Goal: Task Accomplishment & Management: Manage account settings

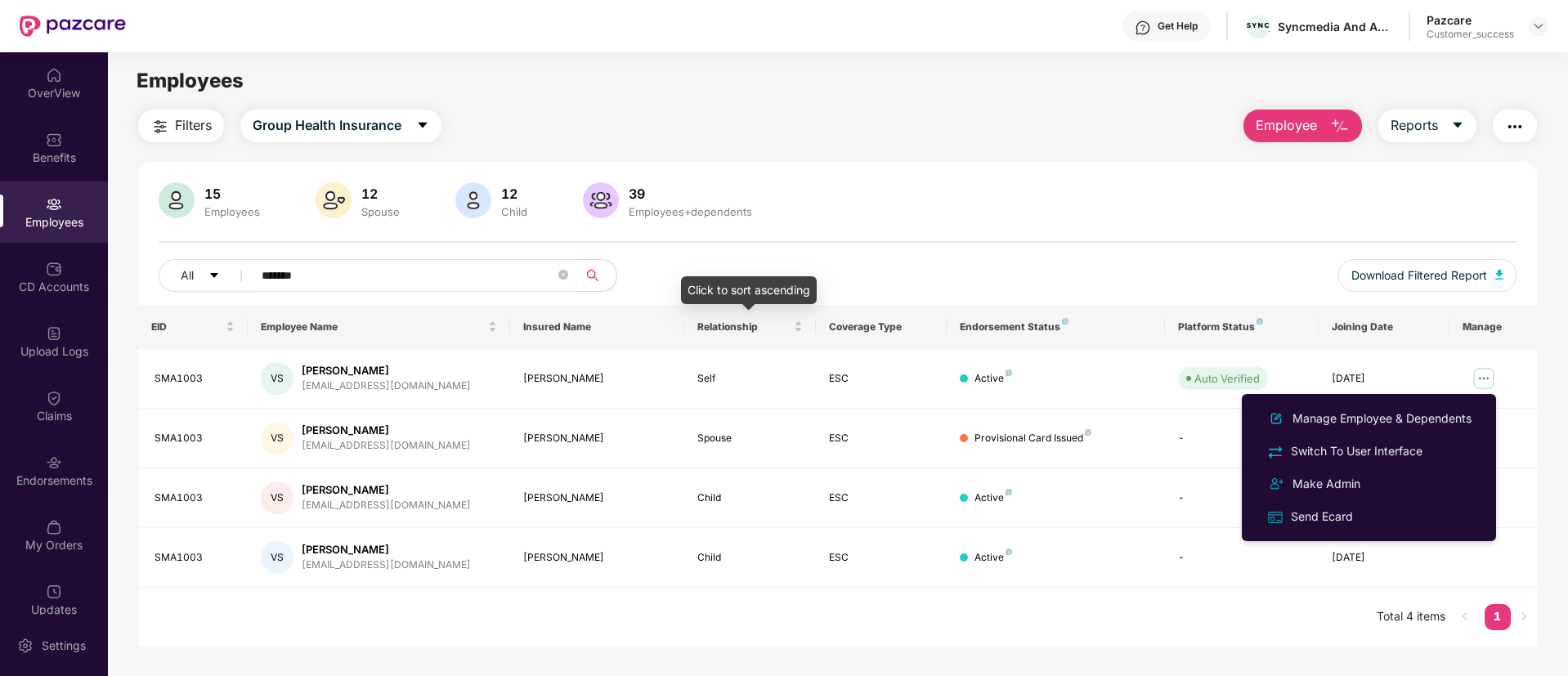
scroll to position [53, 0]
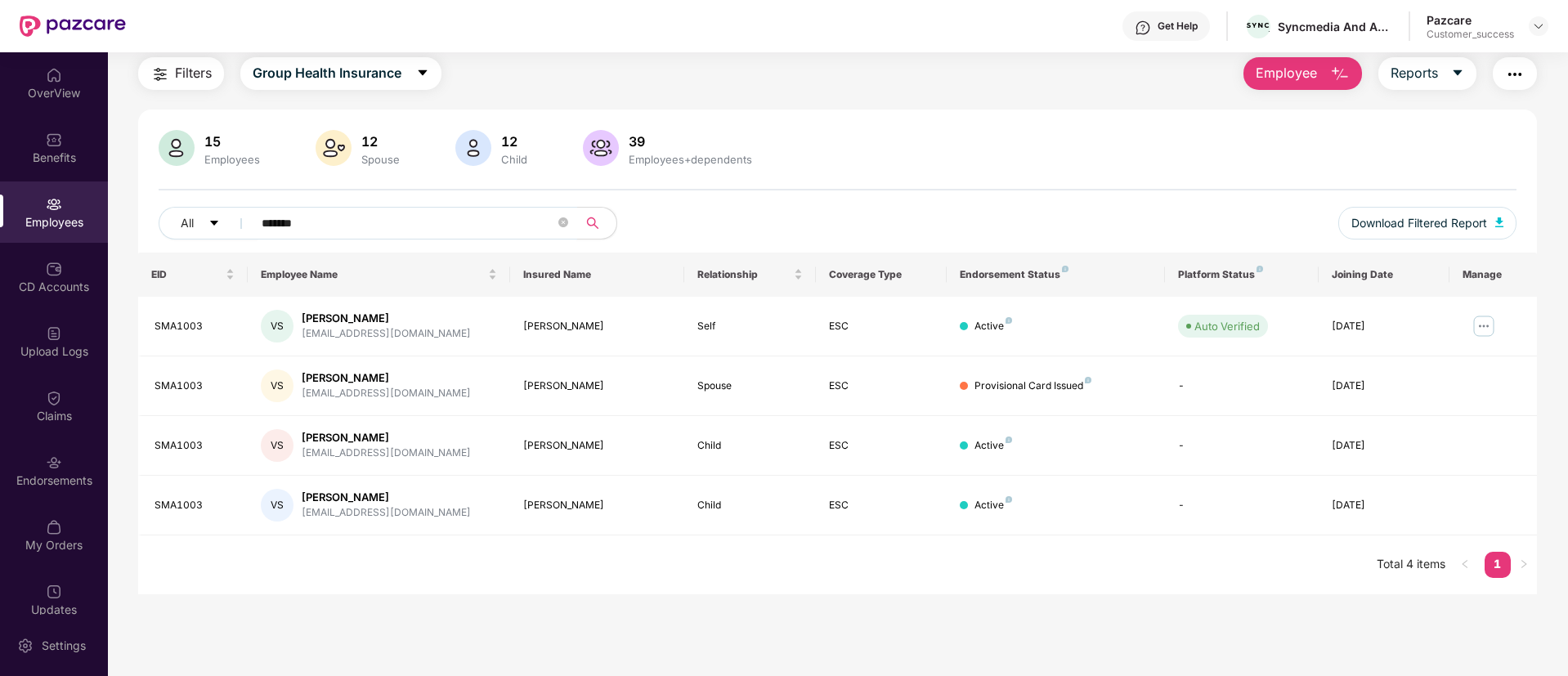
click at [557, 225] on span "*******" at bounding box center [409, 223] width 335 height 33
click at [49, 338] on img at bounding box center [53, 333] width 16 height 16
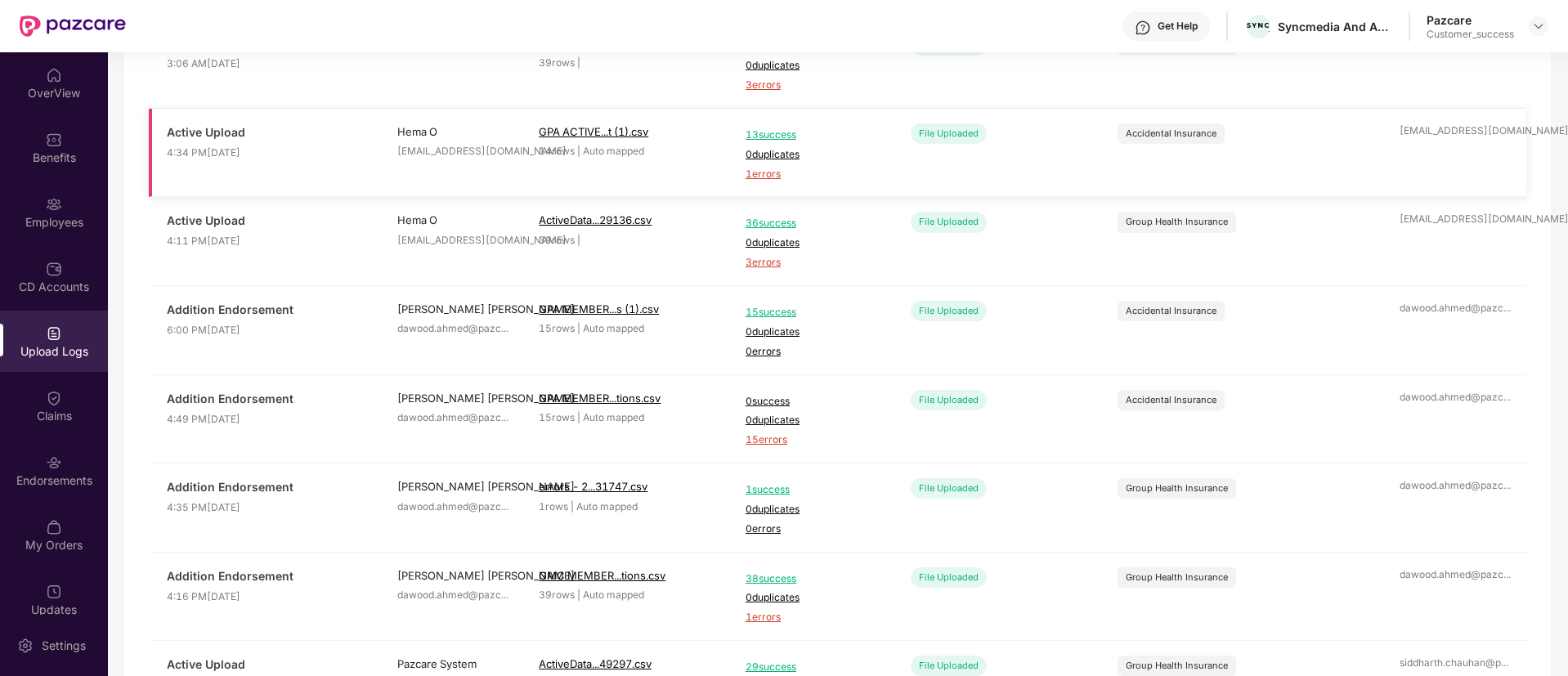
scroll to position [120, 0]
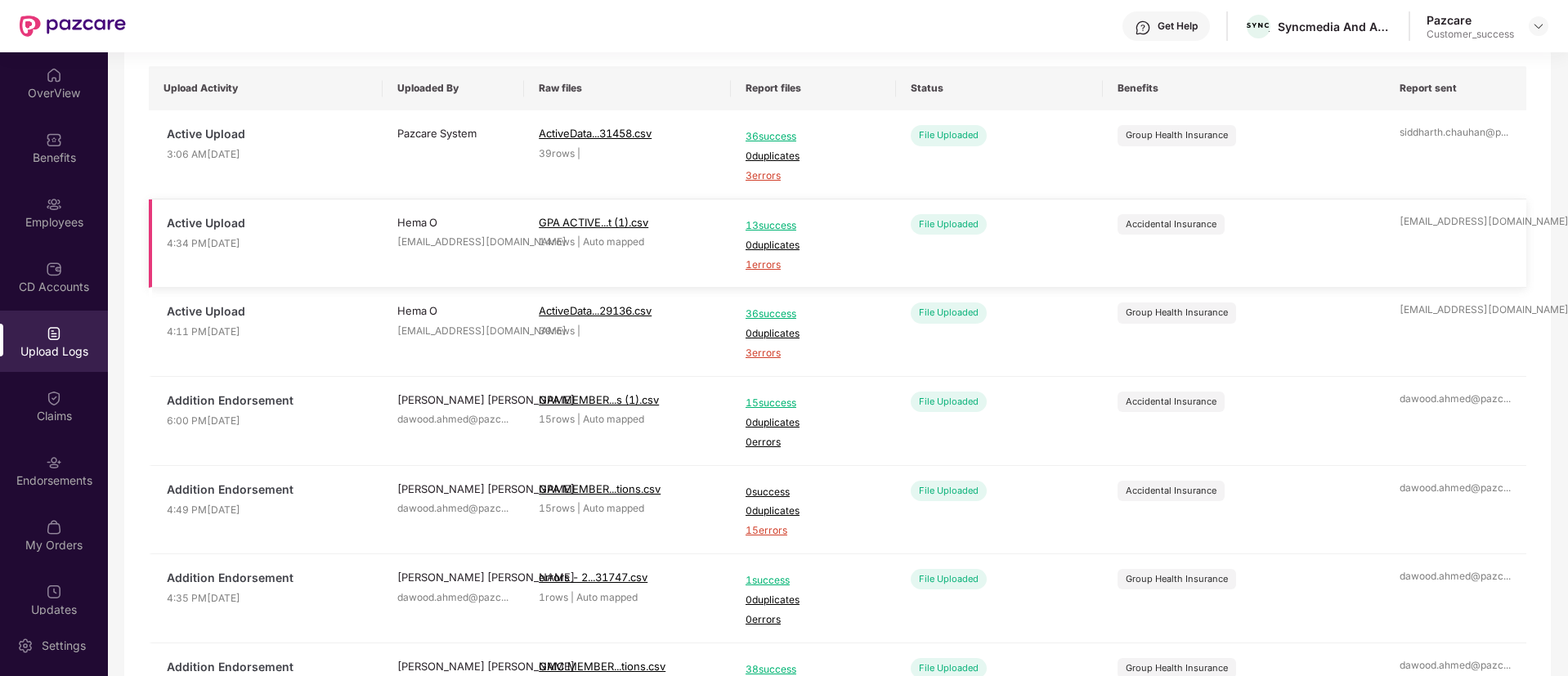
click at [761, 265] on span "1 errors" at bounding box center [813, 265] width 136 height 16
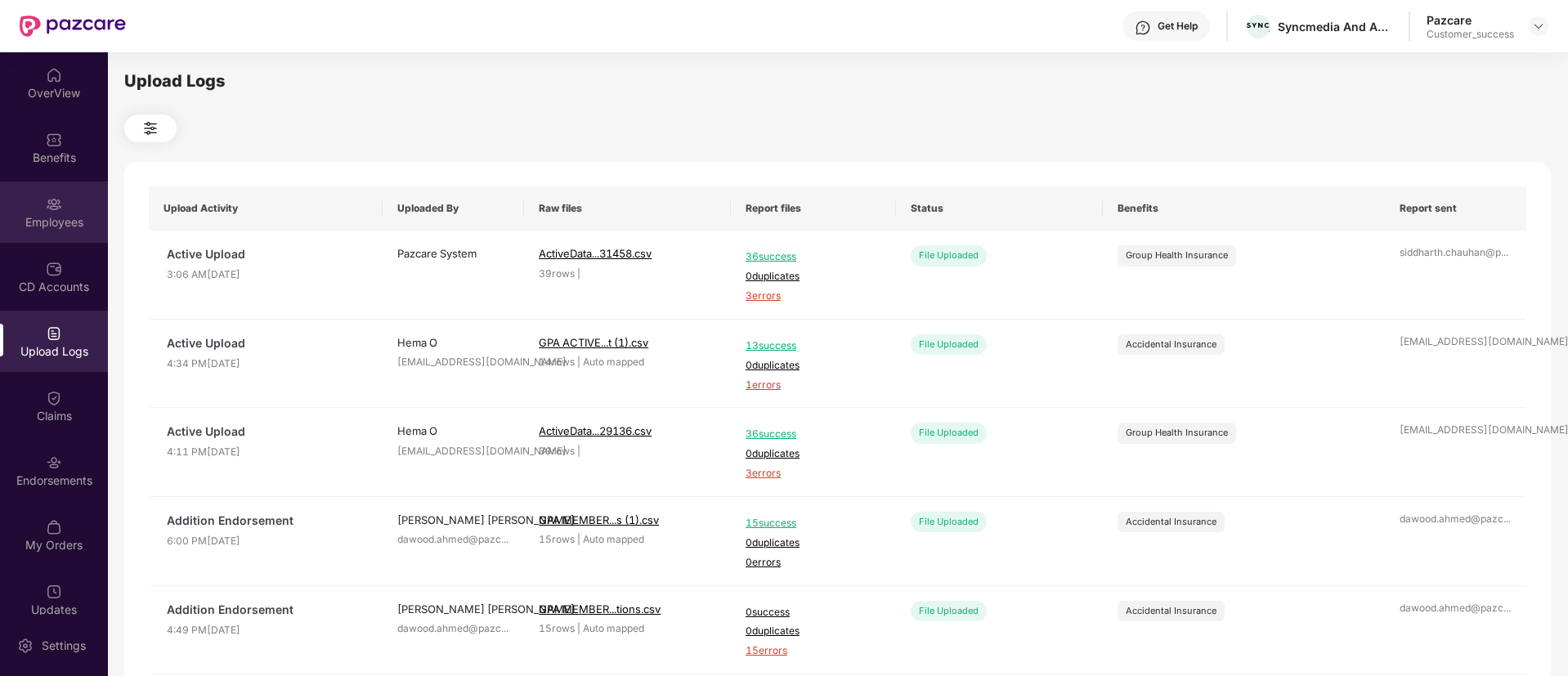
click at [61, 214] on div "Employees" at bounding box center [53, 221] width 108 height 16
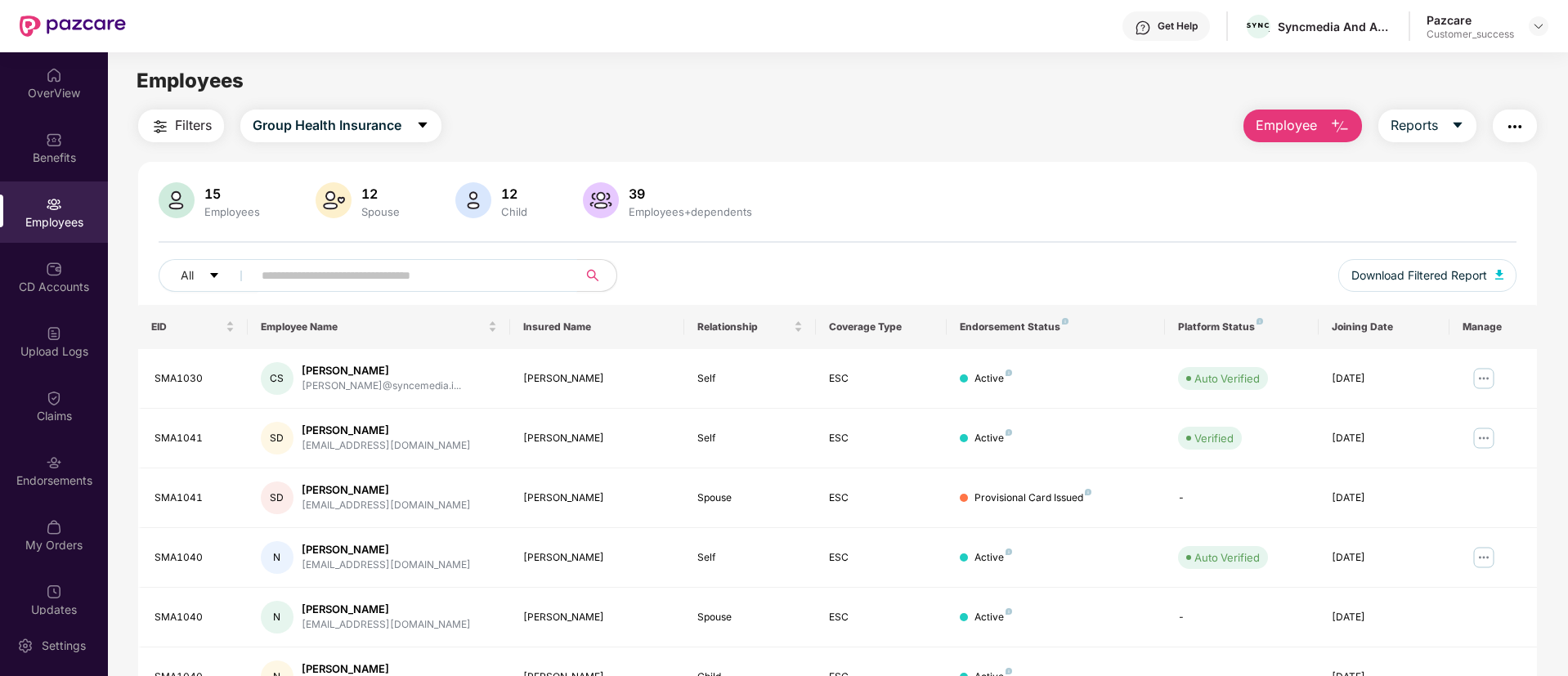
click at [408, 273] on input "text" at bounding box center [408, 276] width 294 height 24
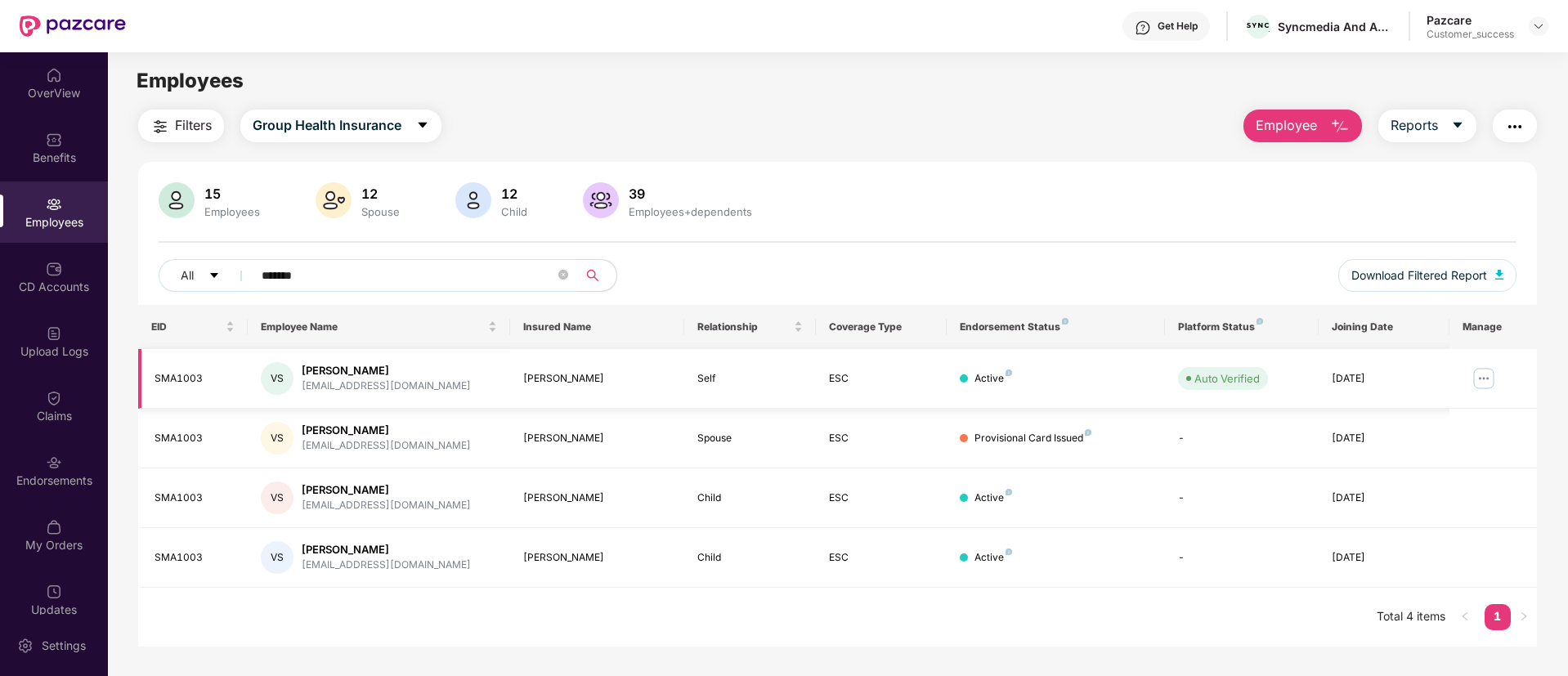
type input "*******"
click at [1488, 378] on img at bounding box center [1484, 379] width 26 height 26
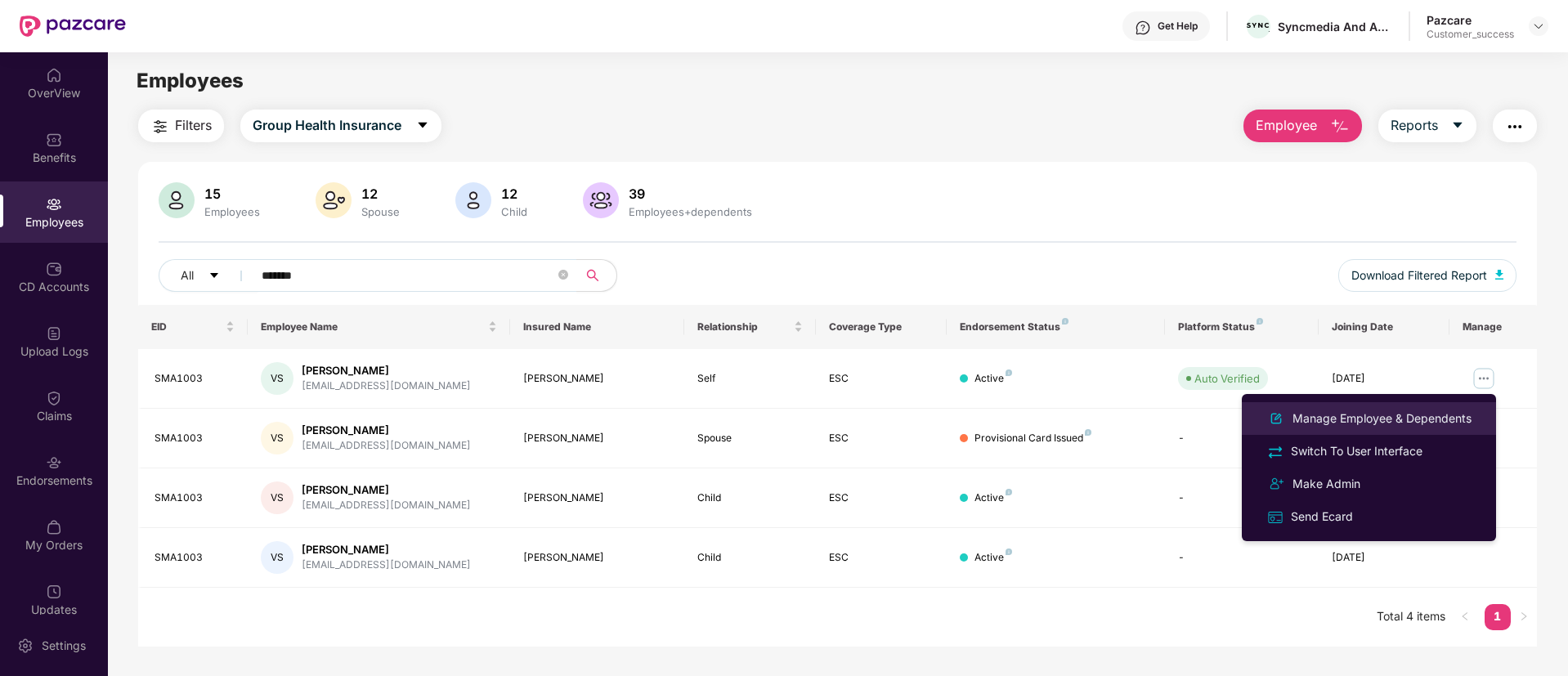
click at [1440, 413] on div "Manage Employee & Dependents" at bounding box center [1382, 418] width 186 height 18
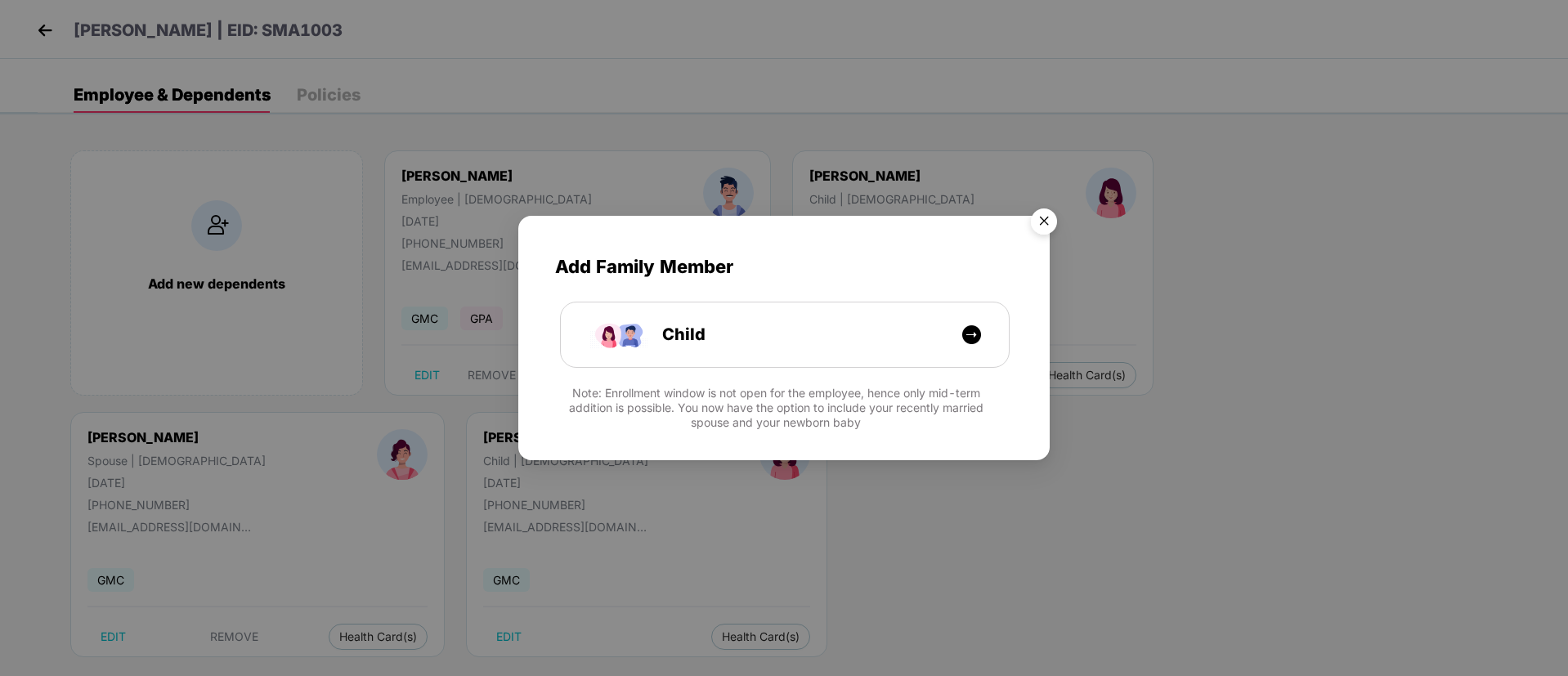
click at [1046, 223] on img "Close" at bounding box center [1044, 223] width 46 height 46
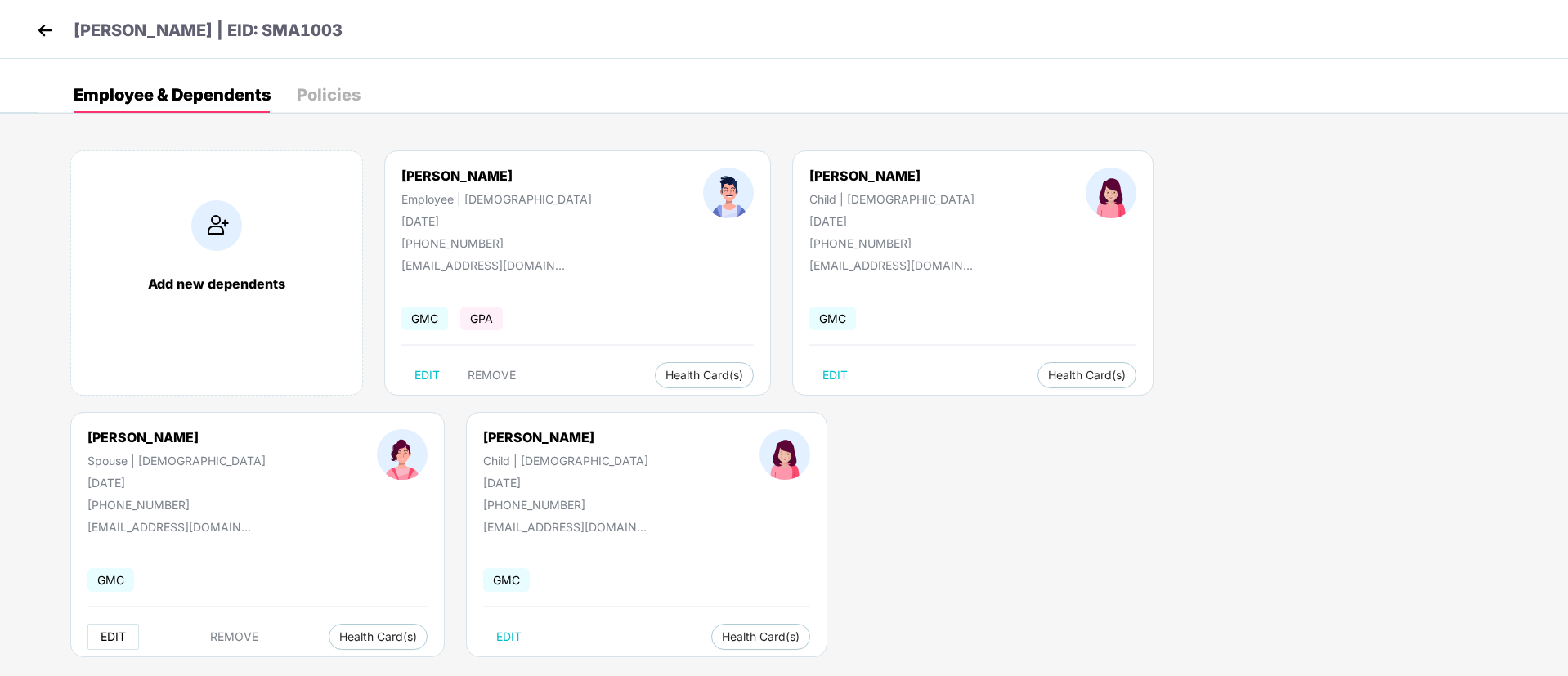
click at [126, 630] on span "EDIT" at bounding box center [113, 637] width 25 height 13
select select "******"
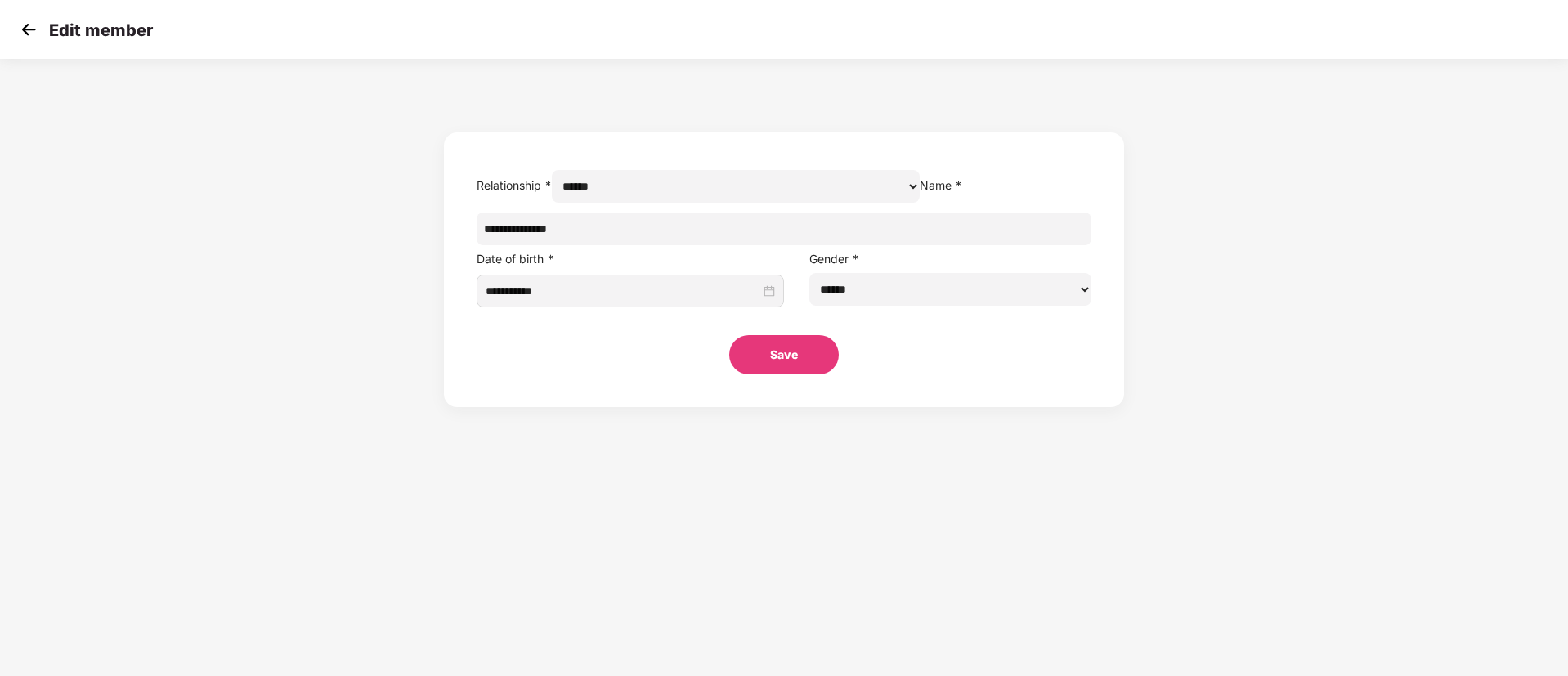
click at [618, 245] on input "**********" at bounding box center [783, 229] width 614 height 33
type input "**********"
click at [797, 374] on button "Save" at bounding box center [783, 354] width 110 height 39
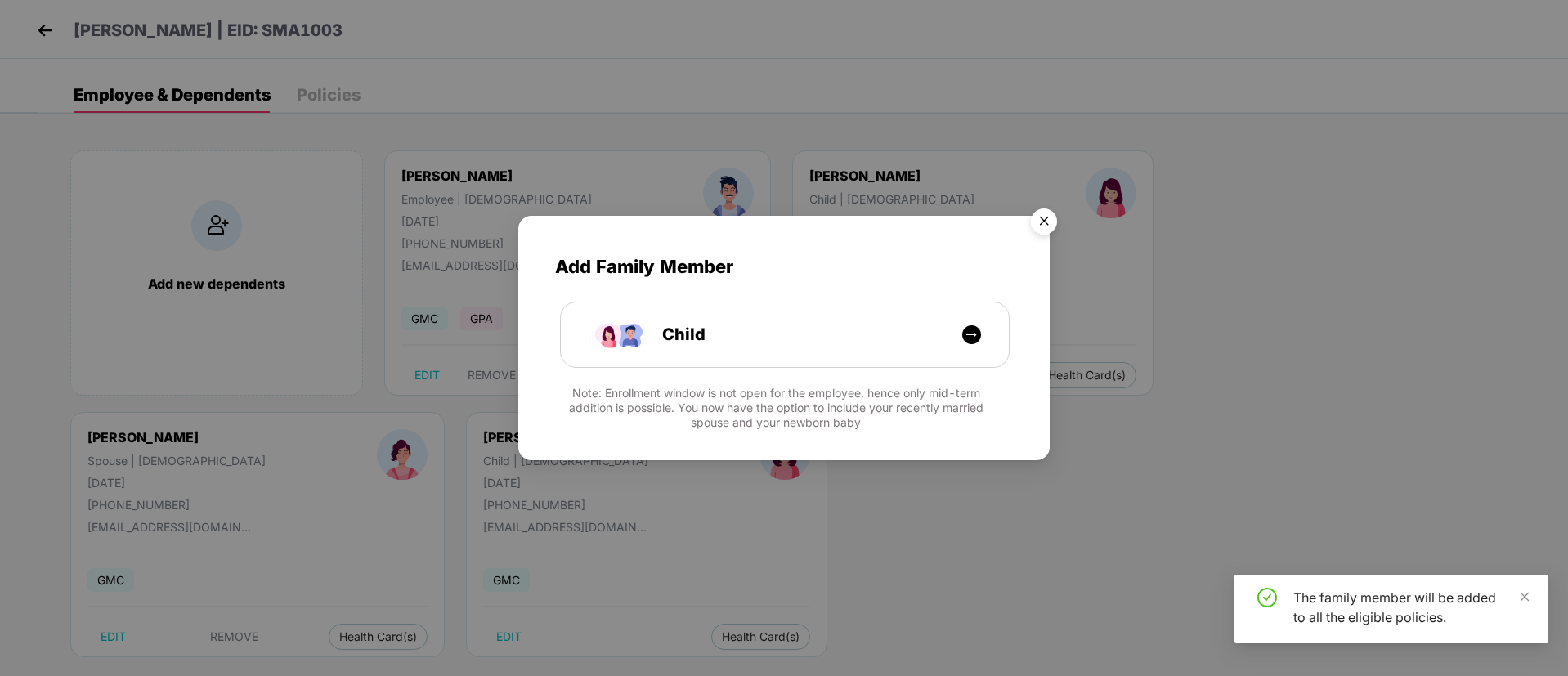
click at [1054, 221] on img "Close" at bounding box center [1044, 223] width 46 height 46
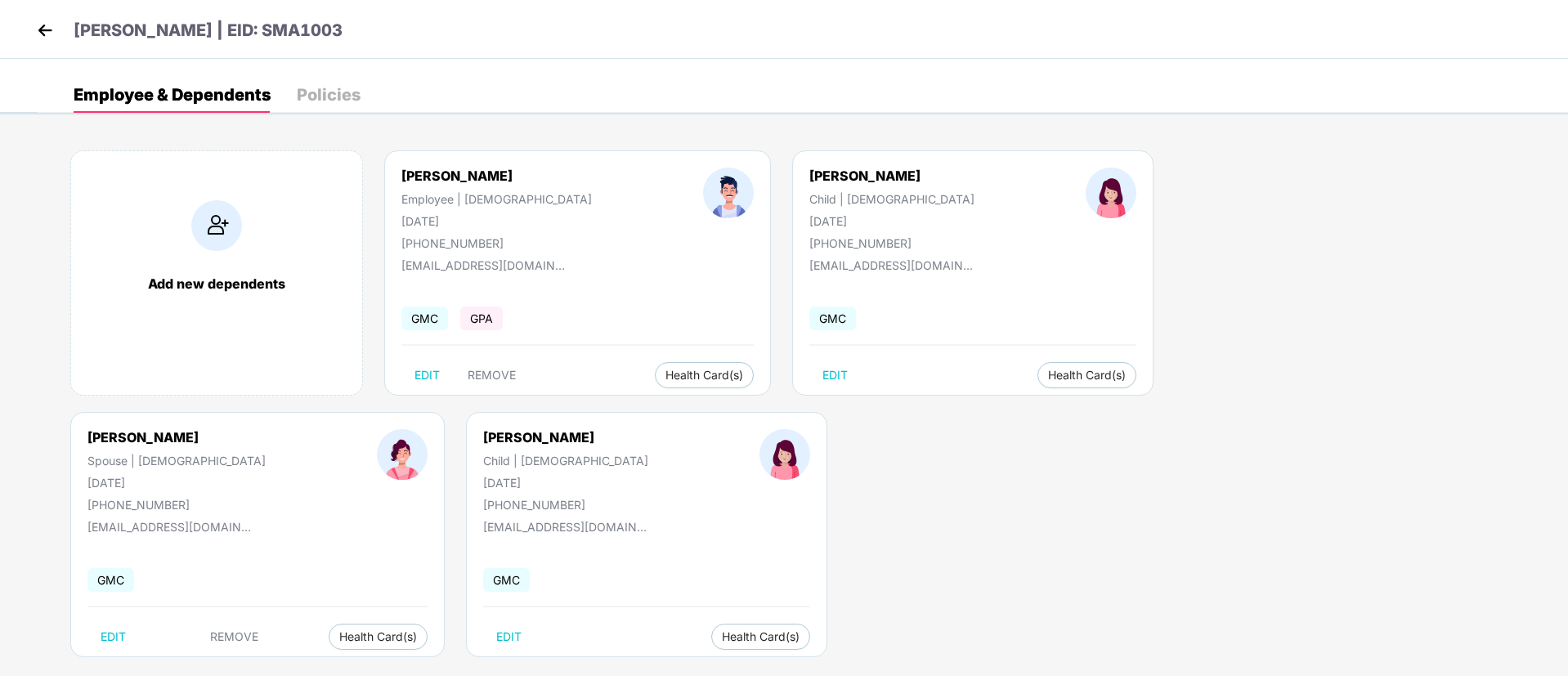
click at [51, 27] on img at bounding box center [45, 30] width 24 height 24
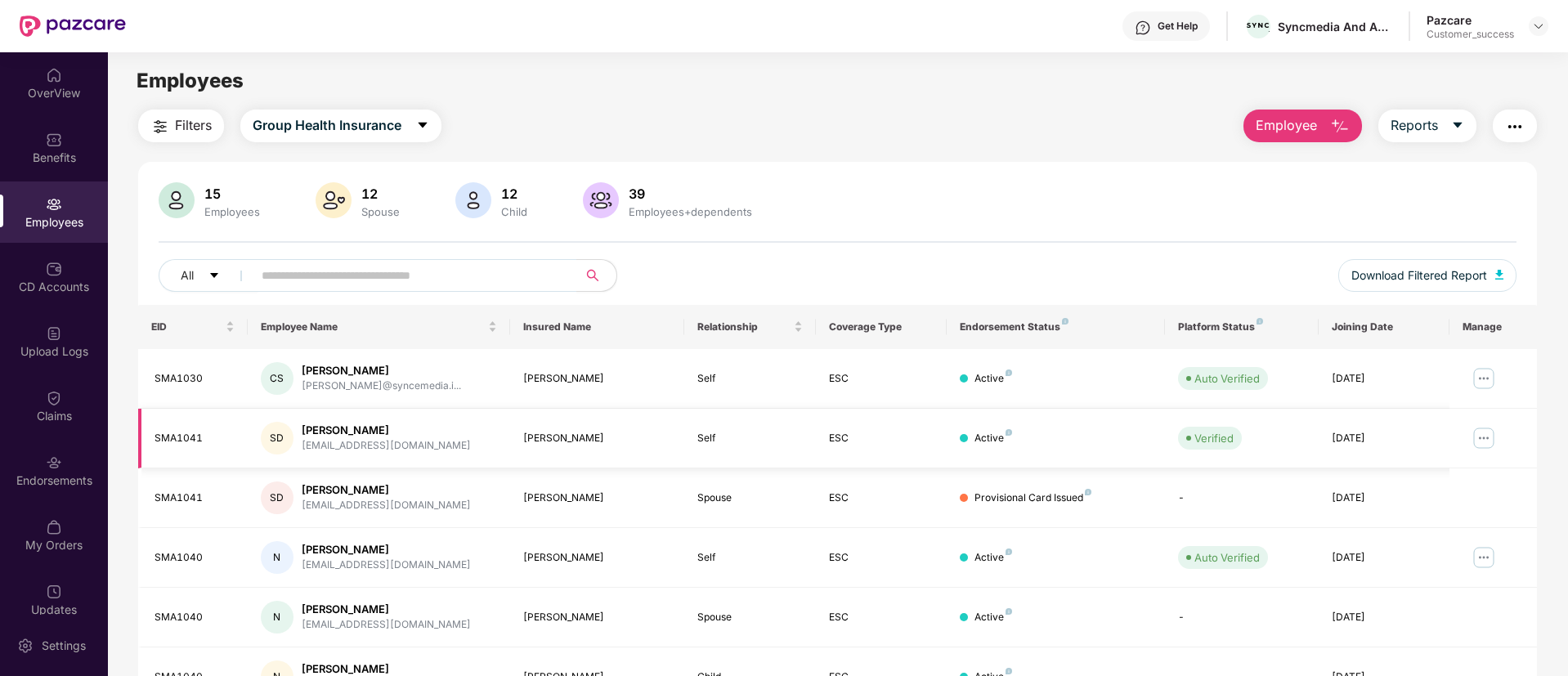
click at [1477, 436] on img at bounding box center [1484, 438] width 26 height 26
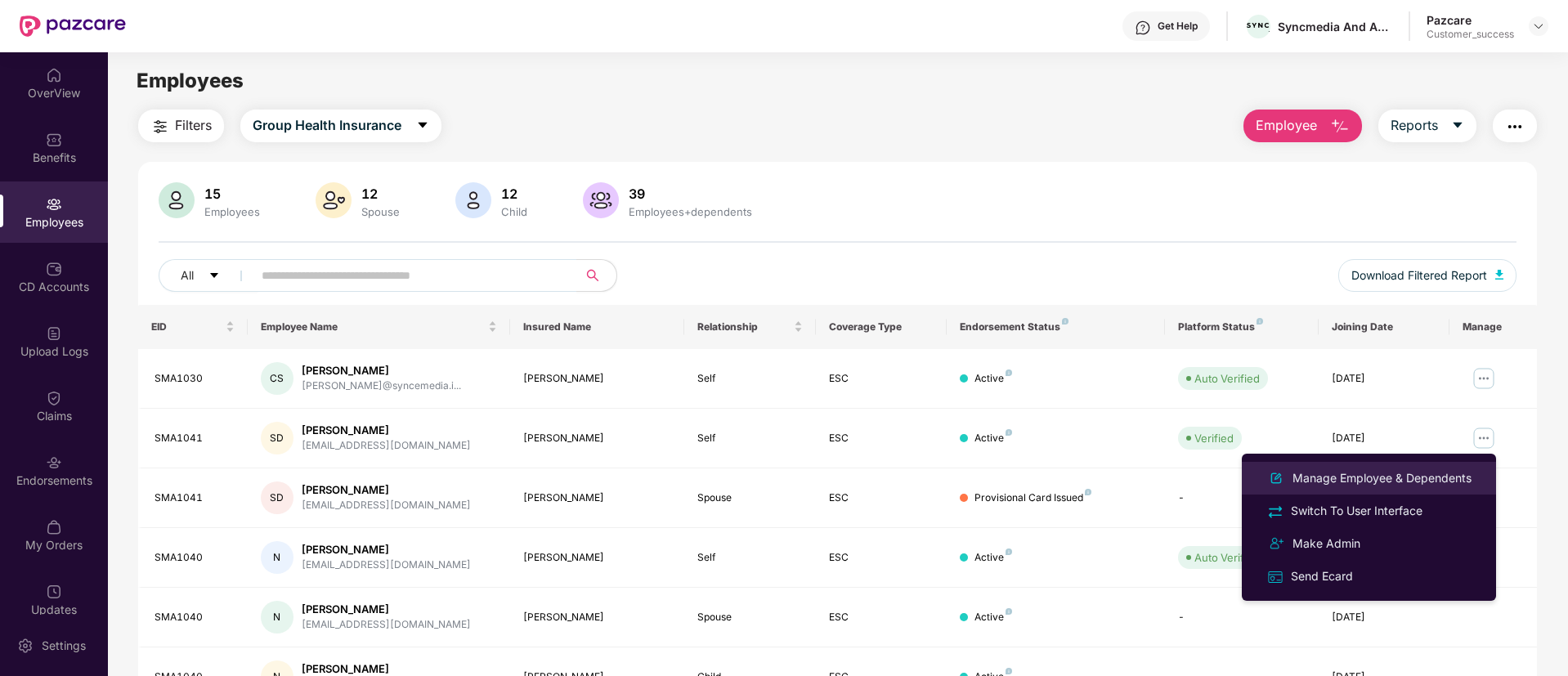
click at [1351, 462] on li "Manage Employee & Dependents" at bounding box center [1368, 477] width 254 height 33
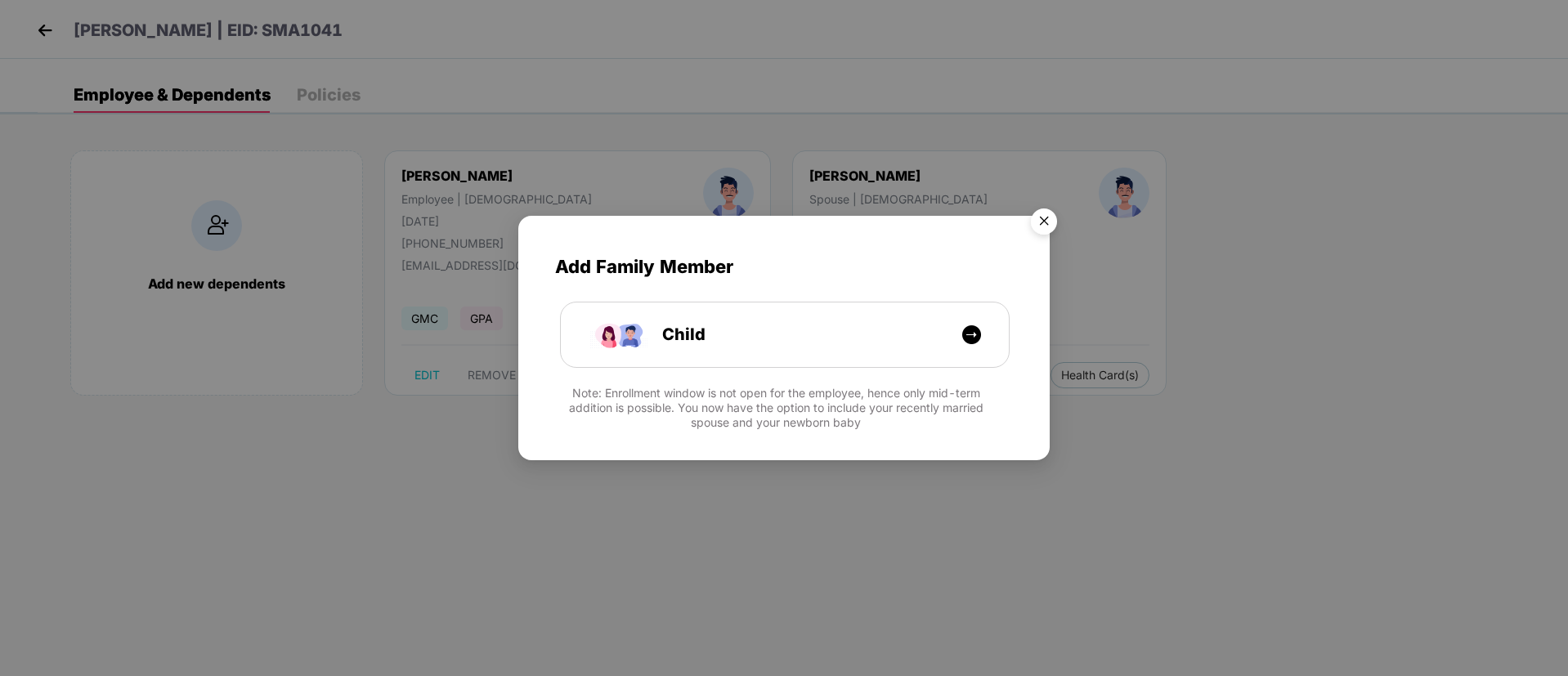
click at [1039, 212] on img "Close" at bounding box center [1044, 223] width 46 height 46
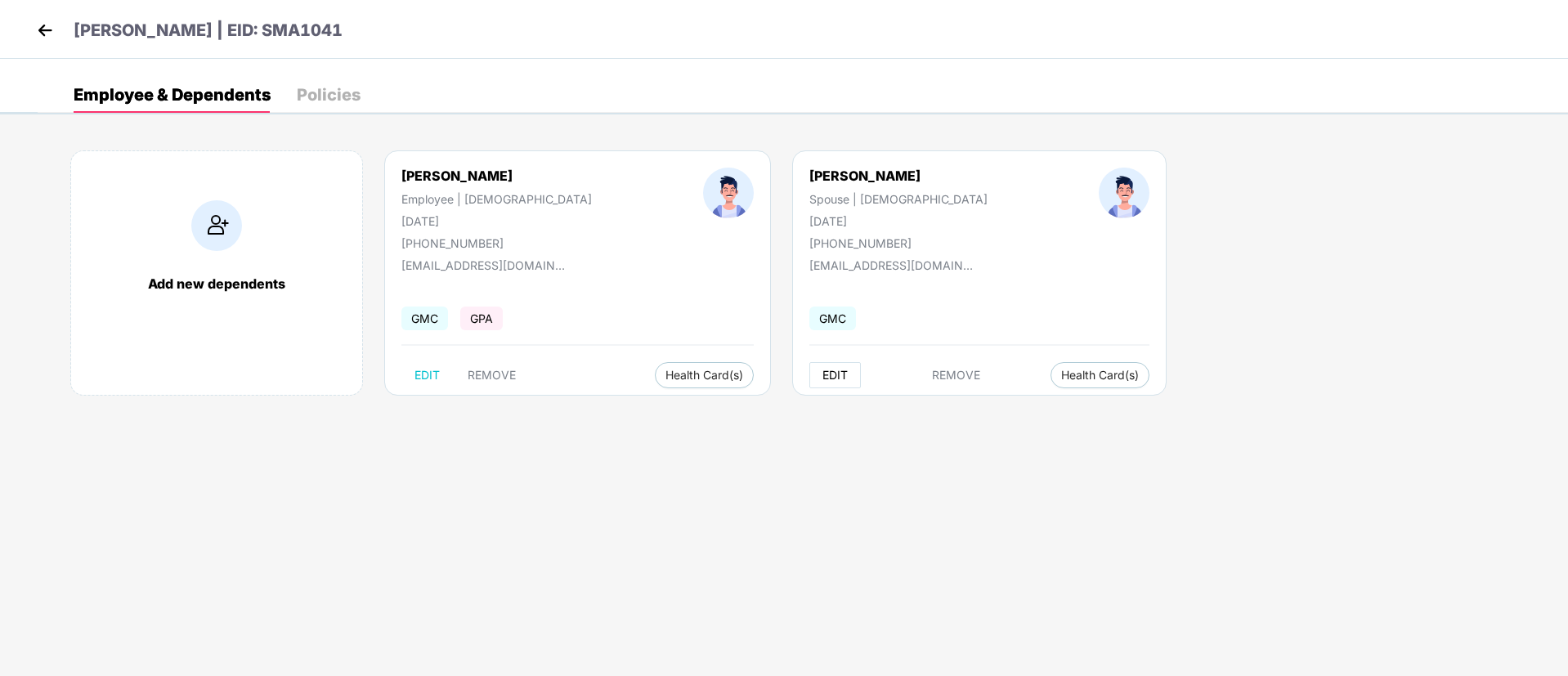
click at [822, 370] on span "EDIT" at bounding box center [835, 375] width 25 height 13
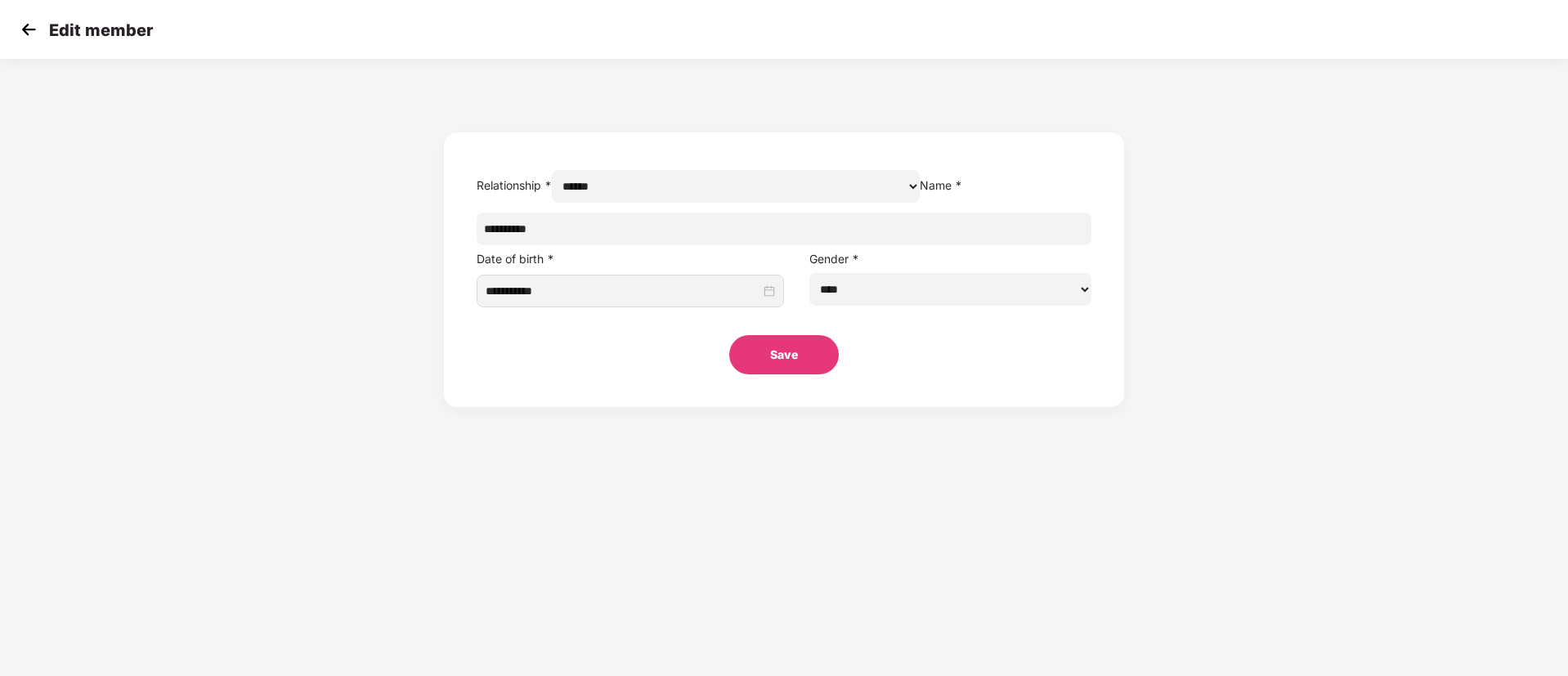
click at [943, 306] on select "****** **** ******" at bounding box center [950, 289] width 281 height 33
select select "******"
click at [809, 306] on select "****** **** ******" at bounding box center [950, 289] width 281 height 33
click at [771, 374] on button "Save" at bounding box center [783, 354] width 110 height 39
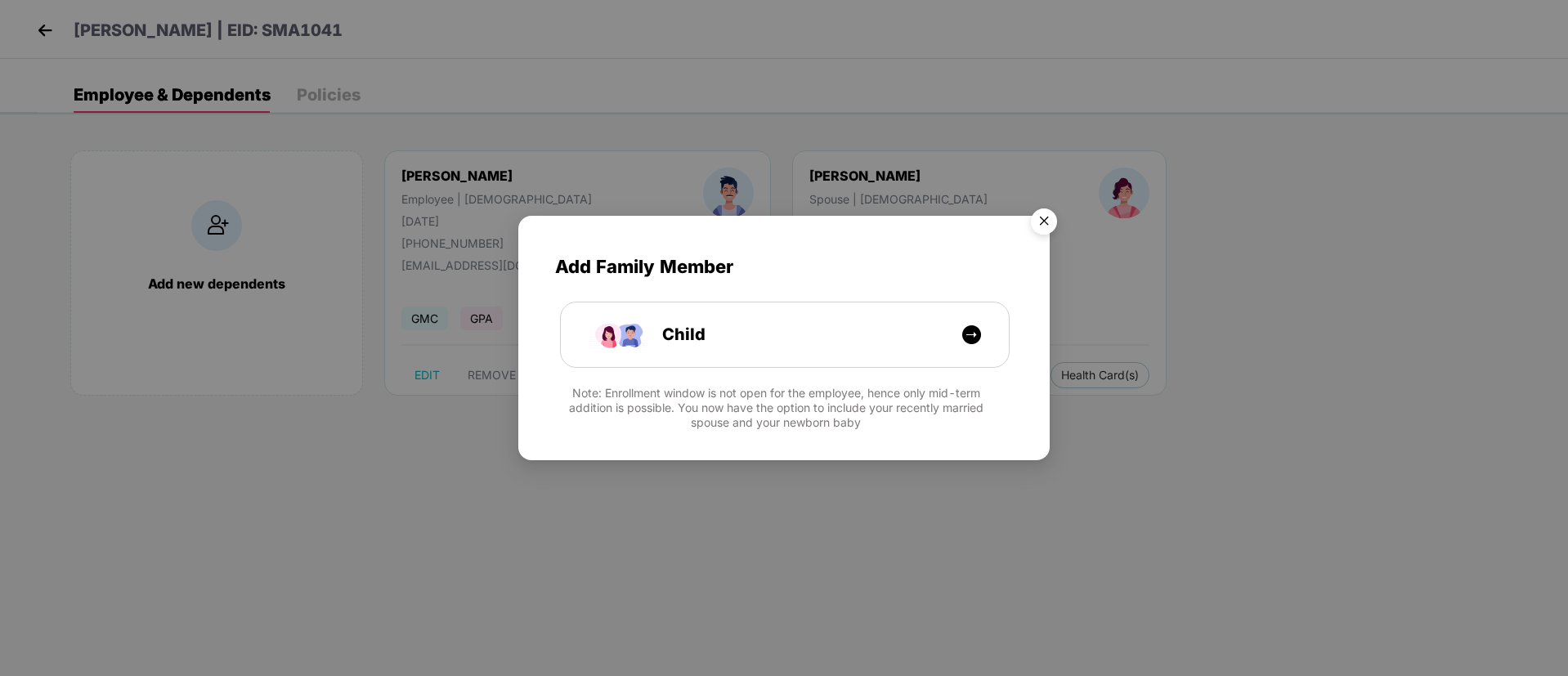
click at [1041, 220] on img "Close" at bounding box center [1044, 223] width 46 height 46
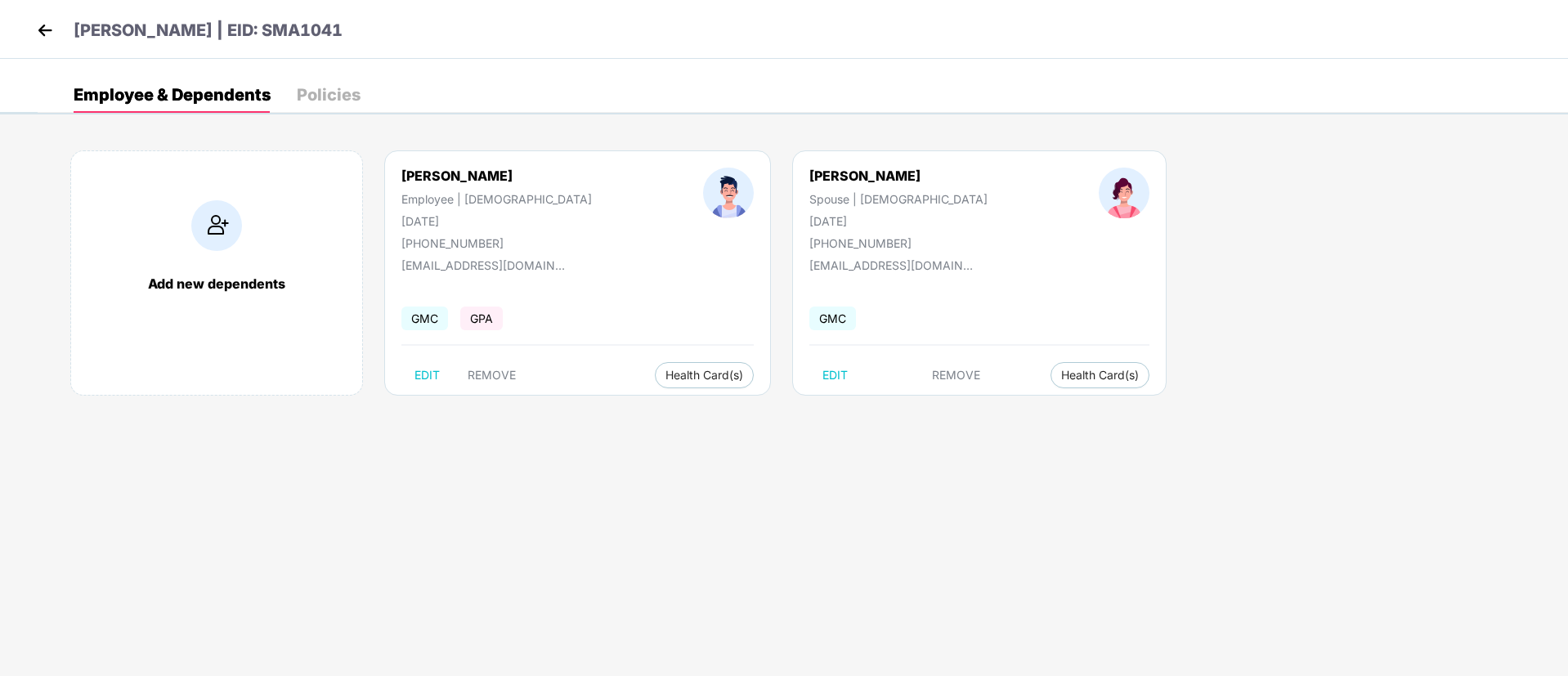
click at [52, 37] on img at bounding box center [45, 30] width 24 height 24
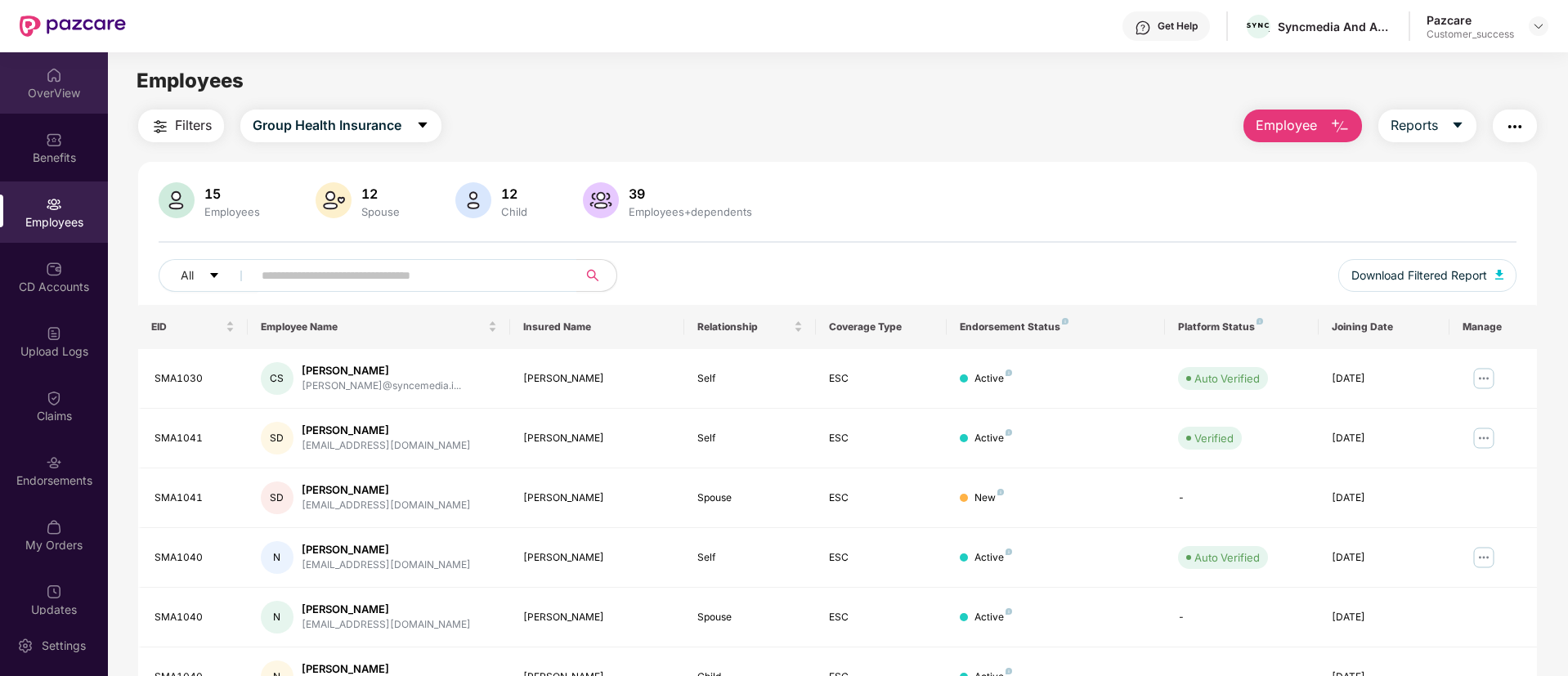
click at [45, 86] on div "OverView" at bounding box center [53, 93] width 108 height 16
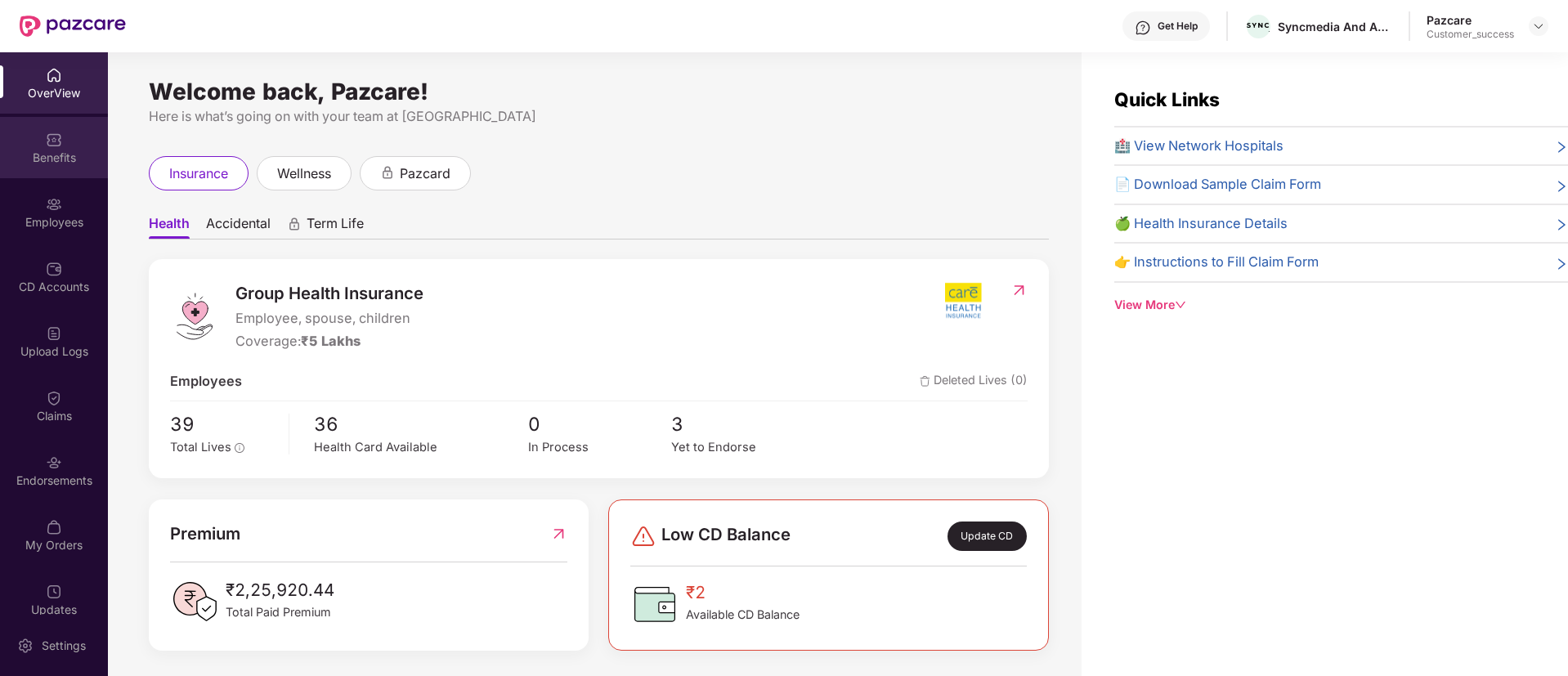
click at [51, 164] on div "Benefits" at bounding box center [53, 158] width 108 height 16
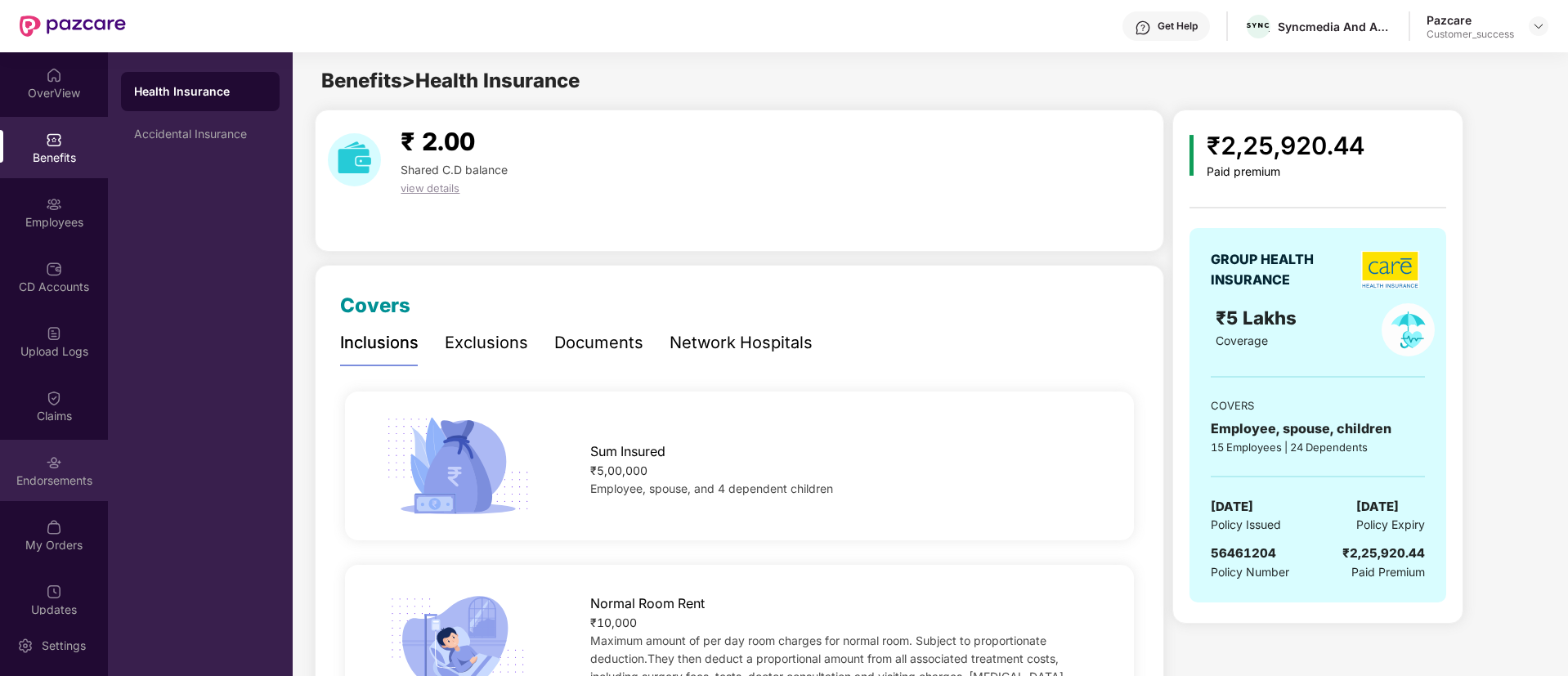
click at [52, 484] on div "Endorsements" at bounding box center [53, 480] width 108 height 16
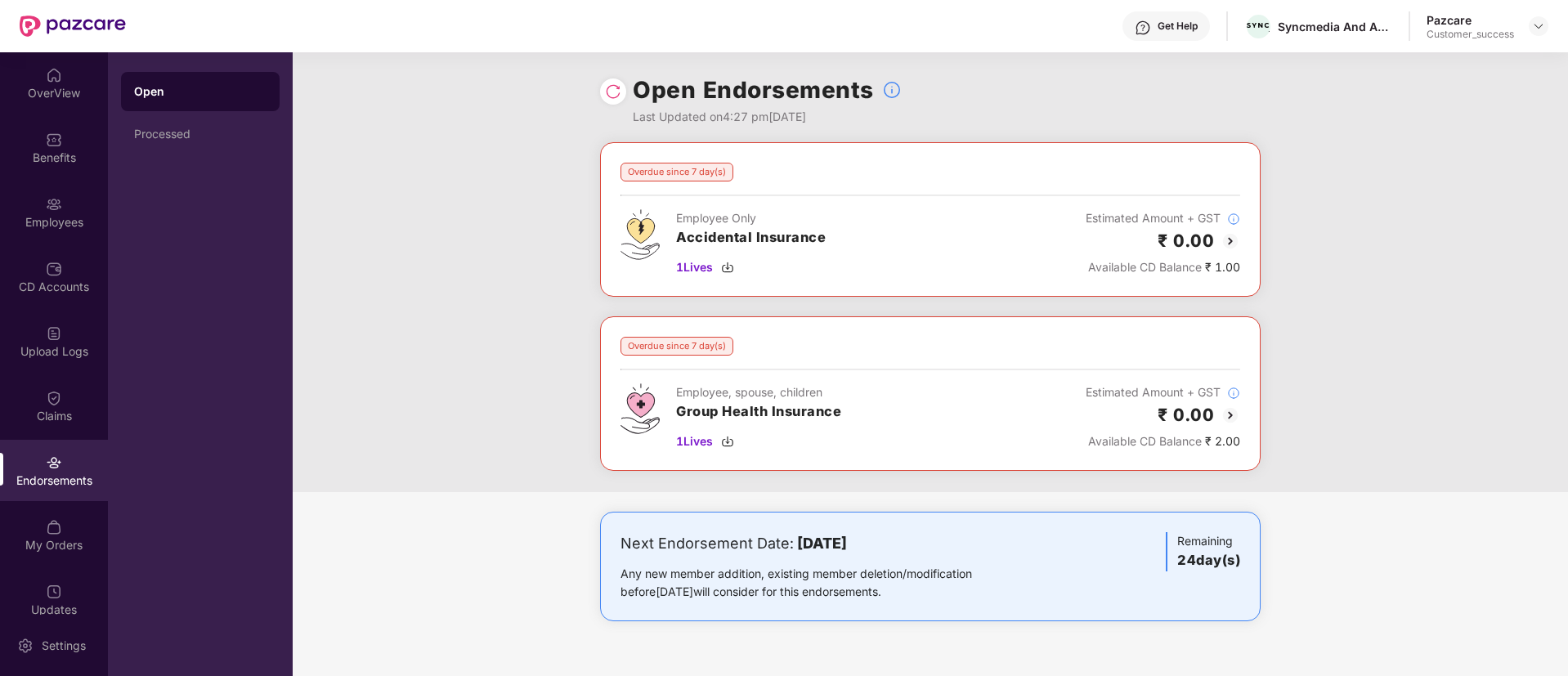
click at [611, 93] on img at bounding box center [612, 91] width 16 height 16
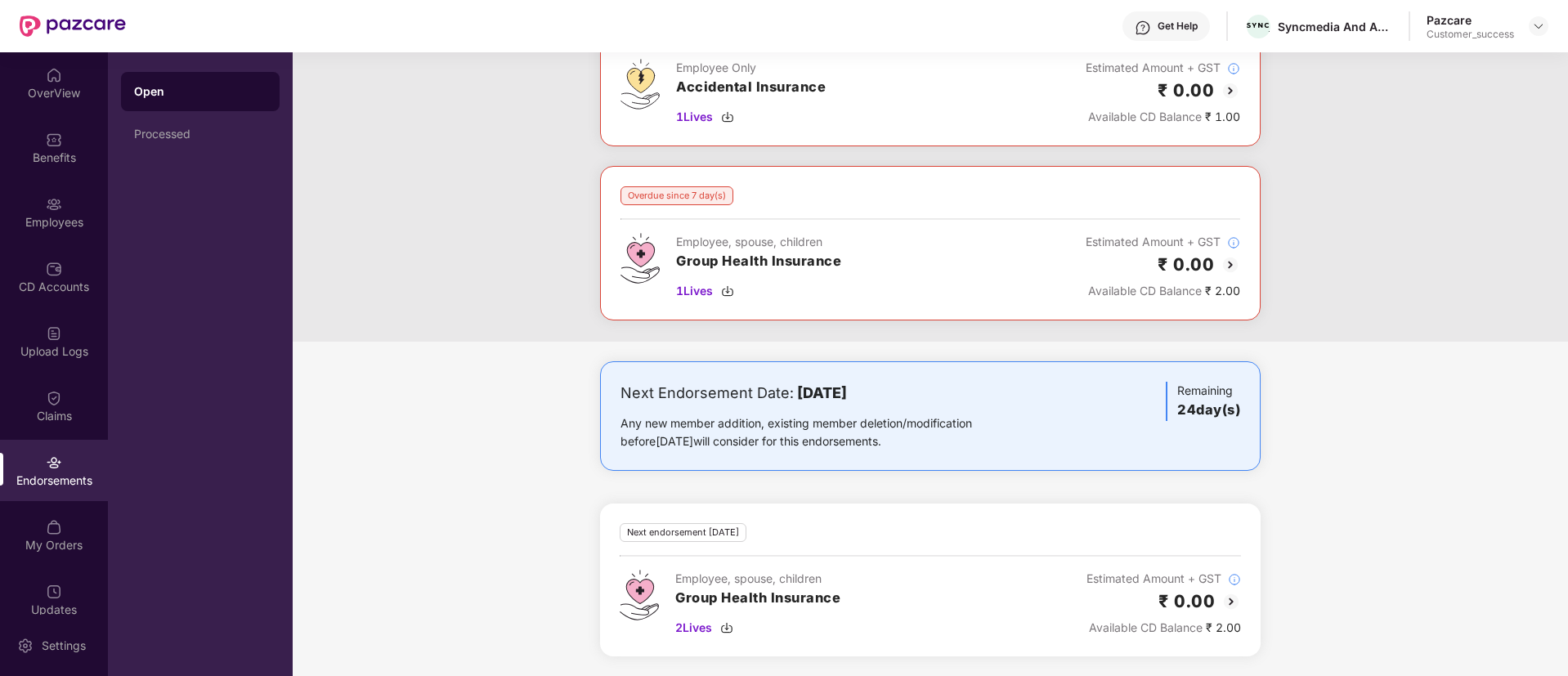
click at [1232, 602] on img at bounding box center [1230, 601] width 20 height 20
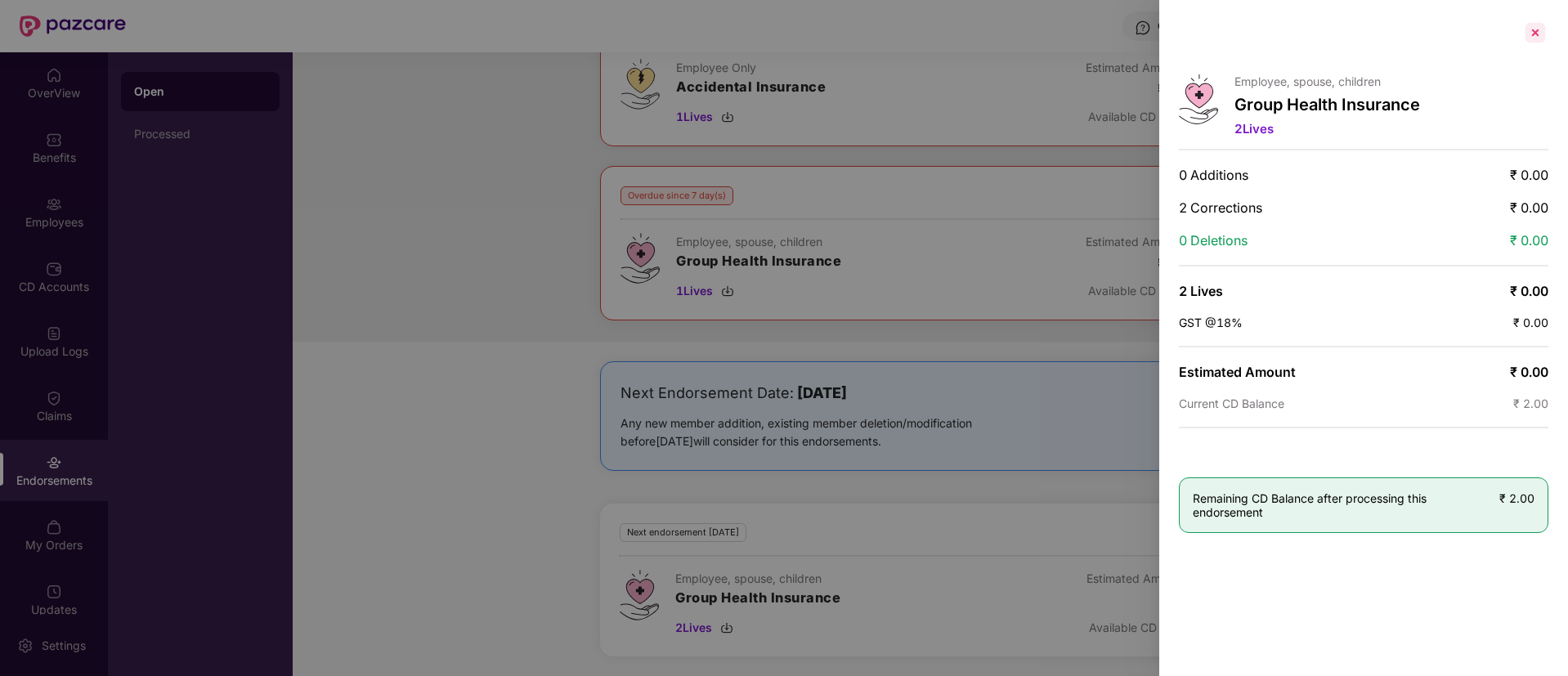
click at [1531, 35] on div at bounding box center [1535, 33] width 26 height 26
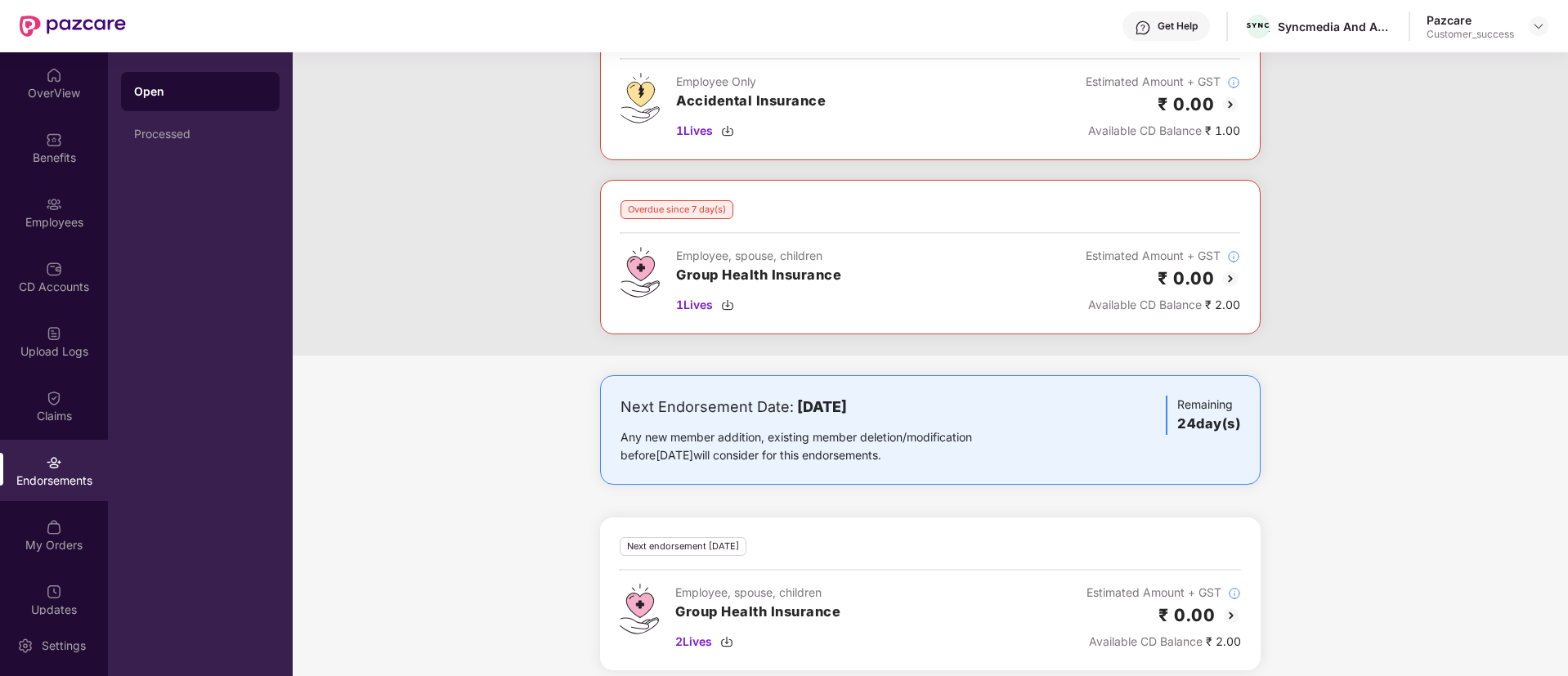
scroll to position [137, 0]
click at [64, 194] on div "Employees" at bounding box center [53, 212] width 108 height 61
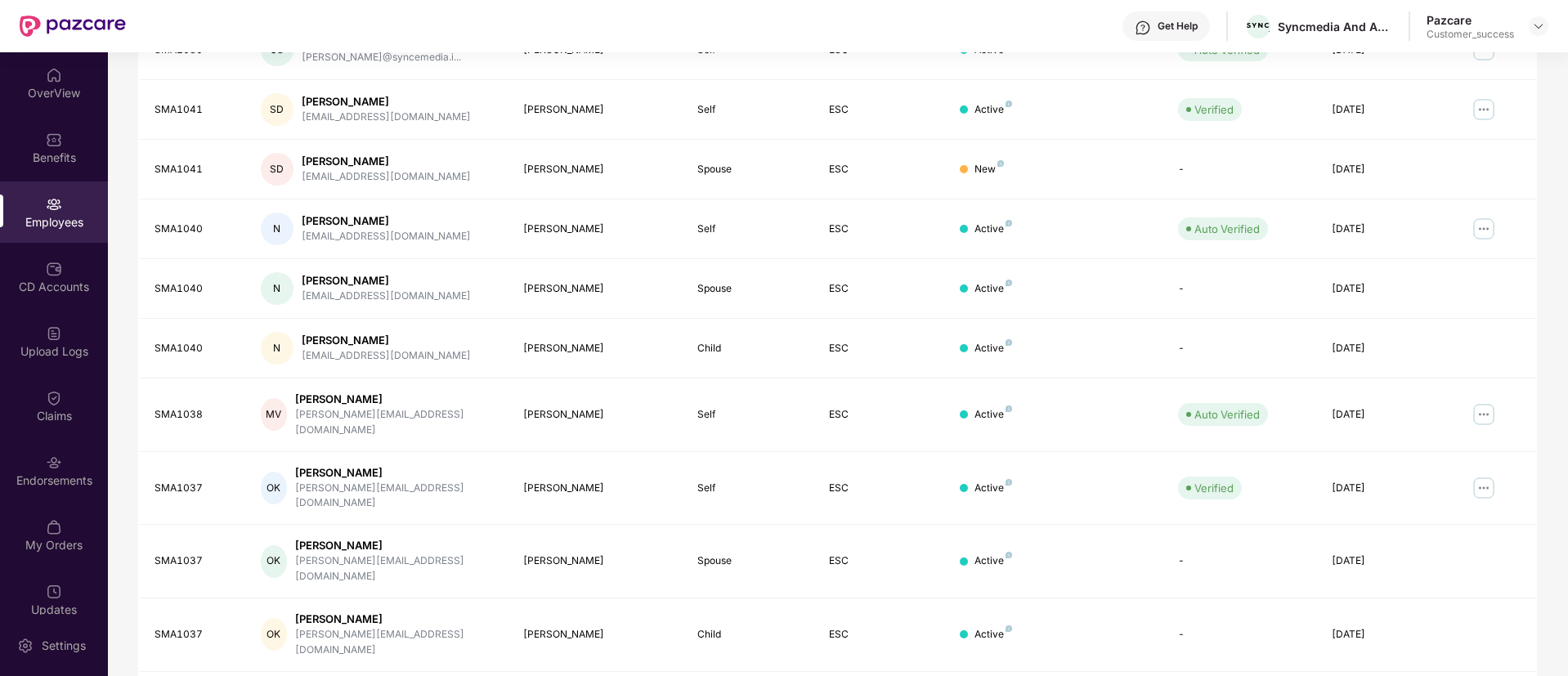
scroll to position [0, 0]
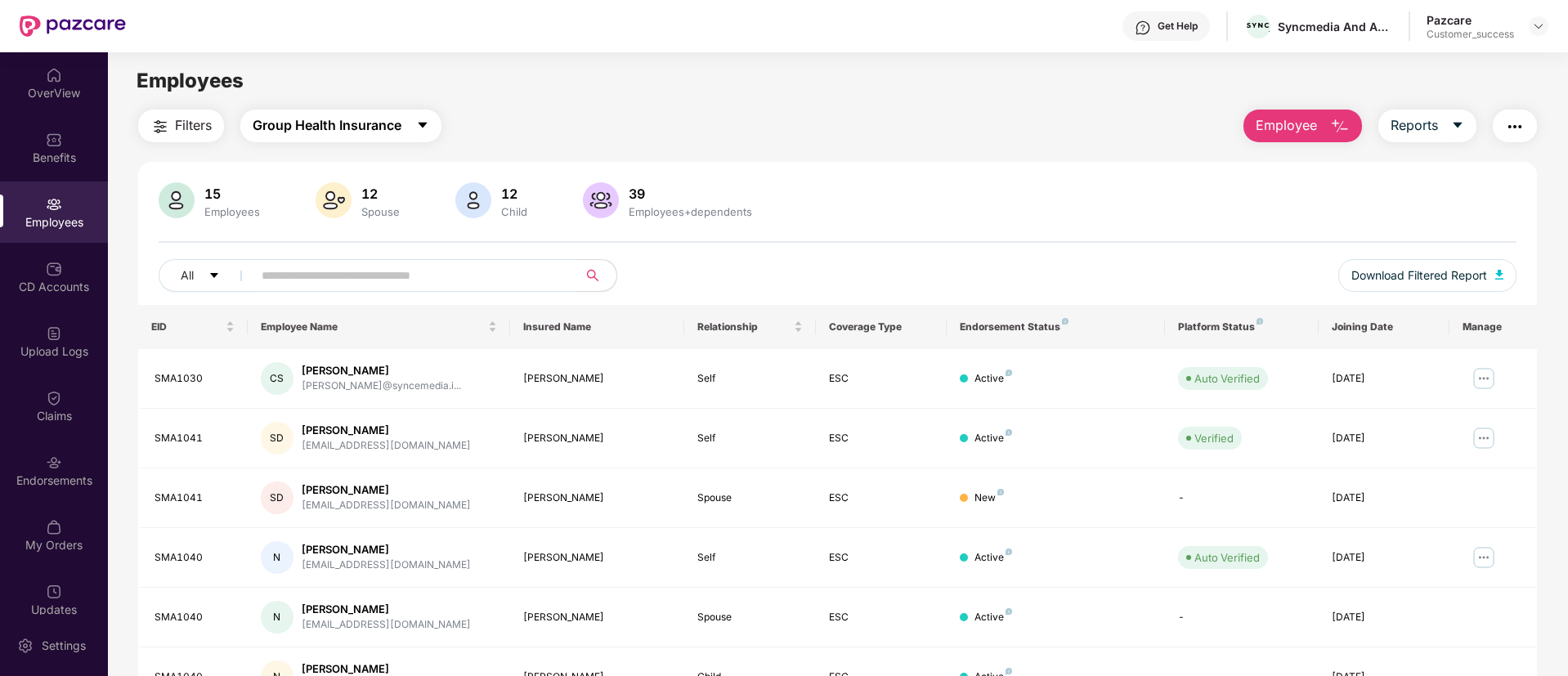
click at [394, 124] on span "Group Health Insurance" at bounding box center [326, 126] width 149 height 21
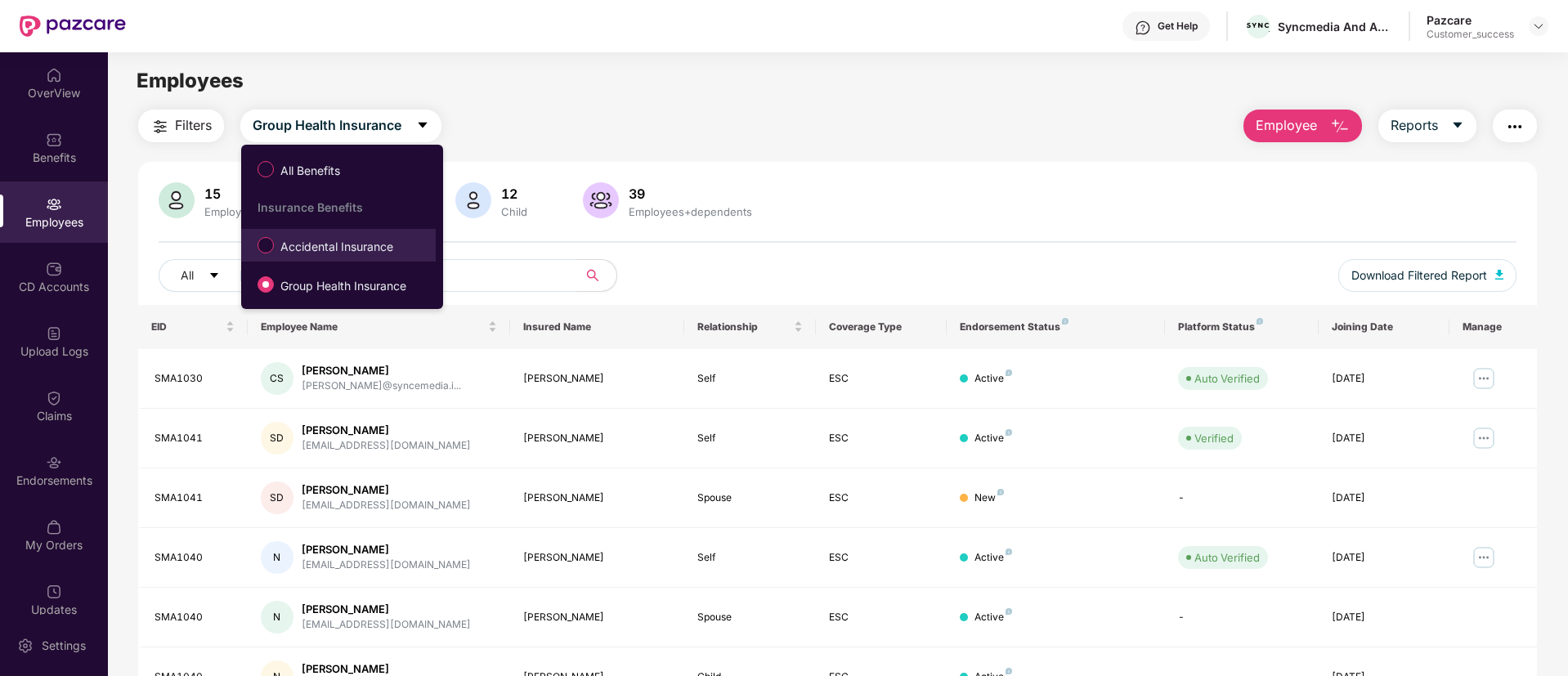
click at [368, 246] on span "Accidental Insurance" at bounding box center [337, 247] width 126 height 18
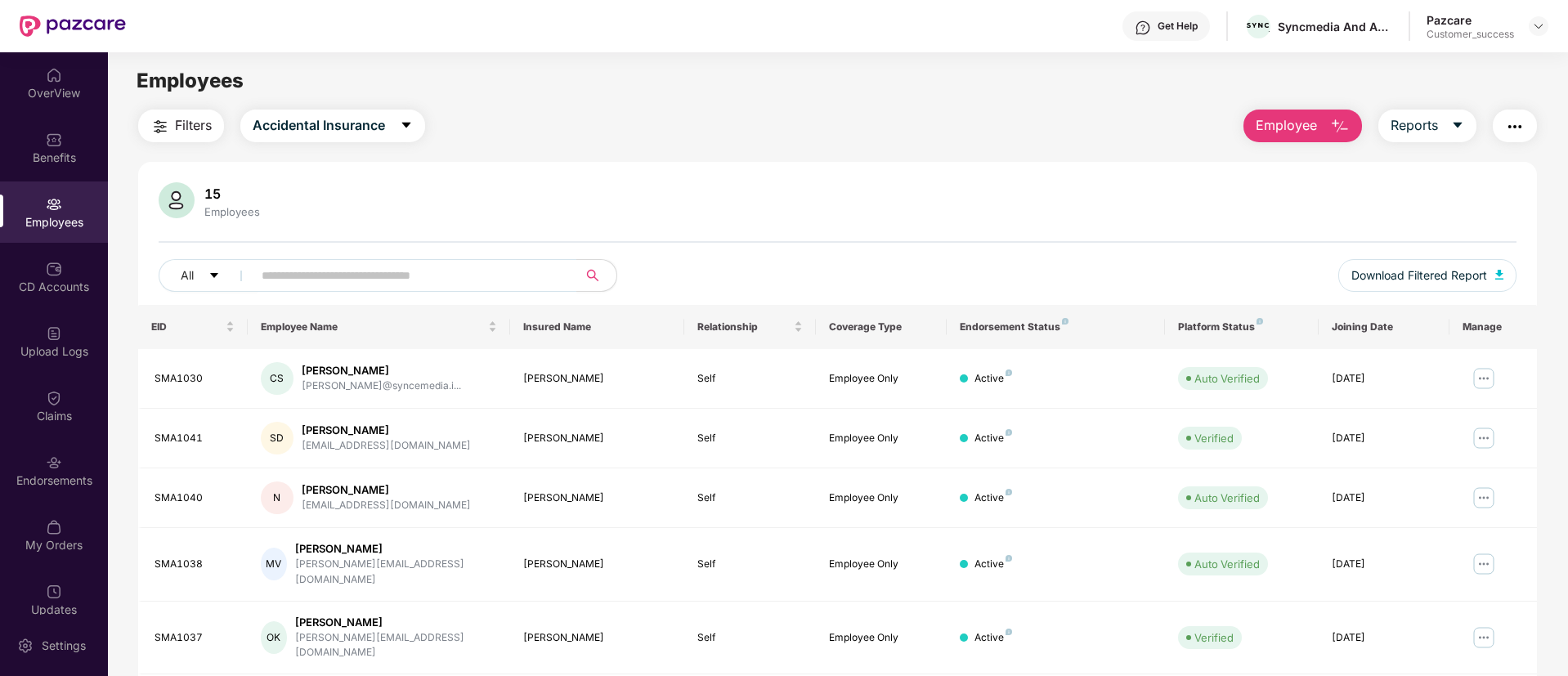
scroll to position [328, 0]
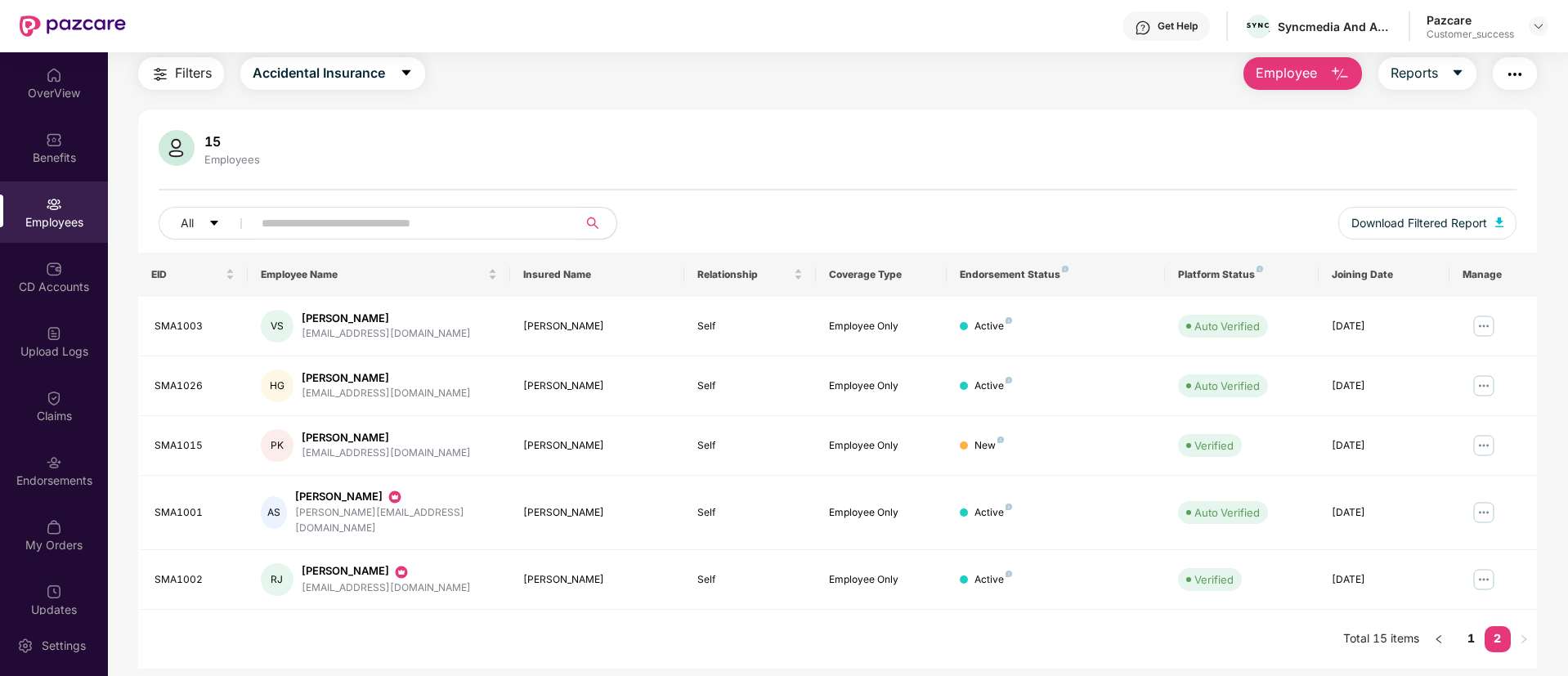
scroll to position [53, 0]
click at [1468, 627] on link "1" at bounding box center [1471, 638] width 26 height 24
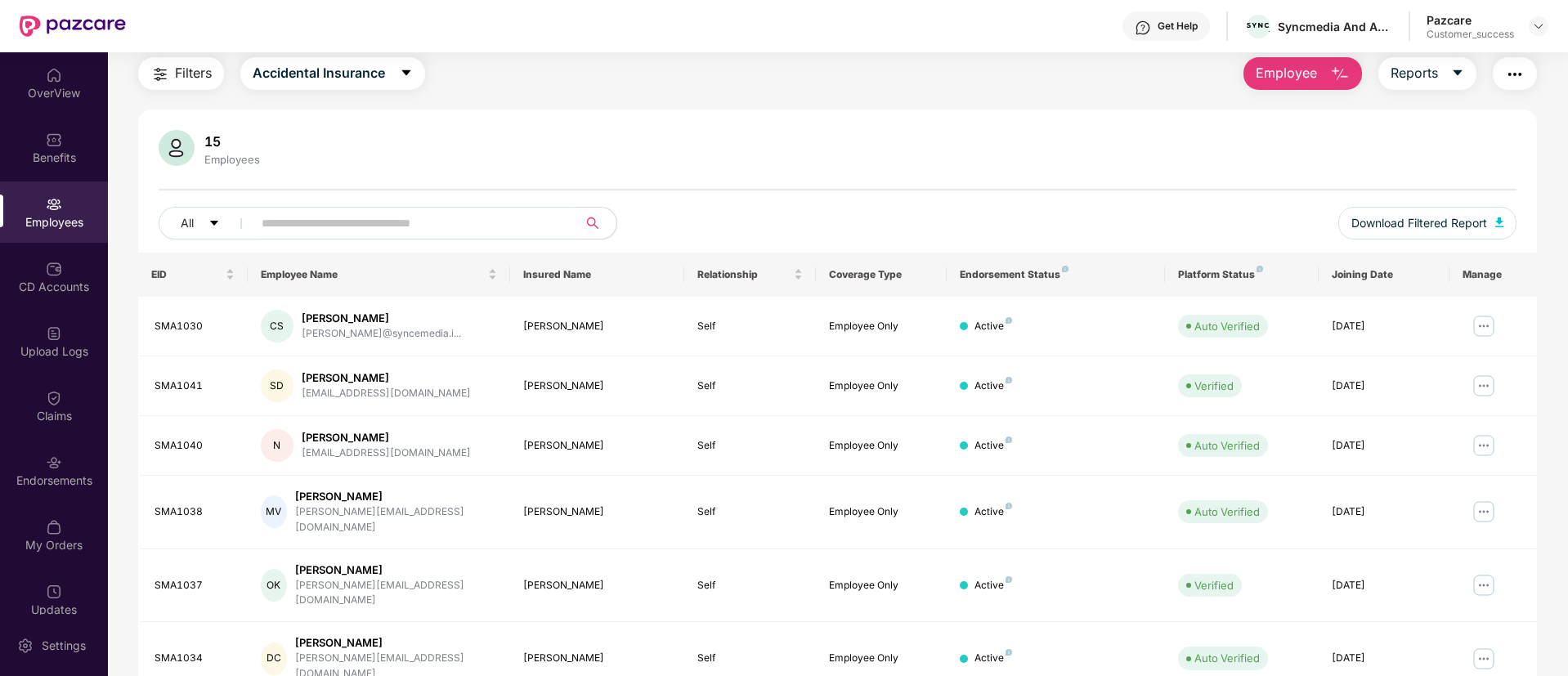
scroll to position [328, 0]
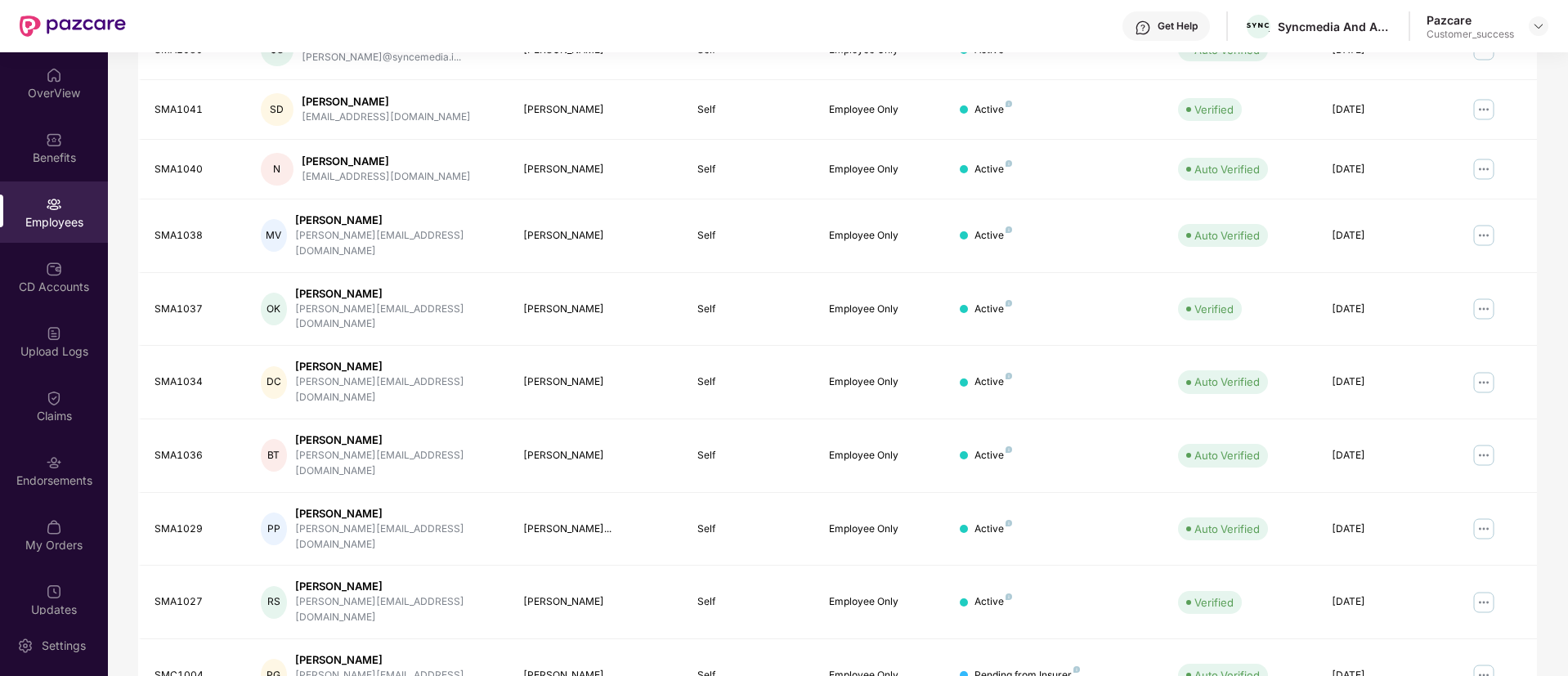
click at [862, 521] on div "Employee Only" at bounding box center [882, 529] width 105 height 16
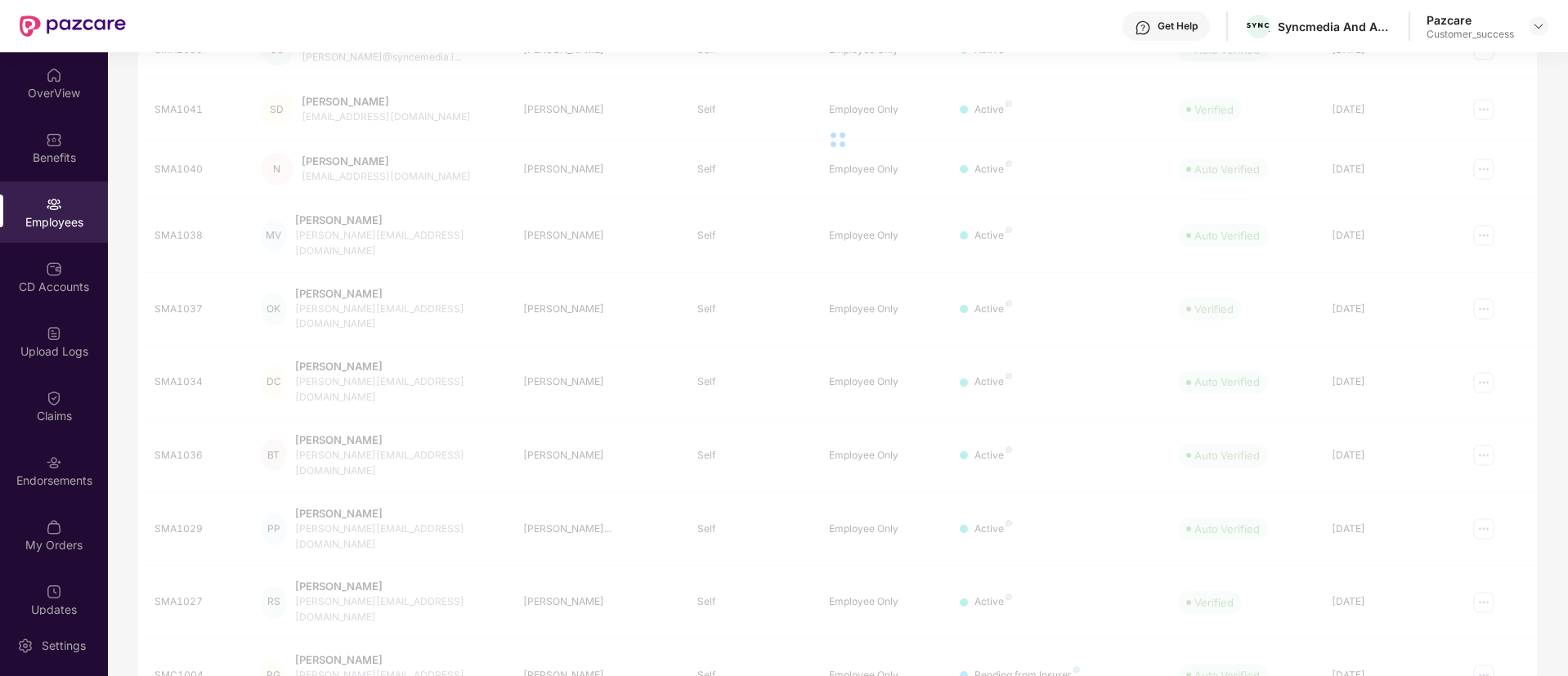
scroll to position [53, 0]
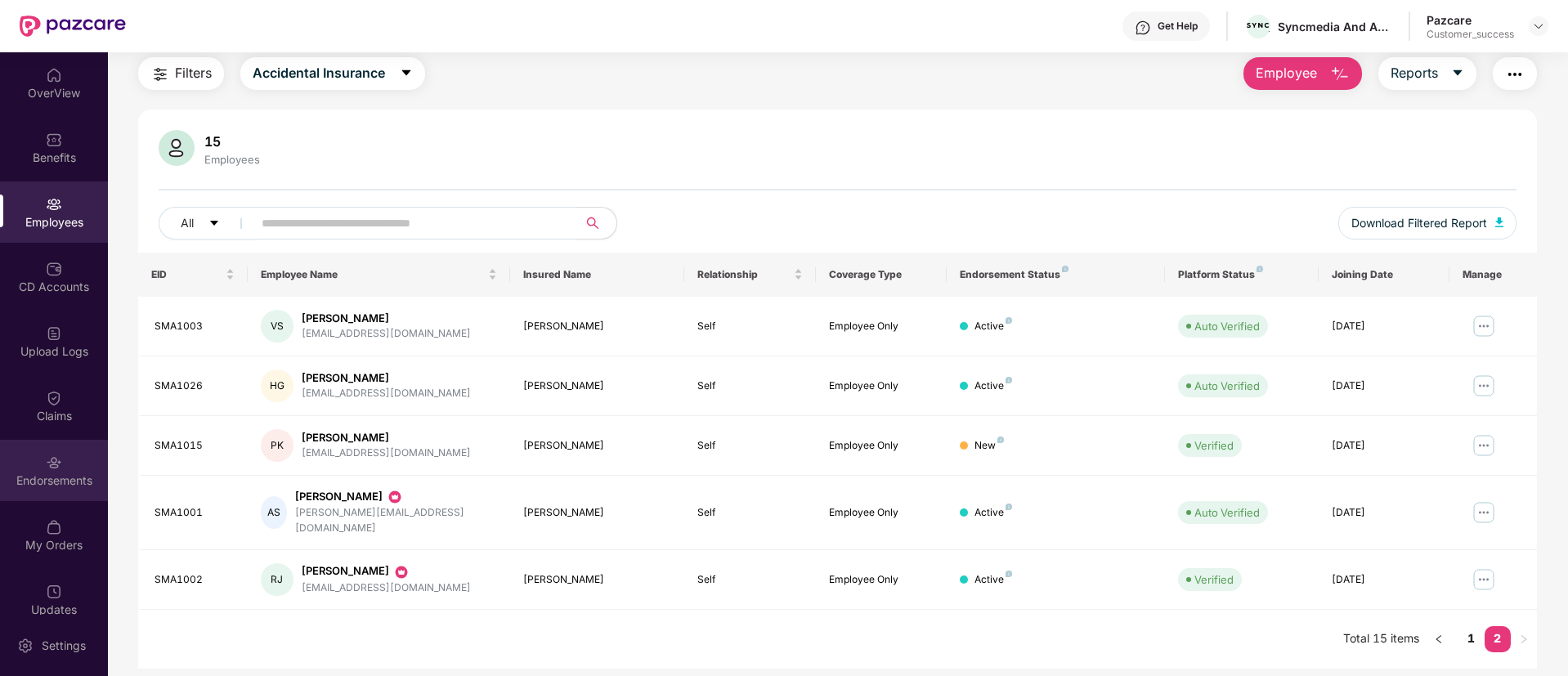
click at [63, 454] on div "Endorsements" at bounding box center [53, 470] width 108 height 61
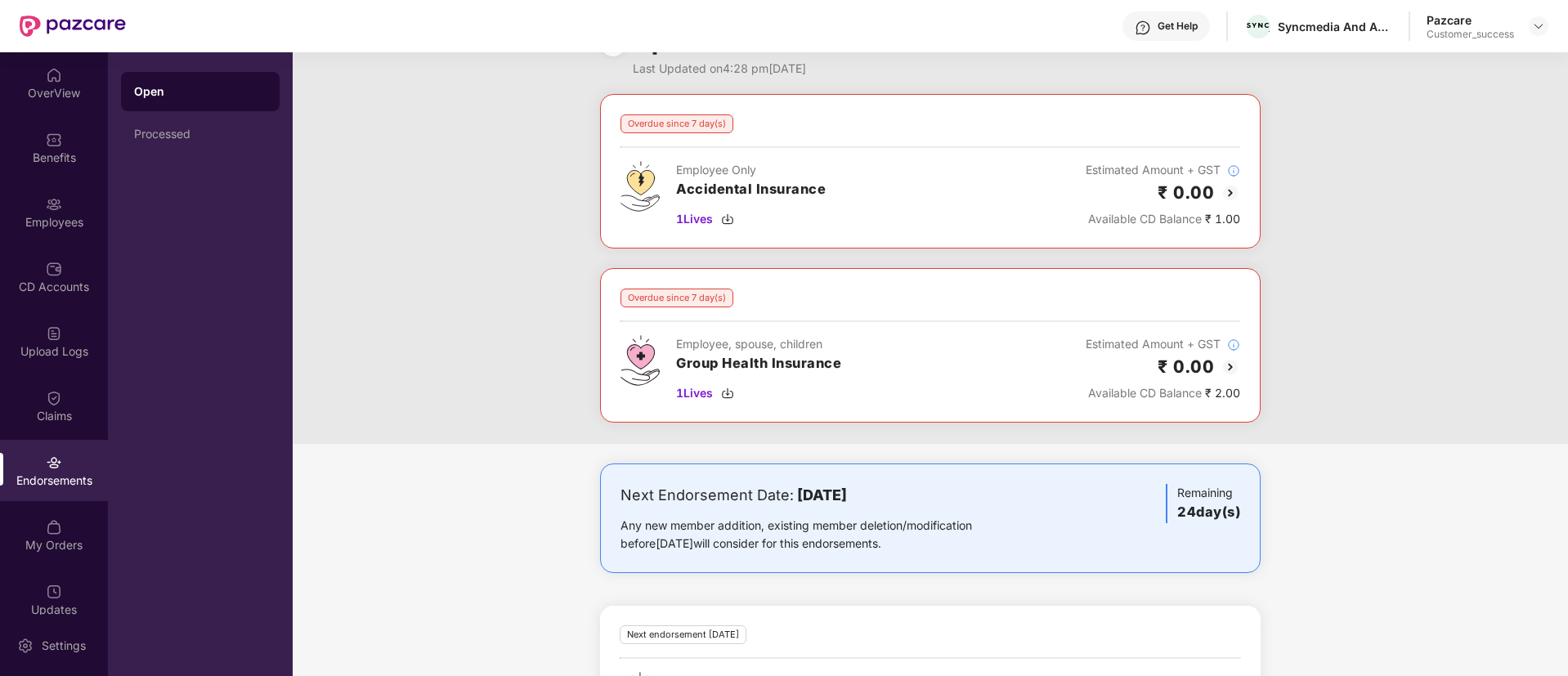
scroll to position [150, 0]
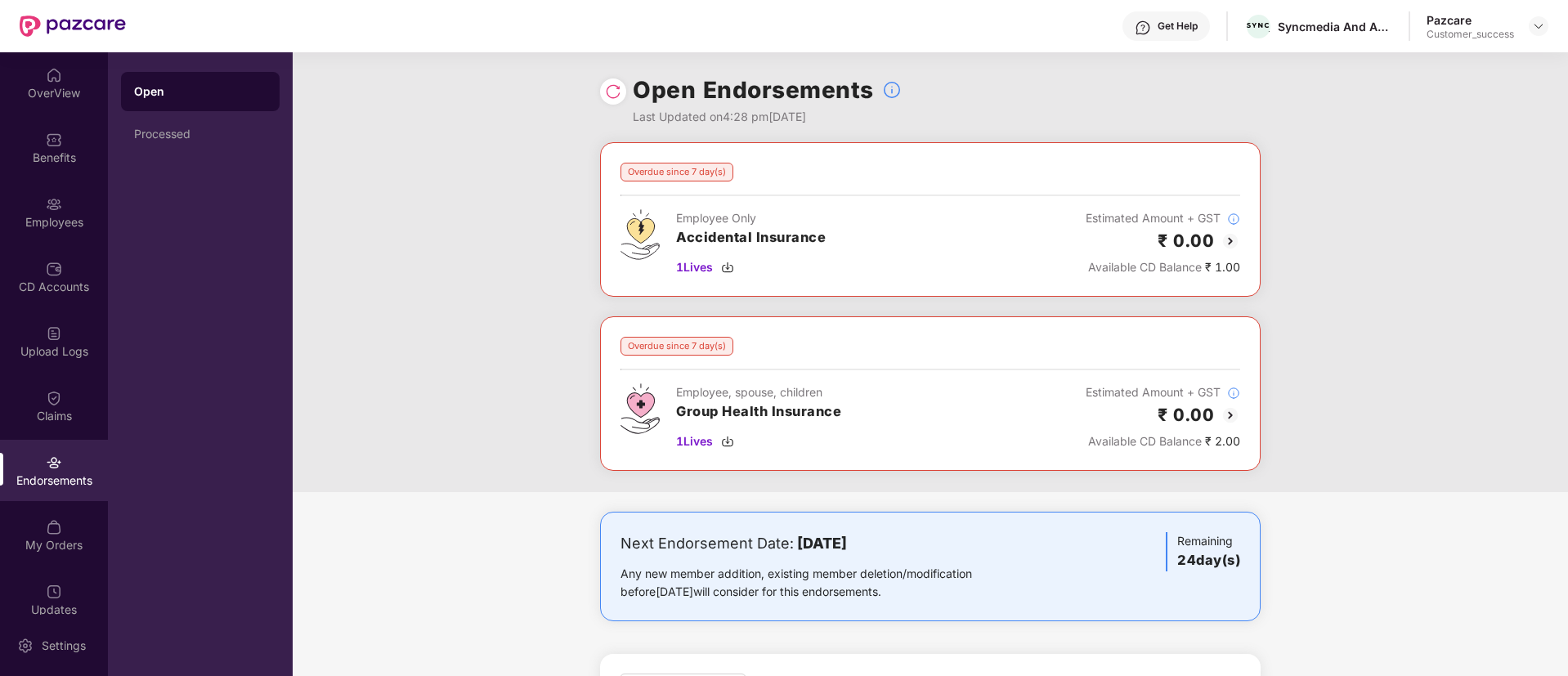
click at [1224, 239] on img at bounding box center [1229, 241] width 20 height 20
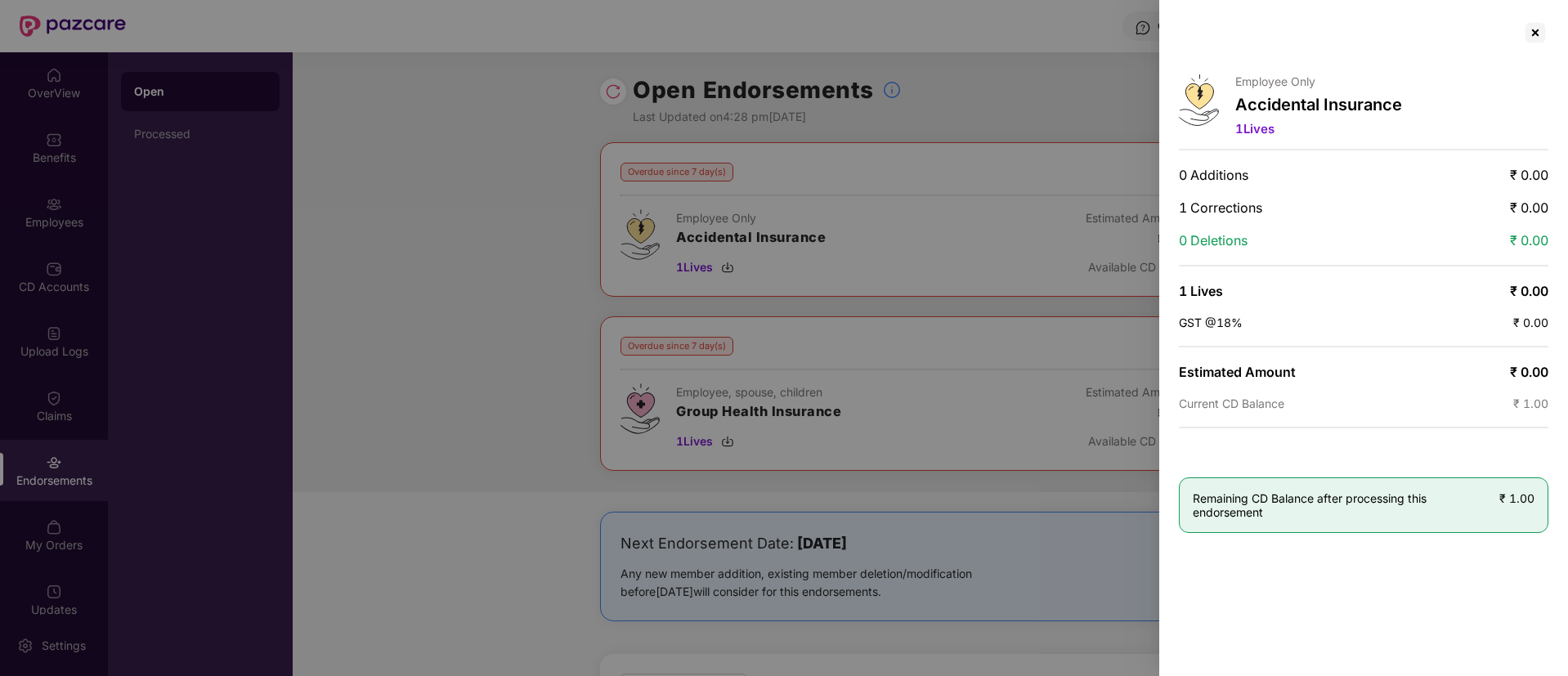
click at [1378, 511] on span "Remaining CD Balance after processing this endorsement" at bounding box center [1346, 505] width 307 height 28
click at [1542, 39] on div at bounding box center [1535, 33] width 26 height 26
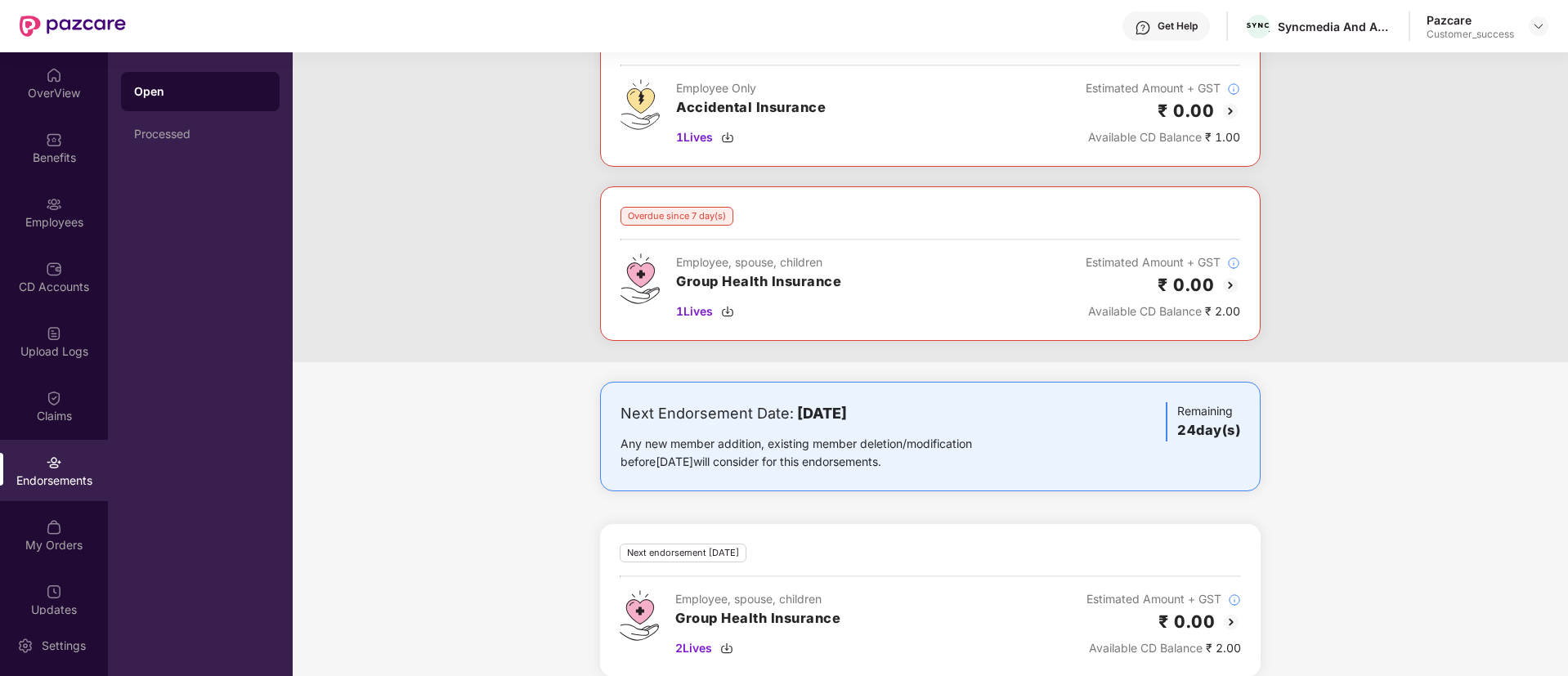
scroll to position [150, 0]
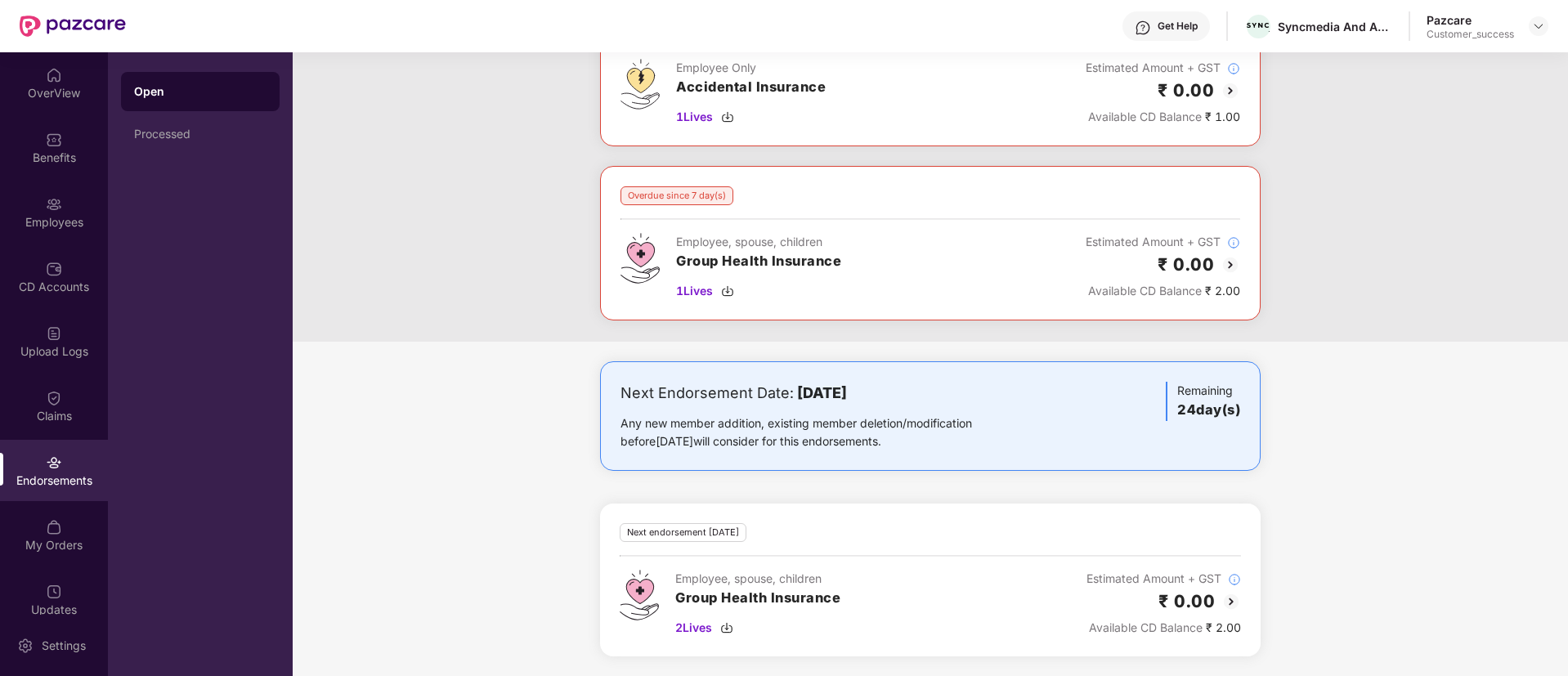
click at [1232, 602] on img at bounding box center [1230, 601] width 20 height 20
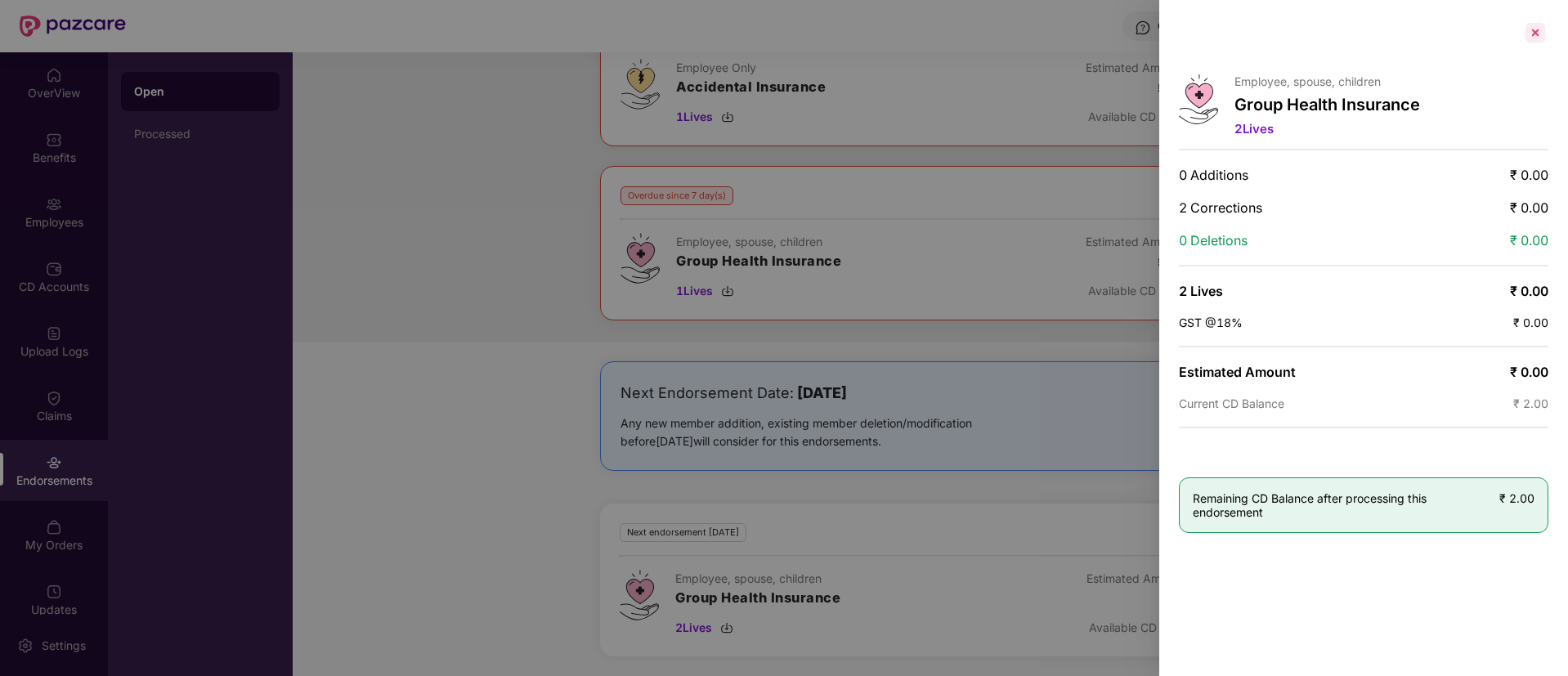
click at [1538, 28] on div at bounding box center [1535, 33] width 26 height 26
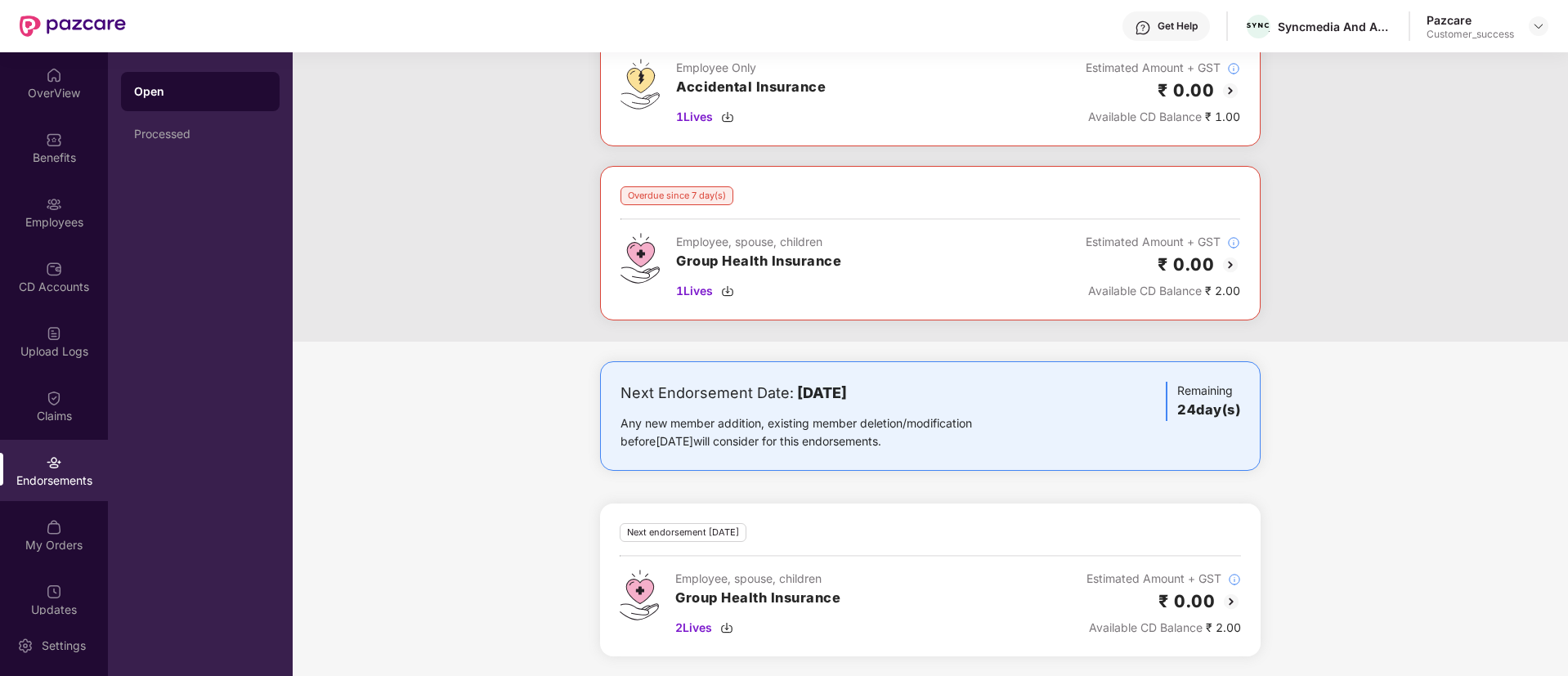
scroll to position [0, 0]
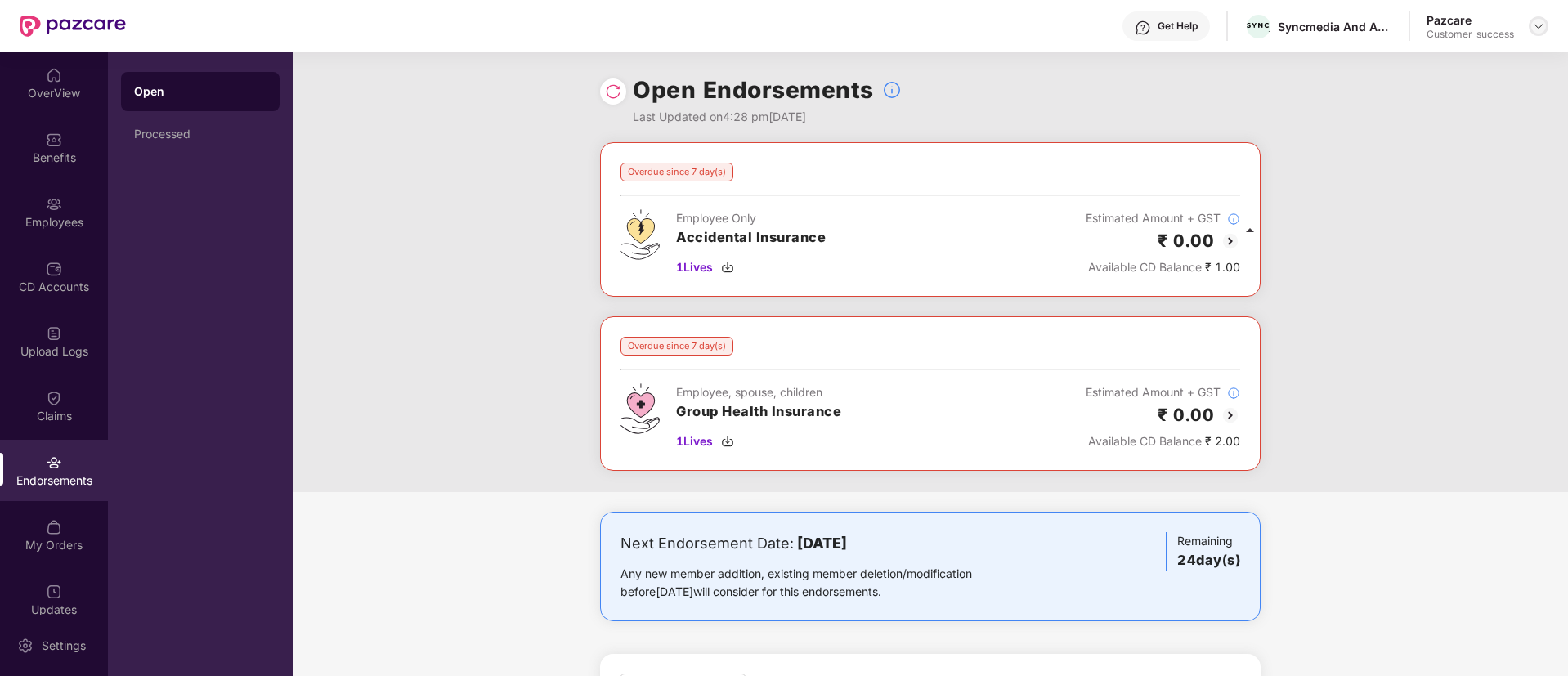
click at [1541, 23] on img at bounding box center [1538, 26] width 13 height 13
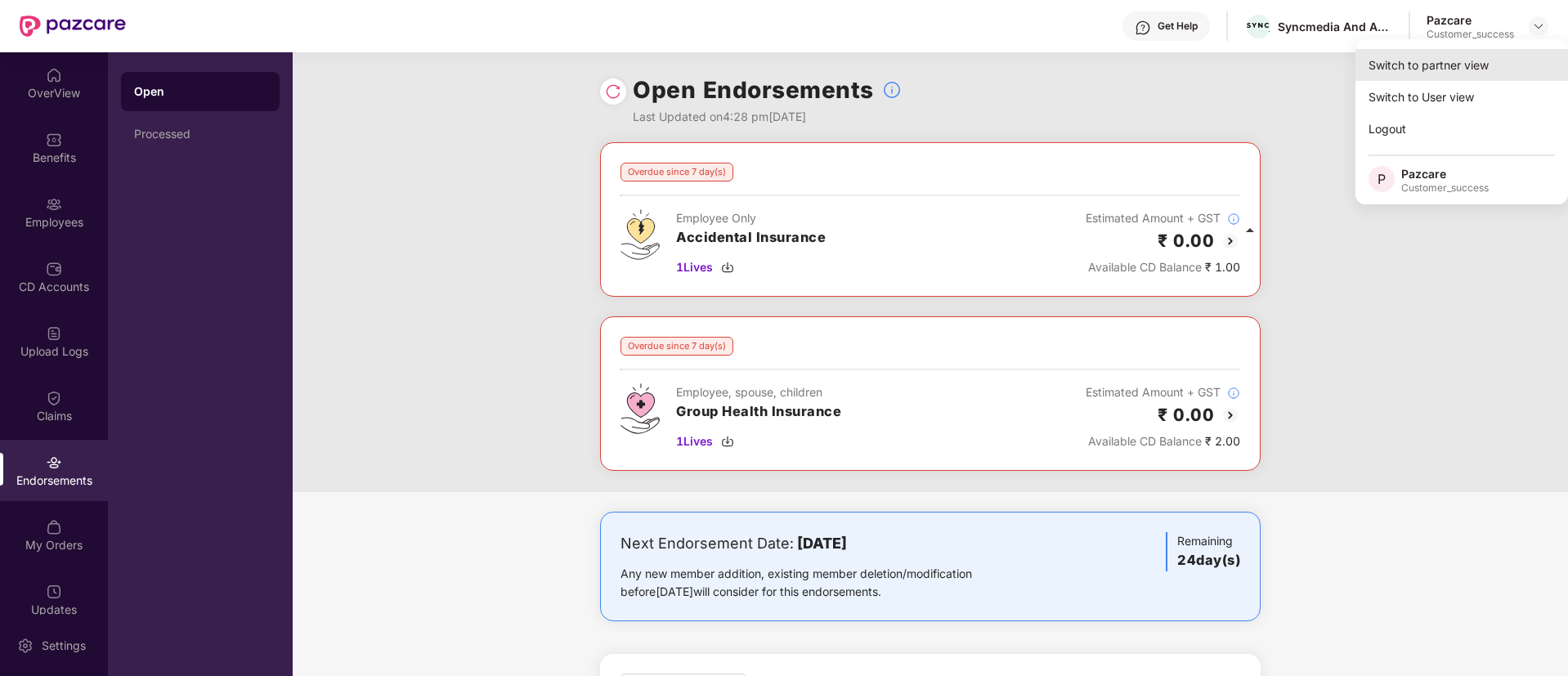
click at [1469, 65] on div "Switch to partner view" at bounding box center [1461, 65] width 213 height 32
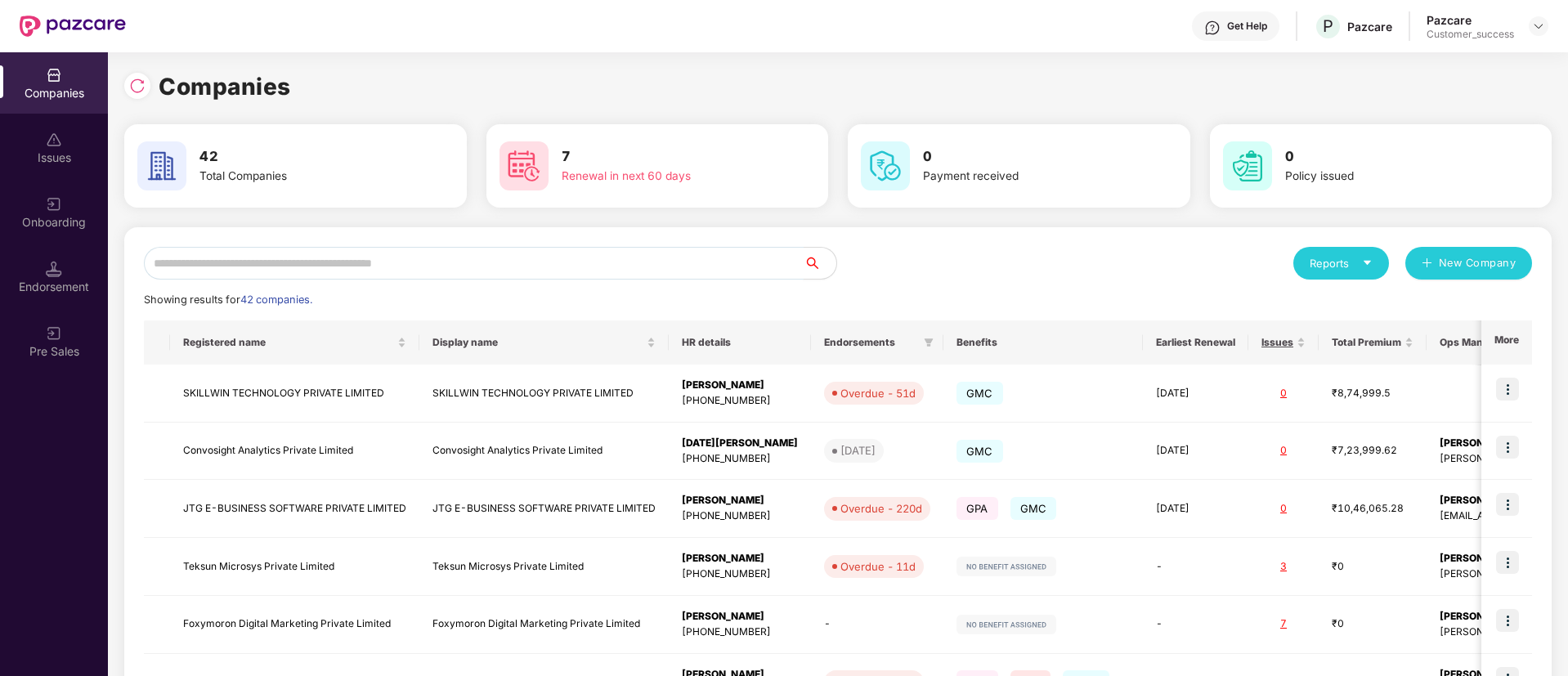
click at [280, 273] on input "text" at bounding box center [473, 263] width 659 height 33
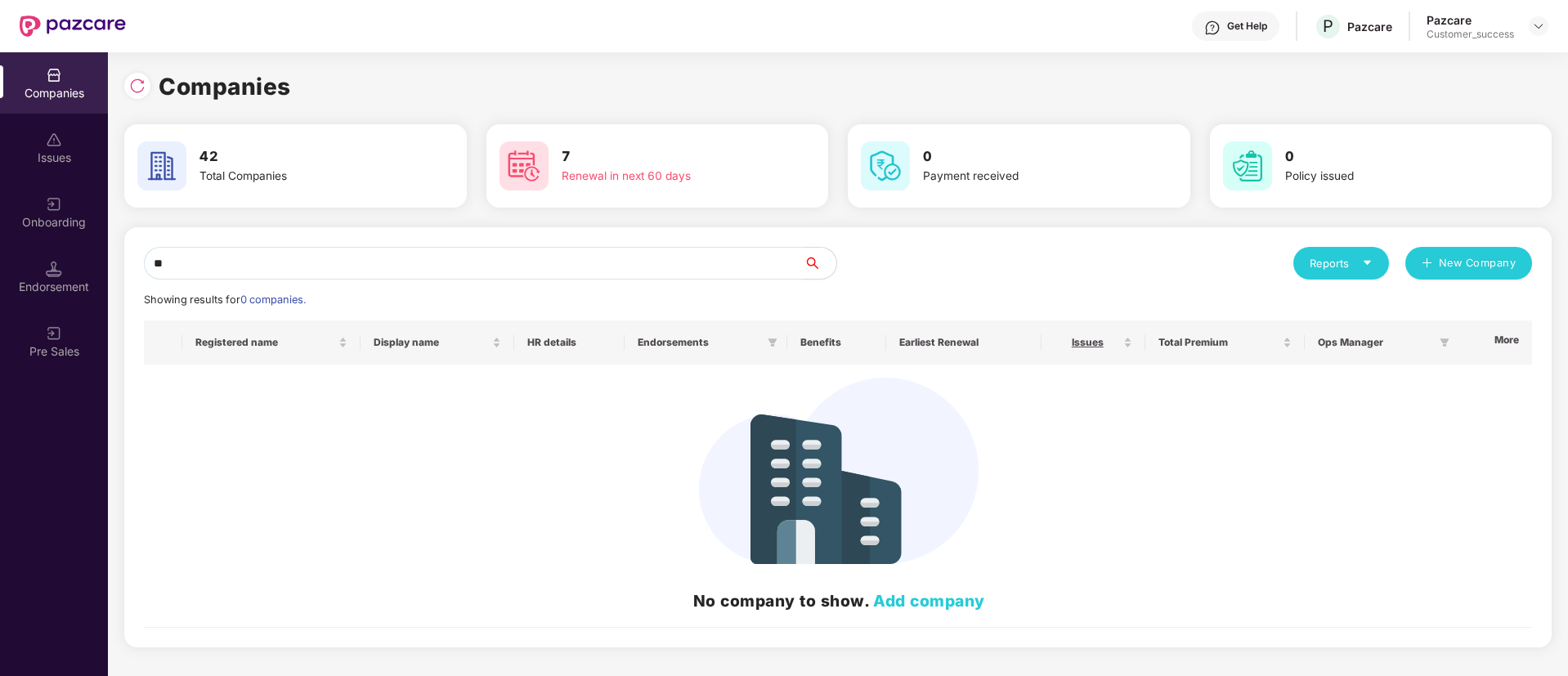
type input "*"
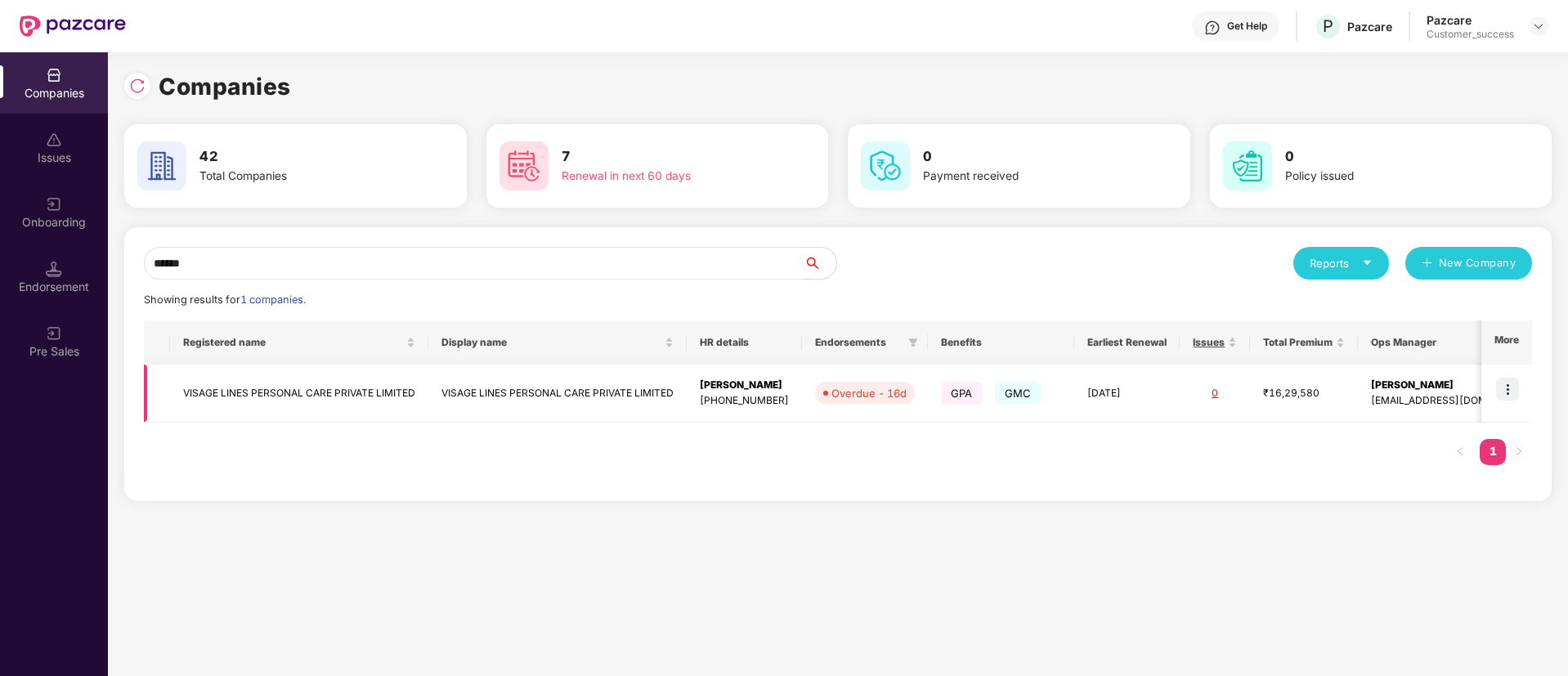
type input "******"
click at [1507, 397] on img at bounding box center [1507, 389] width 23 height 23
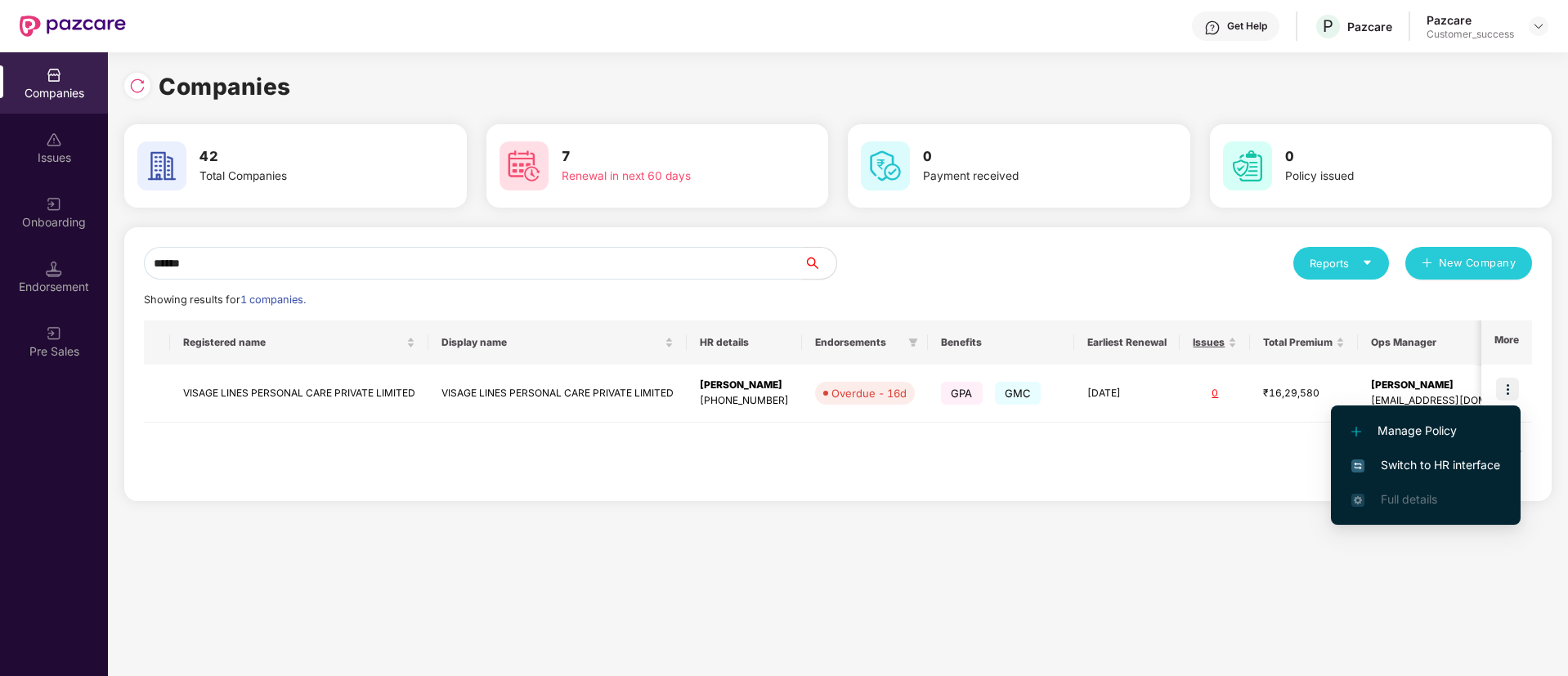
click at [1442, 468] on span "Switch to HR interface" at bounding box center [1425, 464] width 149 height 18
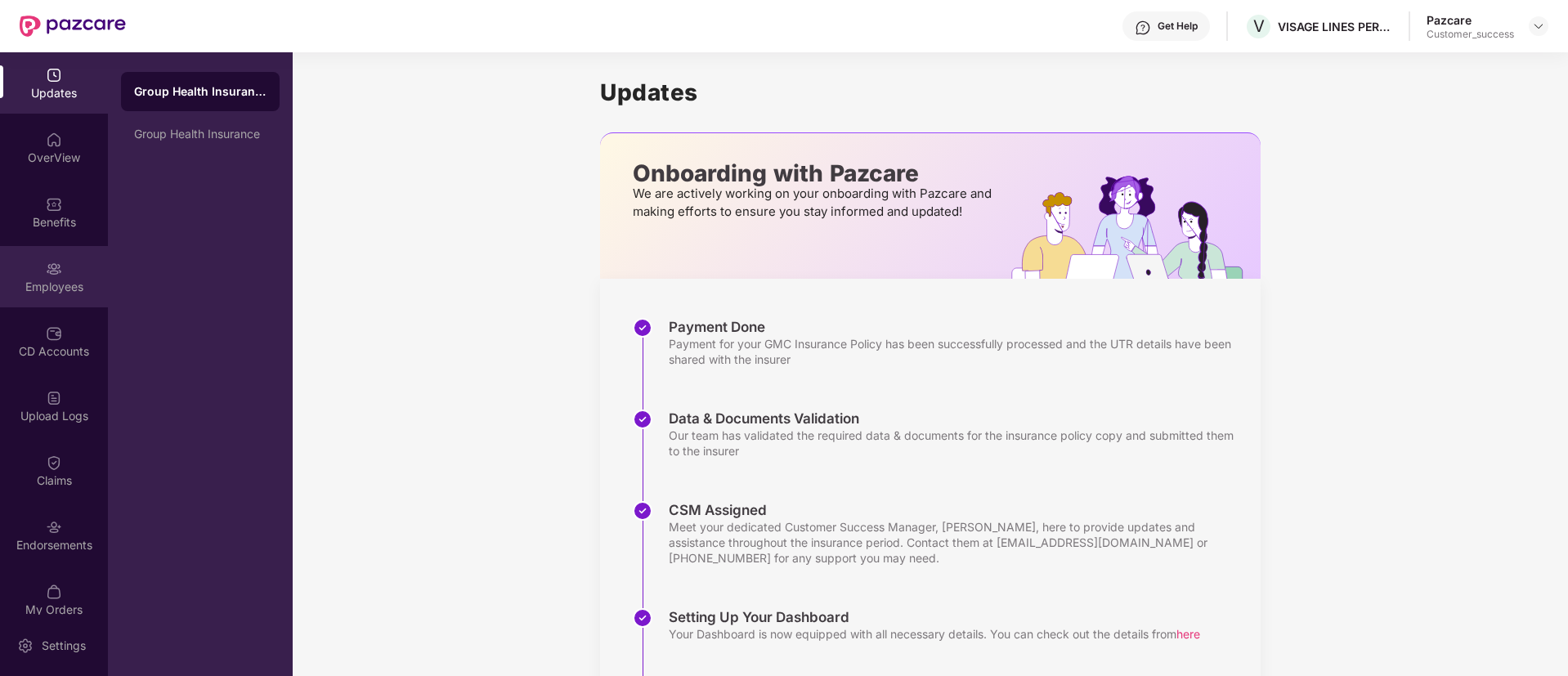
click at [50, 270] on img at bounding box center [53, 268] width 16 height 16
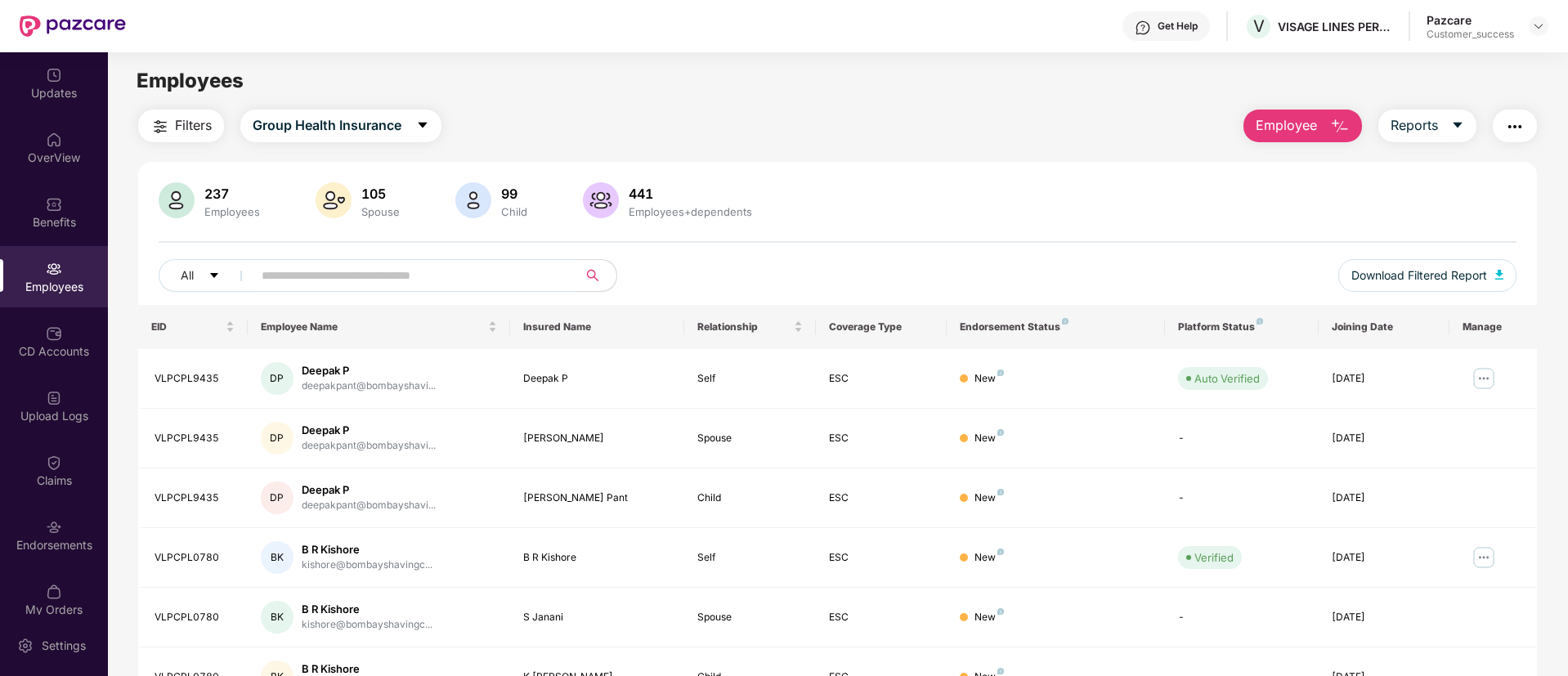
click at [495, 273] on input "text" at bounding box center [408, 276] width 294 height 24
type input "*******"
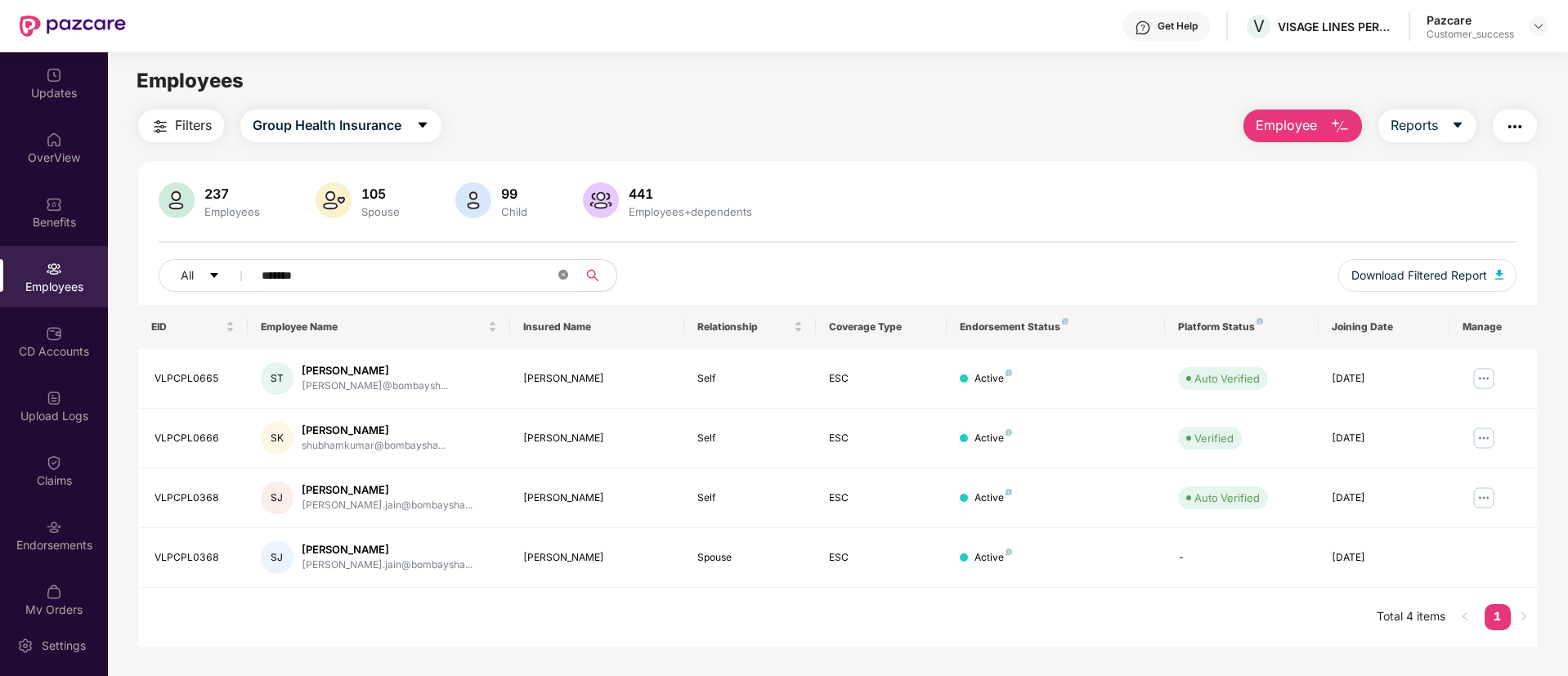
click at [562, 273] on icon "close-circle" at bounding box center [563, 275] width 9 height 9
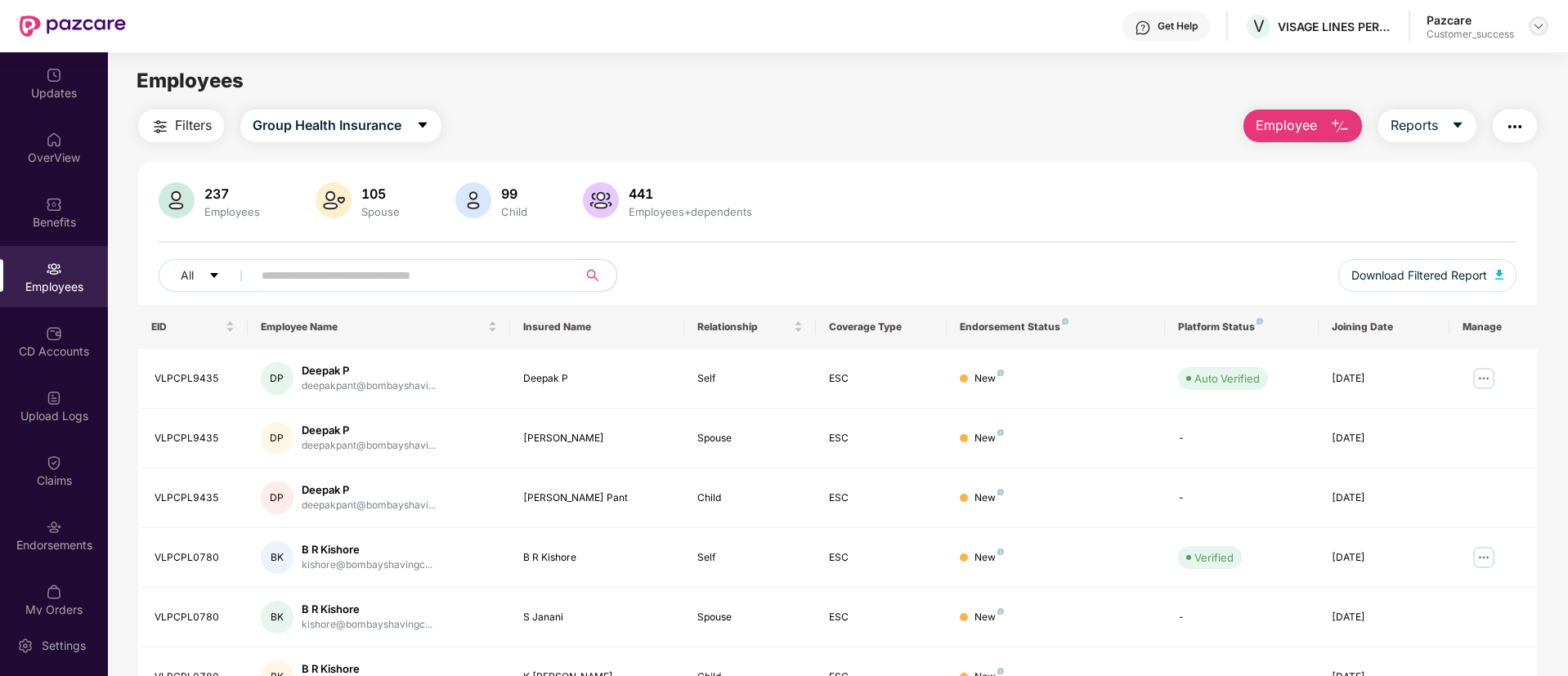
click at [1544, 33] on div at bounding box center [1538, 25] width 20 height 20
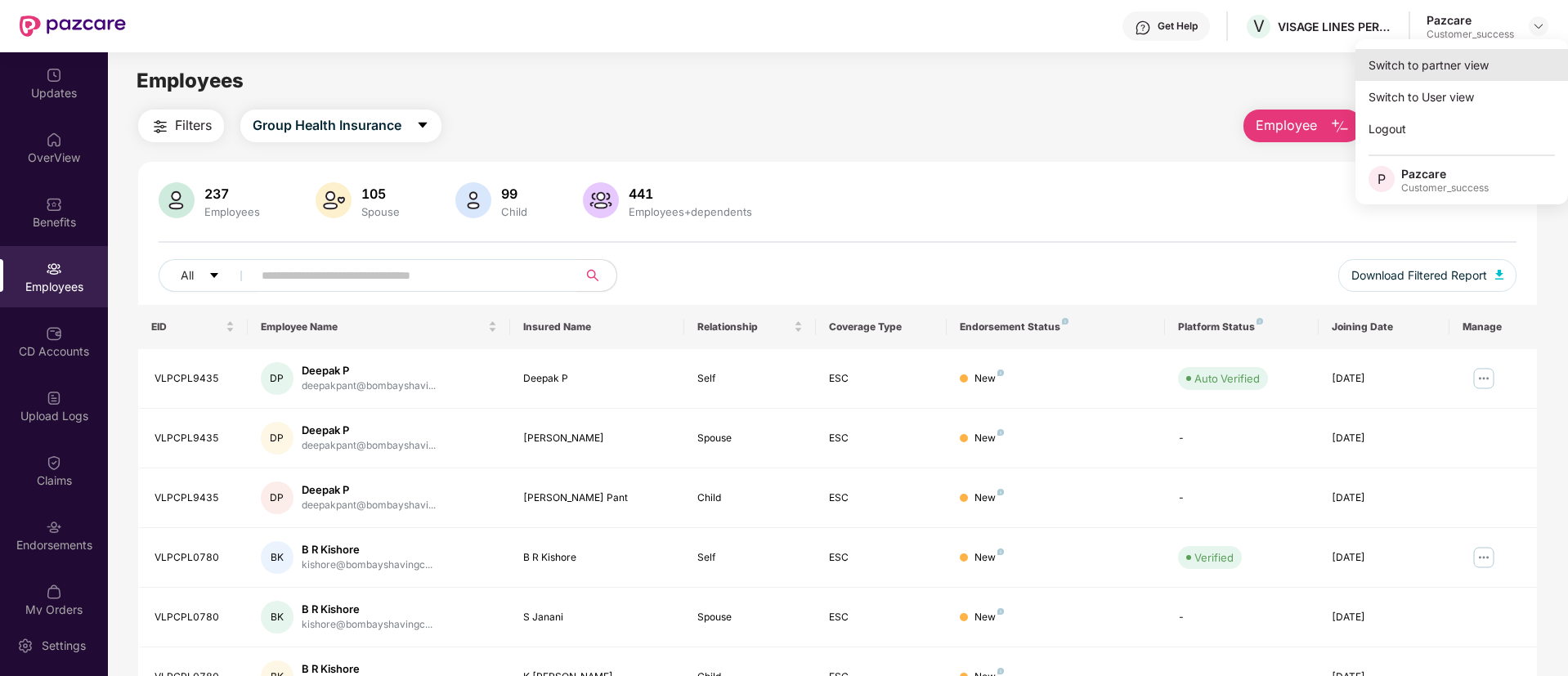
click at [1447, 63] on div "Switch to partner view" at bounding box center [1461, 65] width 213 height 32
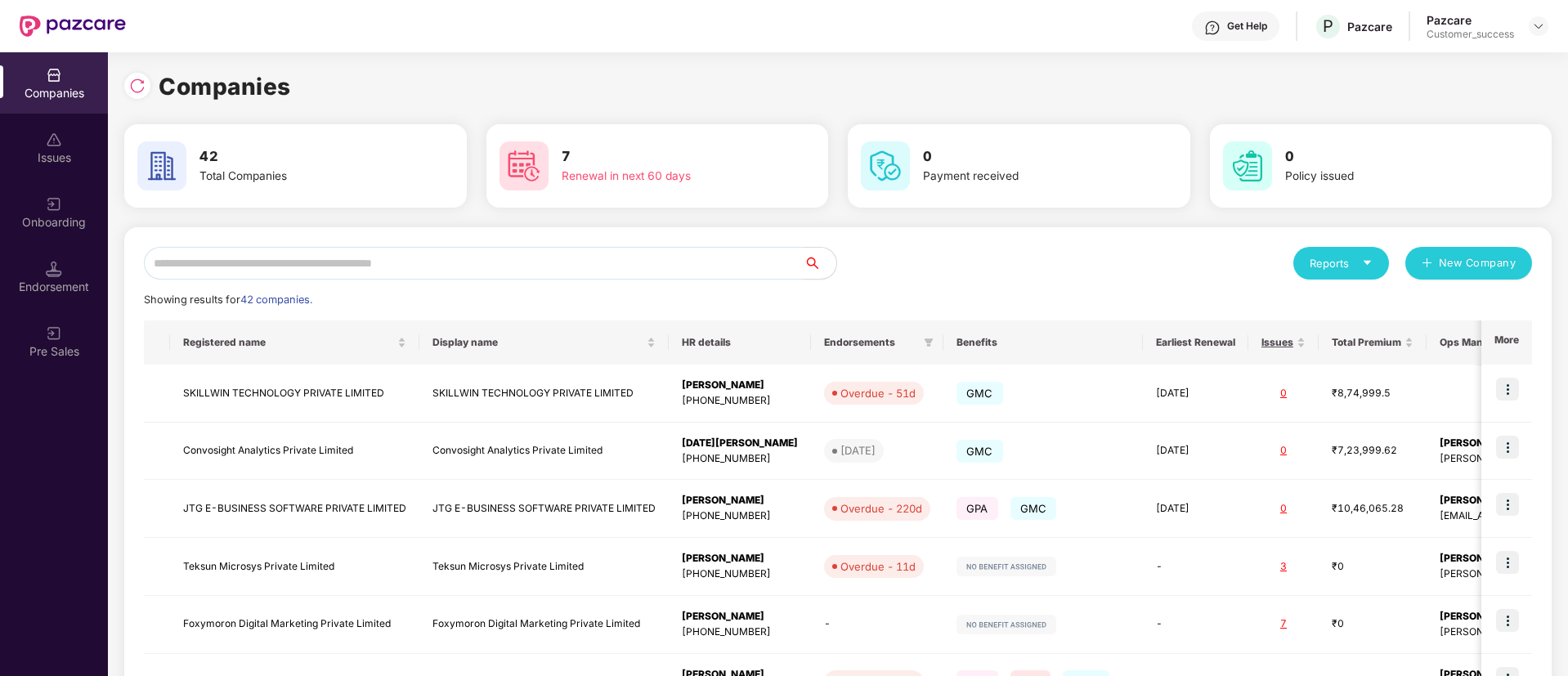
click at [505, 260] on input "text" at bounding box center [473, 263] width 659 height 33
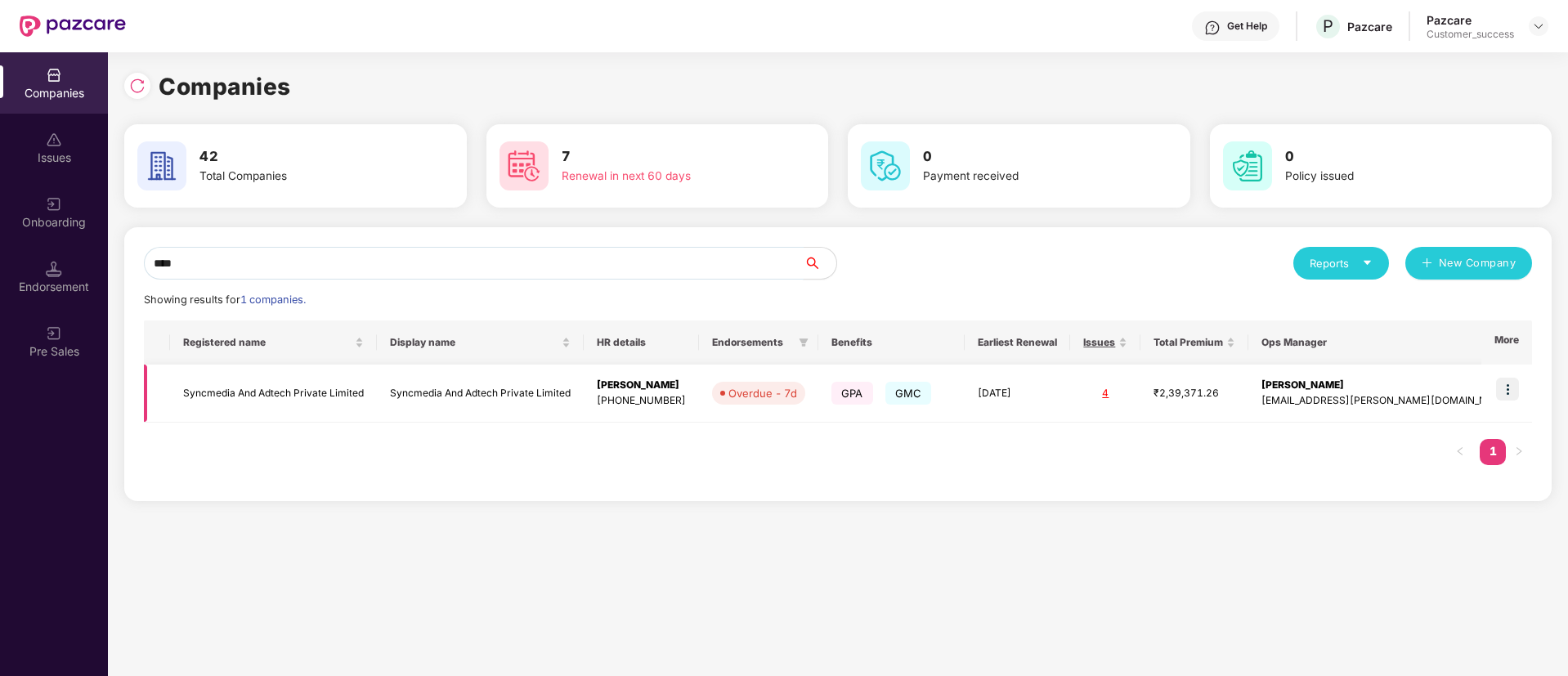
type input "****"
click at [1513, 391] on img at bounding box center [1507, 389] width 23 height 23
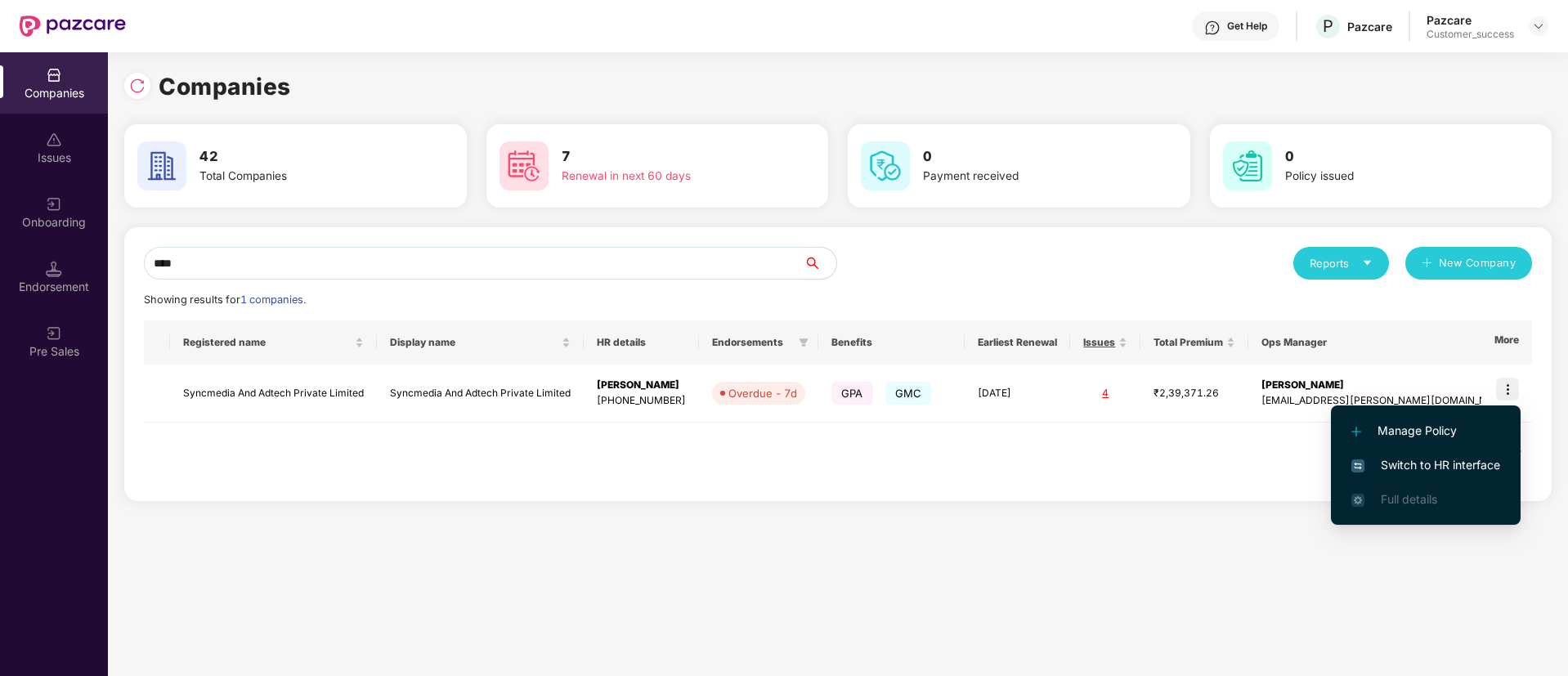
click at [1455, 452] on li "Switch to HR interface" at bounding box center [1425, 465] width 189 height 35
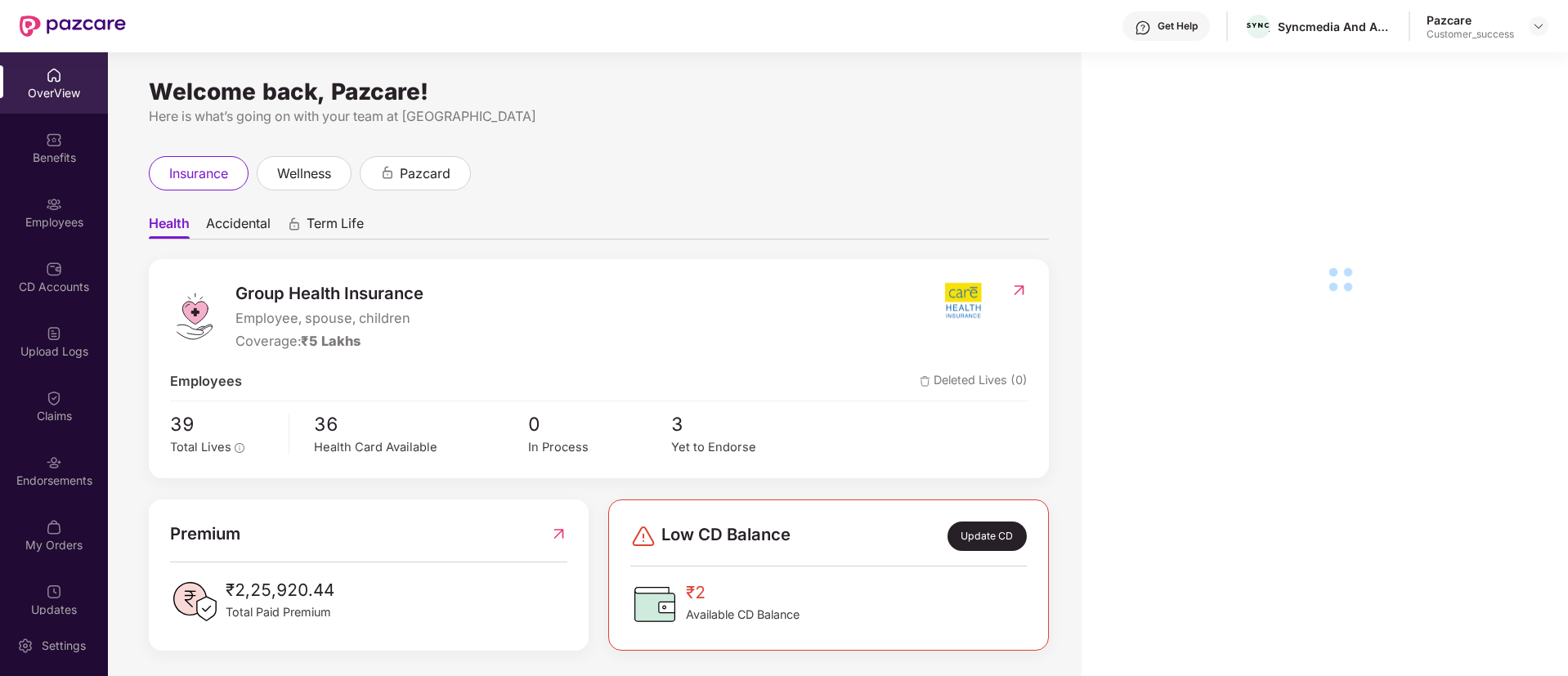
click at [46, 461] on img at bounding box center [53, 462] width 16 height 16
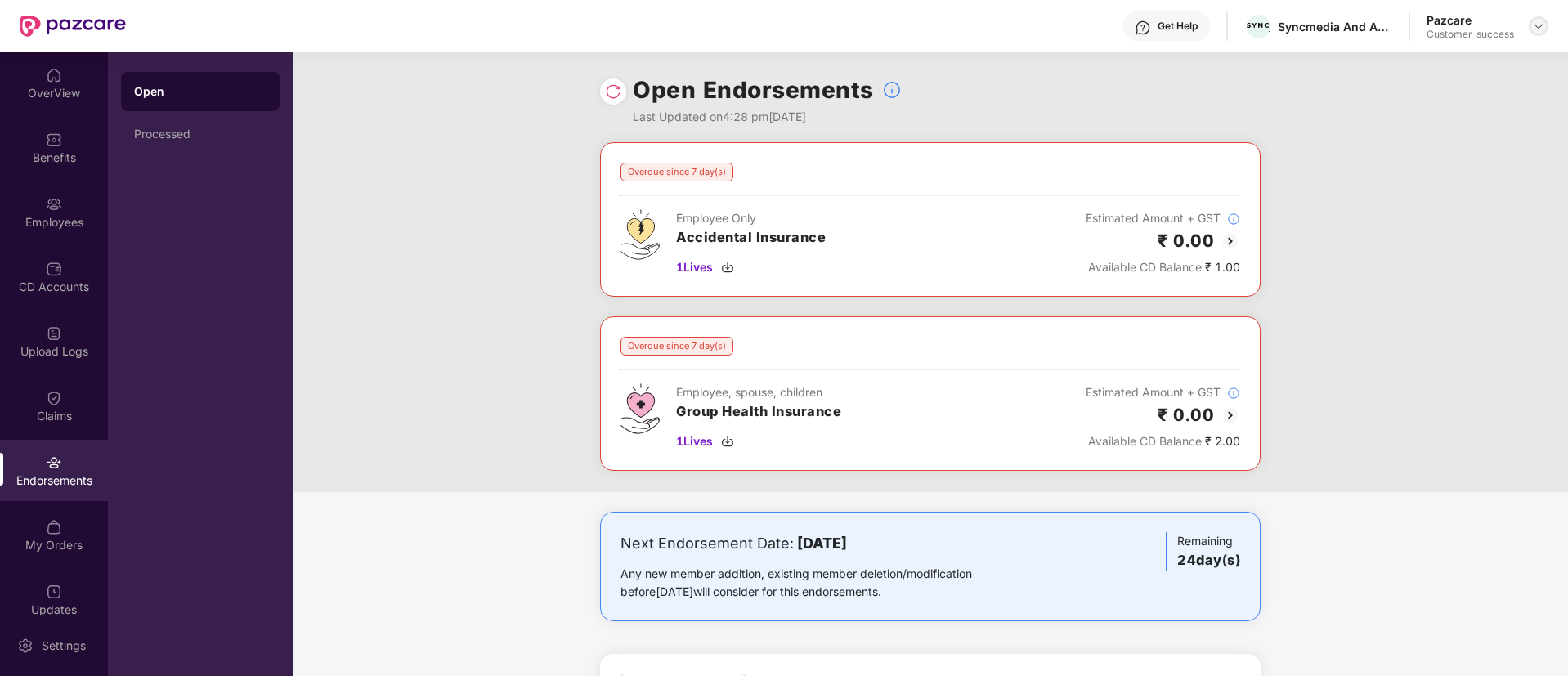
click at [1543, 24] on img at bounding box center [1538, 26] width 13 height 13
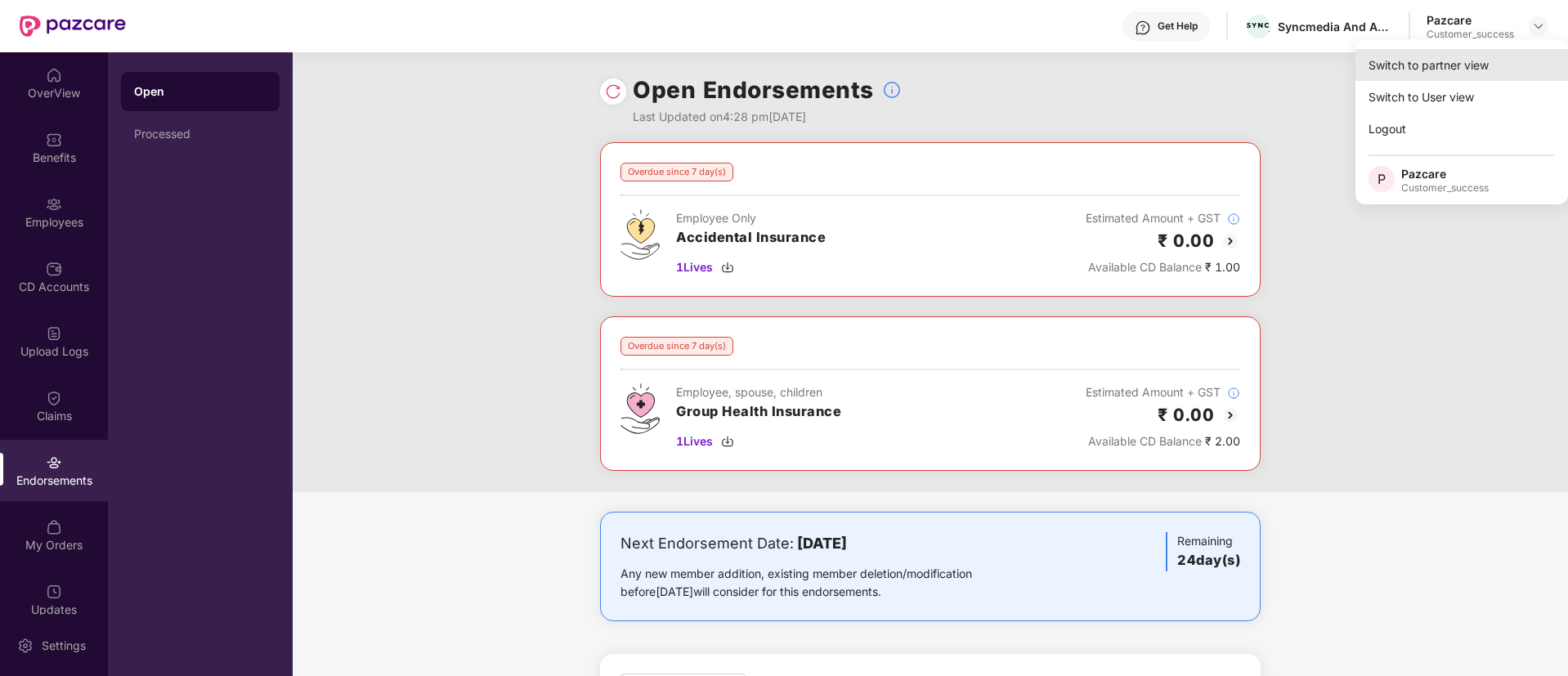
click at [1478, 56] on div "Switch to partner view" at bounding box center [1461, 65] width 213 height 32
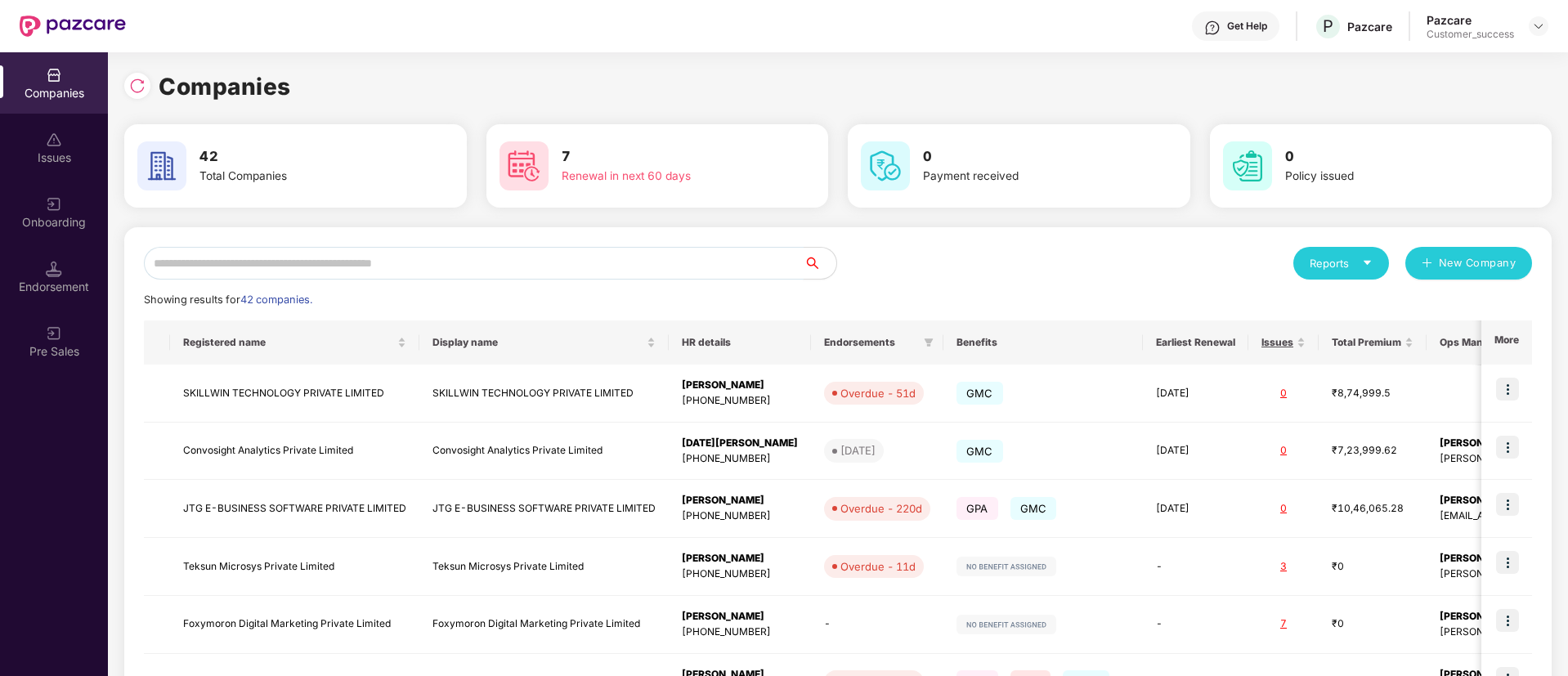
click at [642, 248] on input "text" at bounding box center [473, 263] width 659 height 33
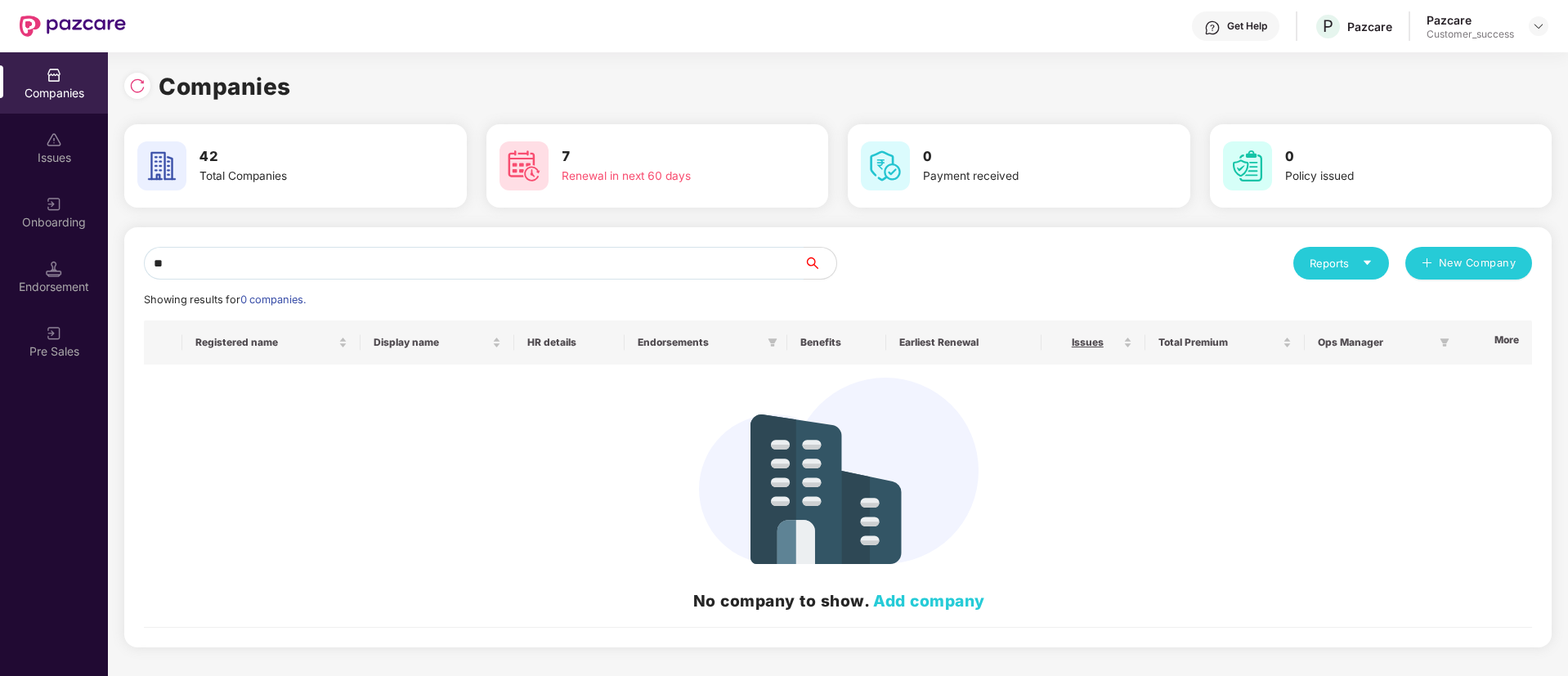
type input "*"
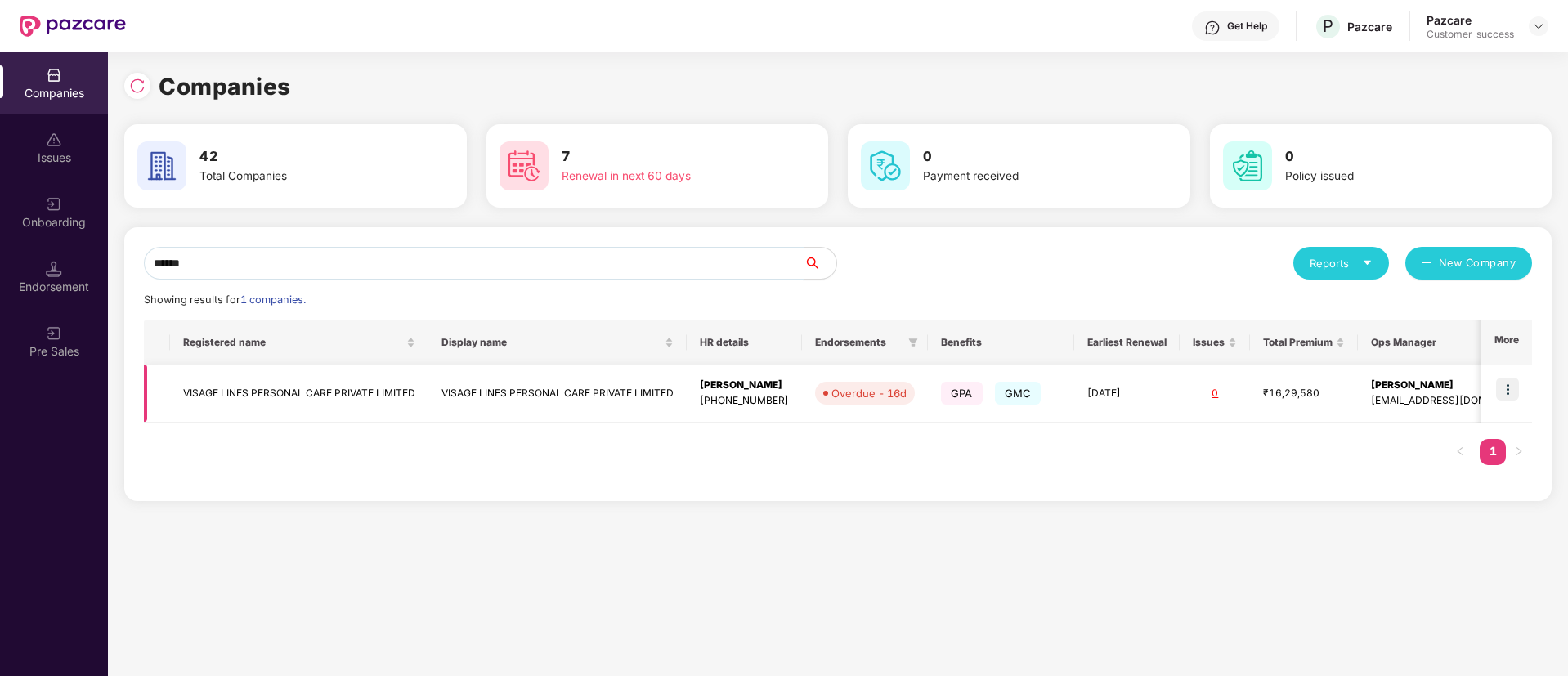
type input "******"
click at [1508, 384] on img at bounding box center [1507, 389] width 23 height 23
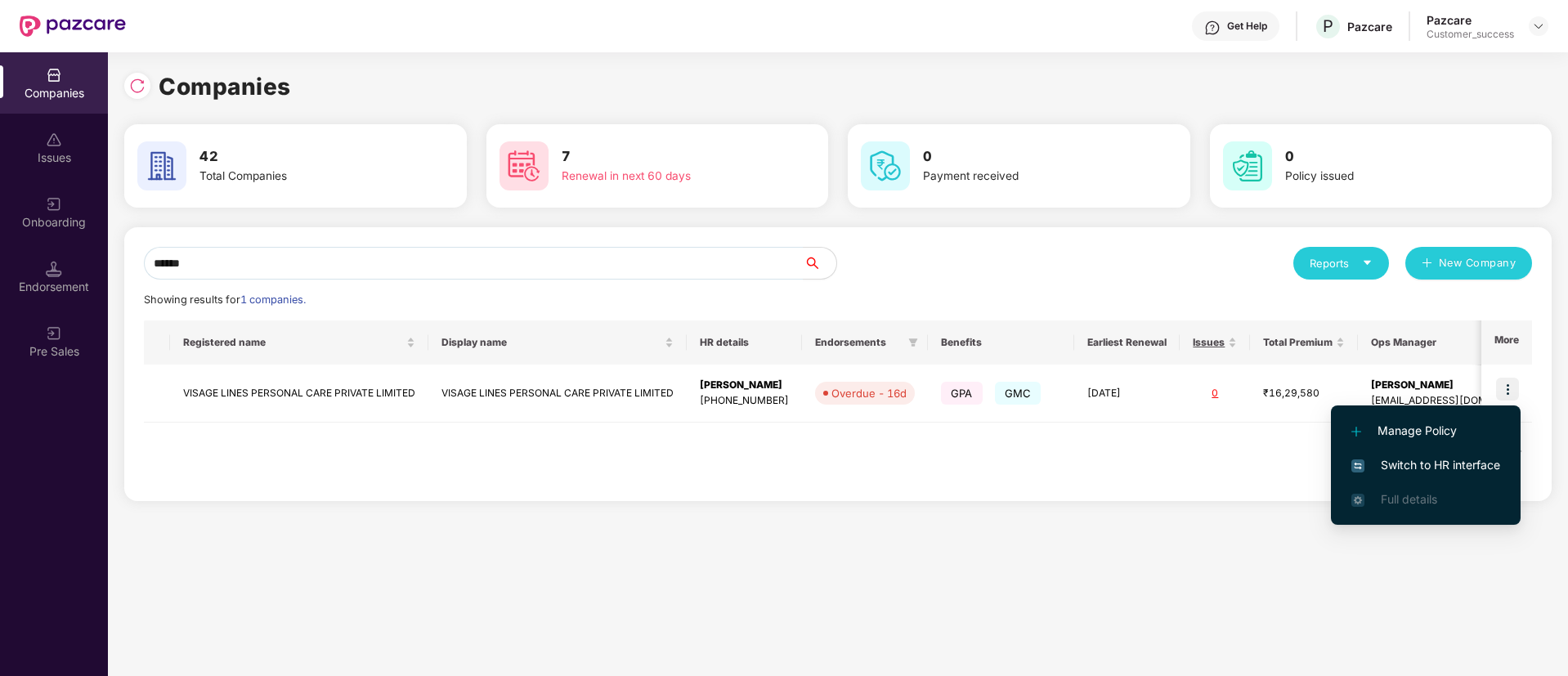
click at [1413, 469] on span "Switch to HR interface" at bounding box center [1425, 464] width 149 height 18
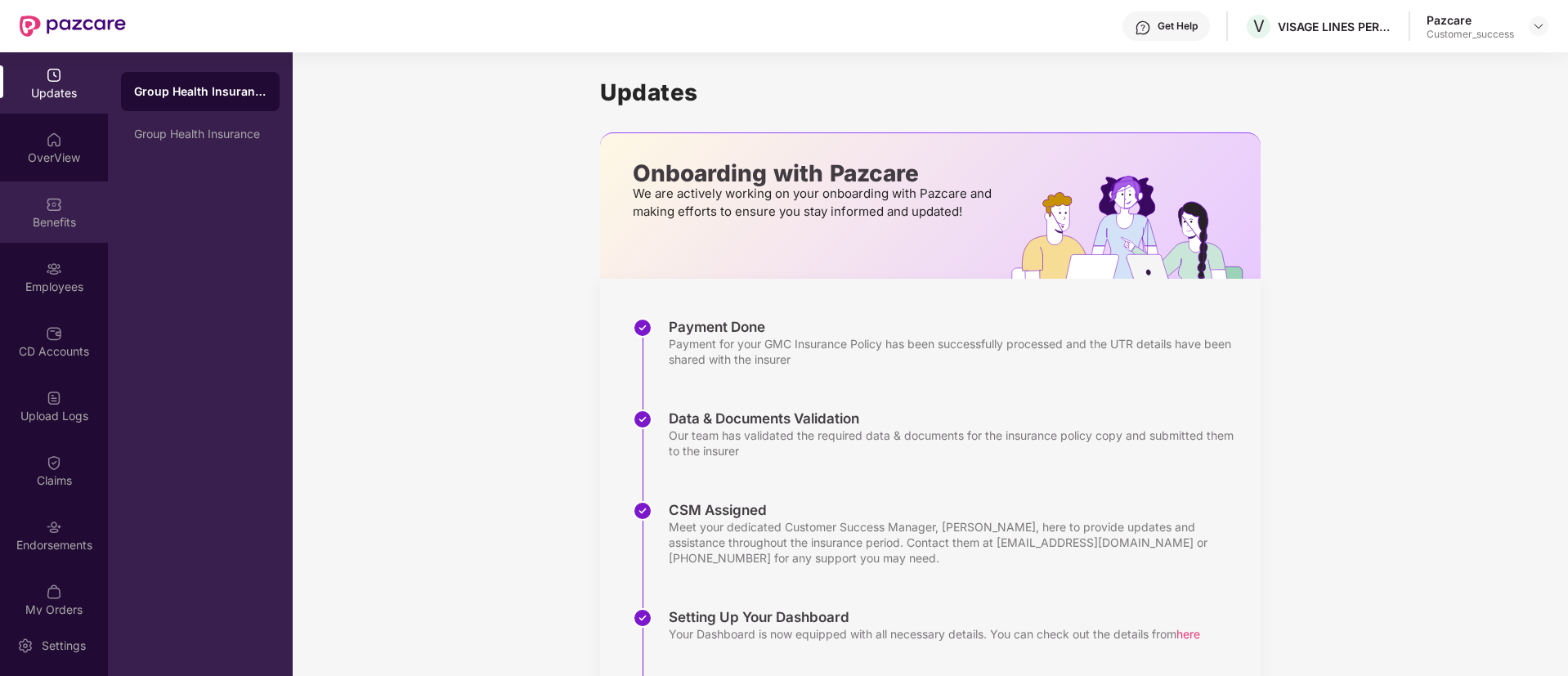
click at [46, 201] on img at bounding box center [53, 203] width 16 height 16
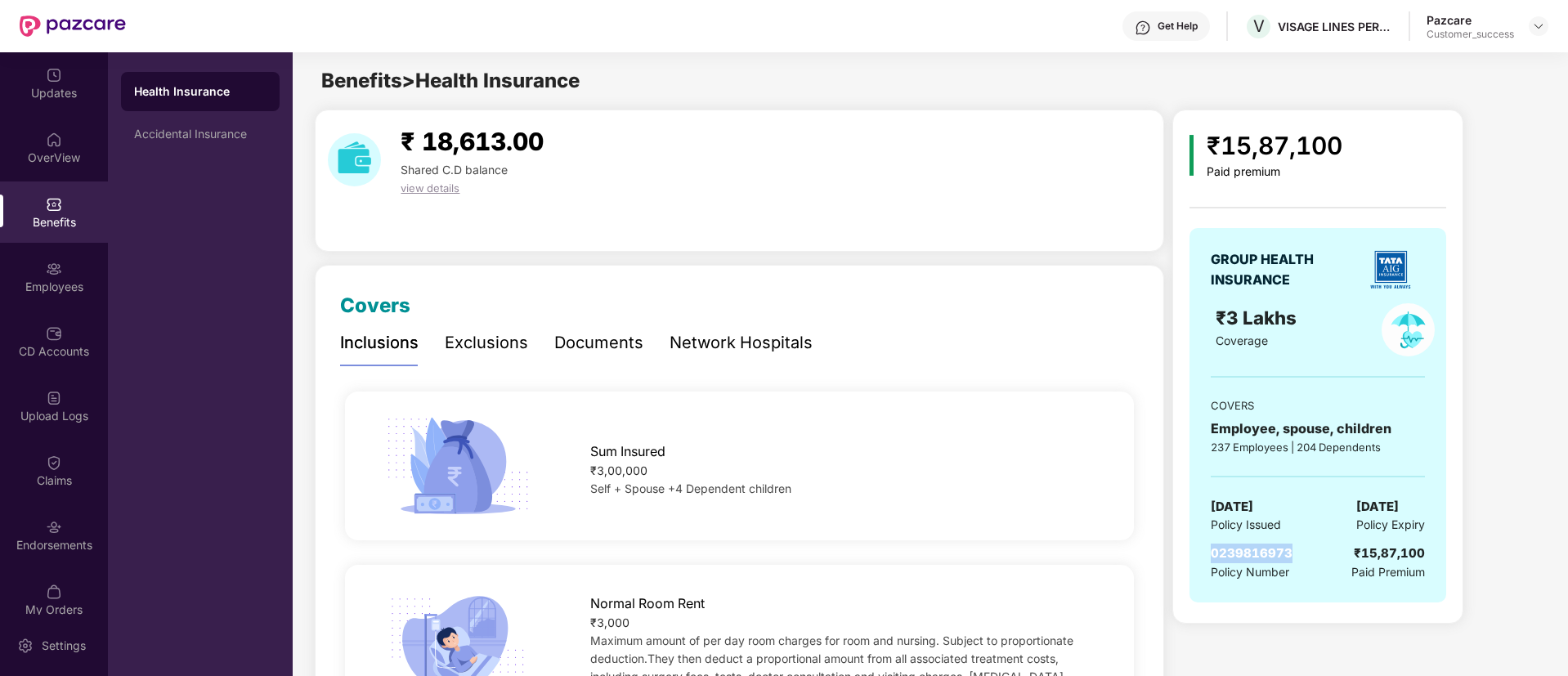
drag, startPoint x: 1290, startPoint y: 550, endPoint x: 1213, endPoint y: 547, distance: 77.1
click at [1213, 547] on div "0239816973 Policy Number ₹15,87,100 Paid Premium" at bounding box center [1318, 563] width 214 height 38
copy span "0239816973"
click at [56, 291] on div "Employees" at bounding box center [53, 286] width 108 height 16
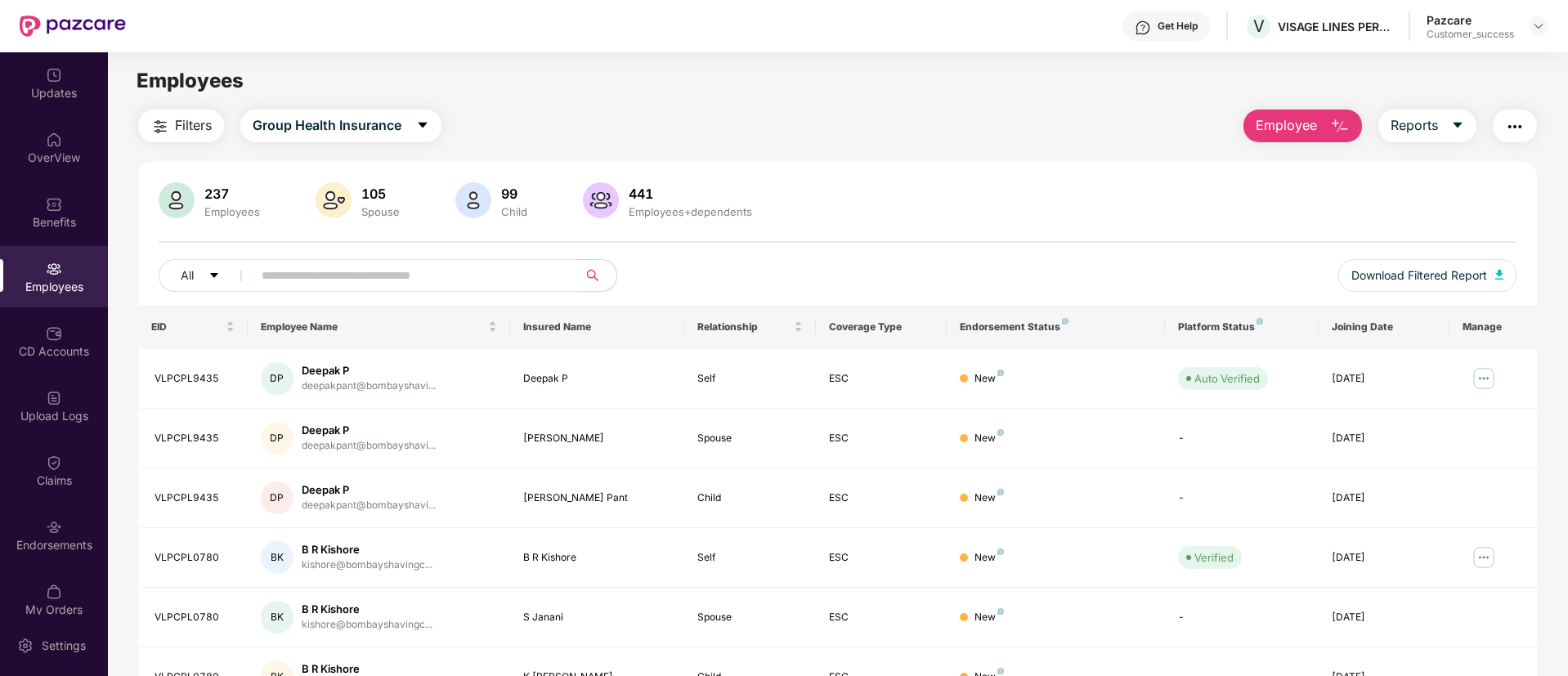
click at [515, 287] on input "text" at bounding box center [408, 276] width 294 height 24
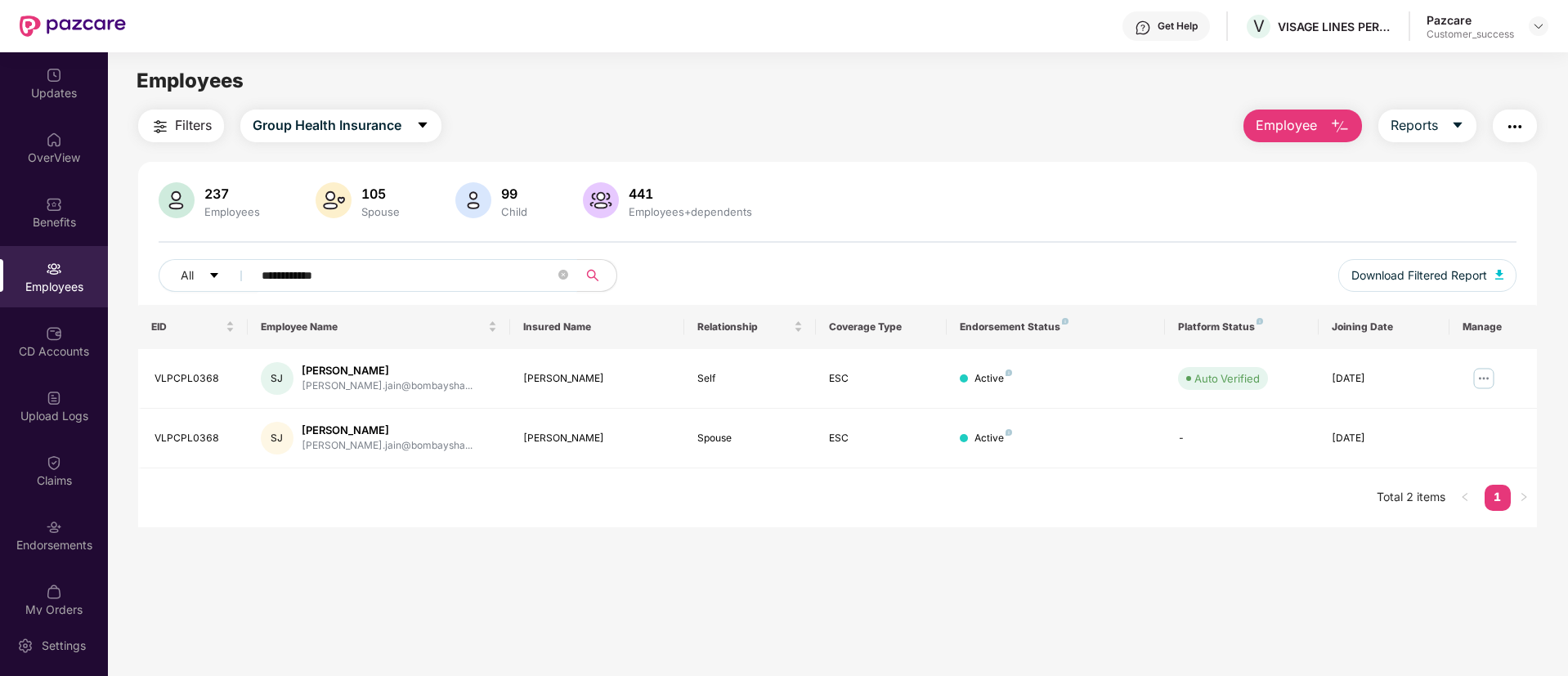
type input "**********"
click at [1488, 383] on img at bounding box center [1484, 379] width 26 height 26
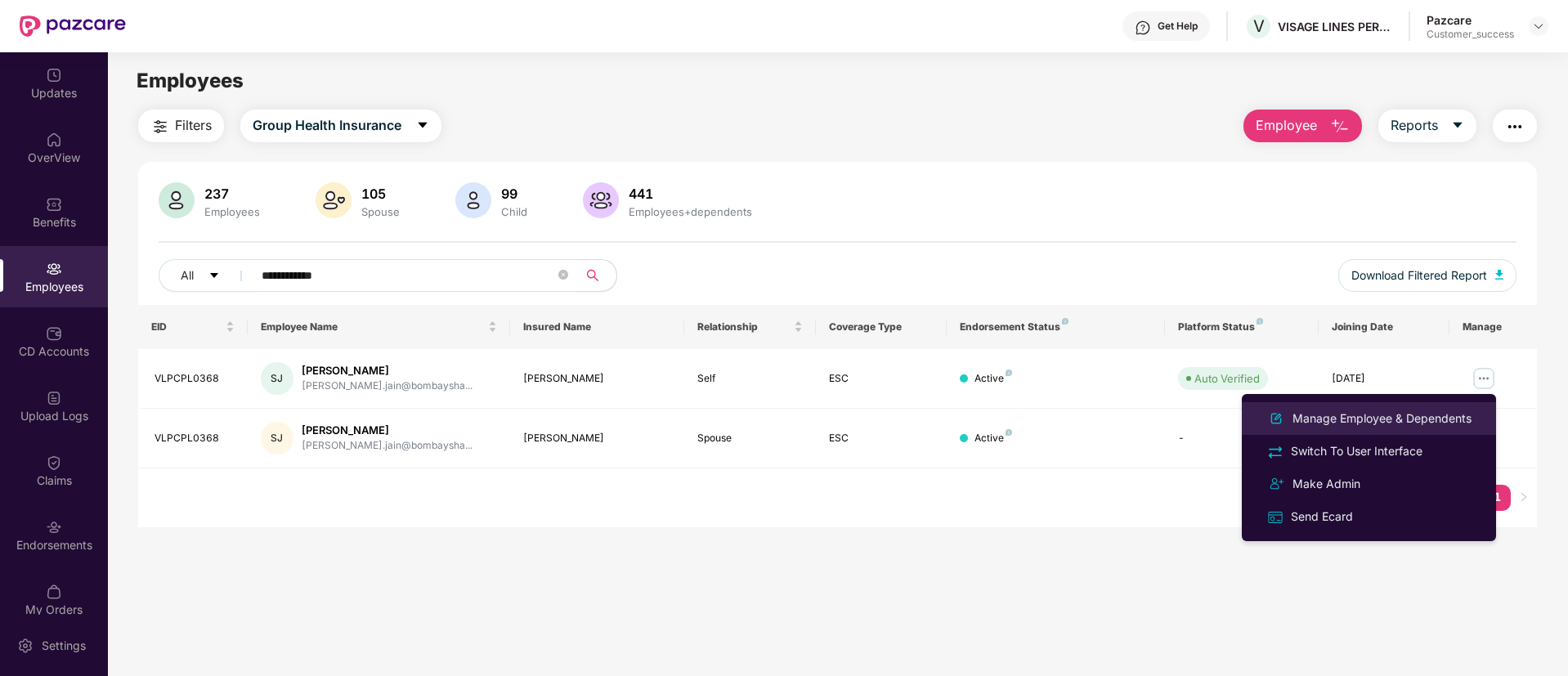
click at [1433, 417] on div "Manage Employee & Dependents" at bounding box center [1382, 418] width 186 height 18
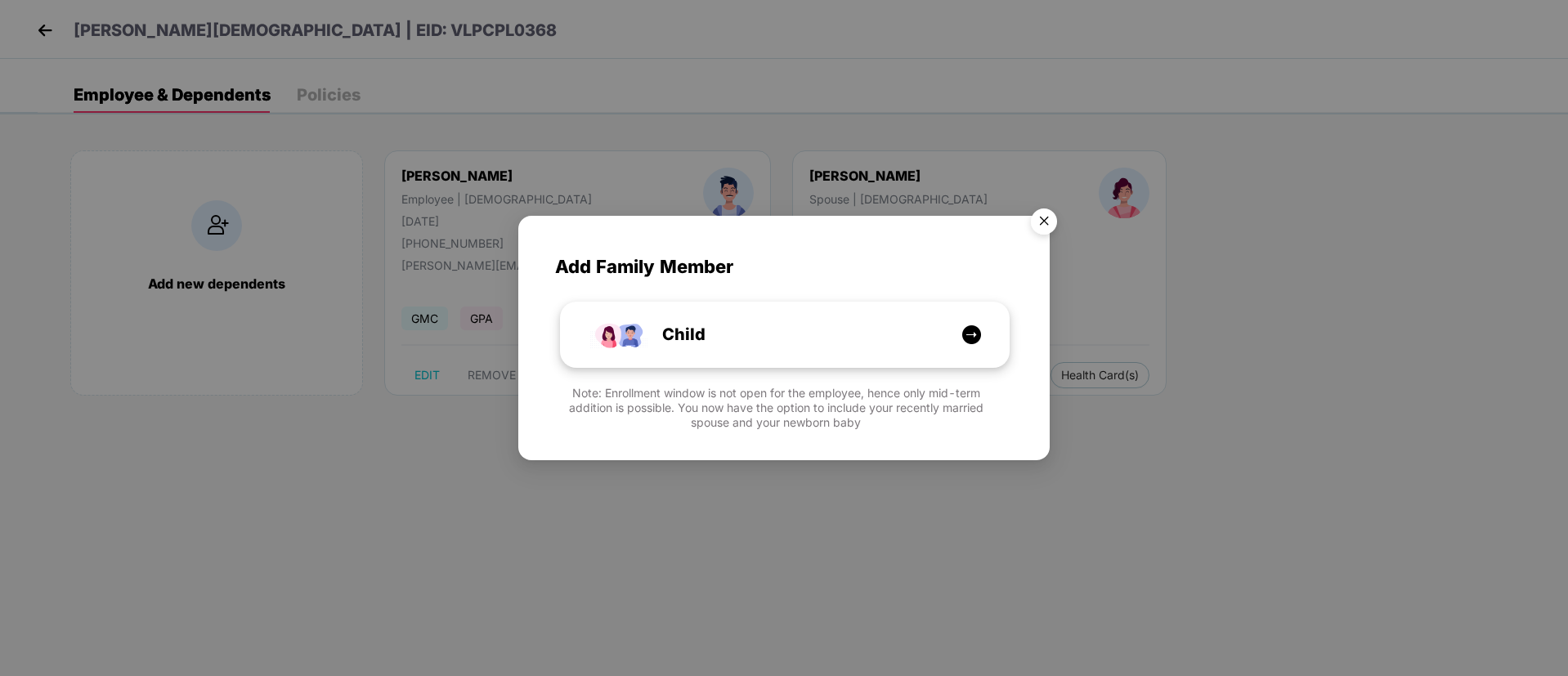
click at [968, 338] on img at bounding box center [972, 335] width 21 height 21
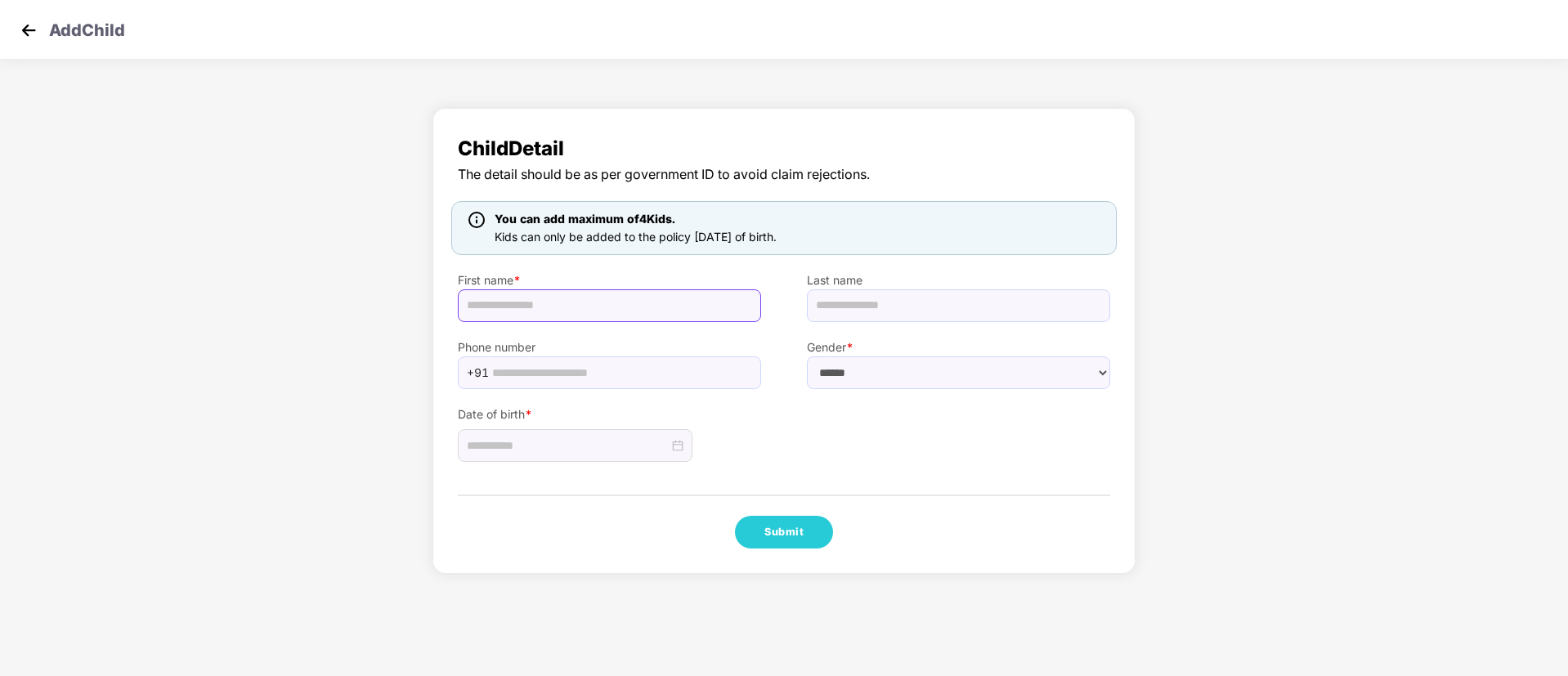
click at [635, 312] on input "text" at bounding box center [609, 306] width 303 height 33
click at [560, 308] on input "**********" at bounding box center [609, 306] width 303 height 33
type input "**********"
click at [580, 373] on input "text" at bounding box center [622, 372] width 259 height 24
click at [1061, 364] on select "****** **** ******" at bounding box center [957, 372] width 303 height 33
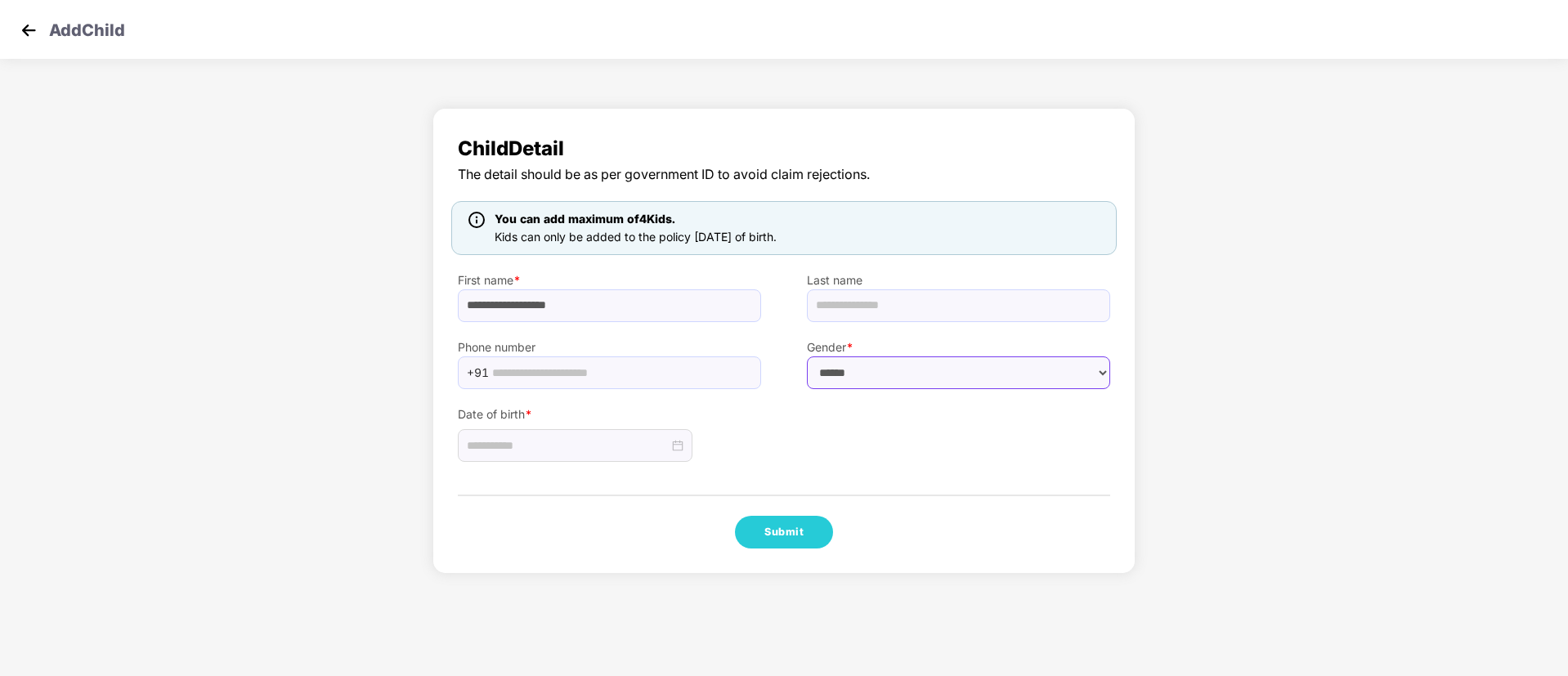
select select "****"
click at [807, 356] on select "****** **** ******" at bounding box center [957, 372] width 303 height 33
click at [30, 36] on img at bounding box center [28, 30] width 24 height 24
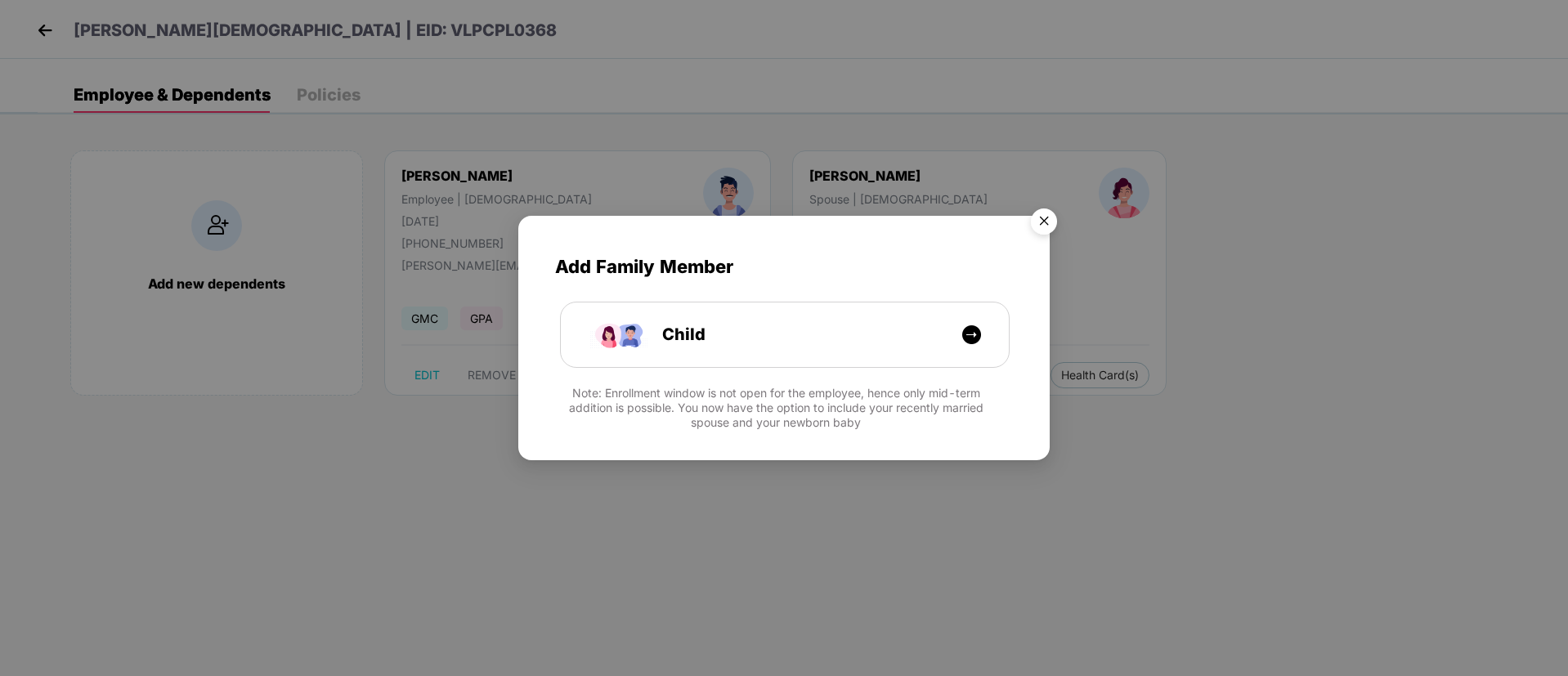
click at [1045, 220] on img "Close" at bounding box center [1044, 223] width 46 height 46
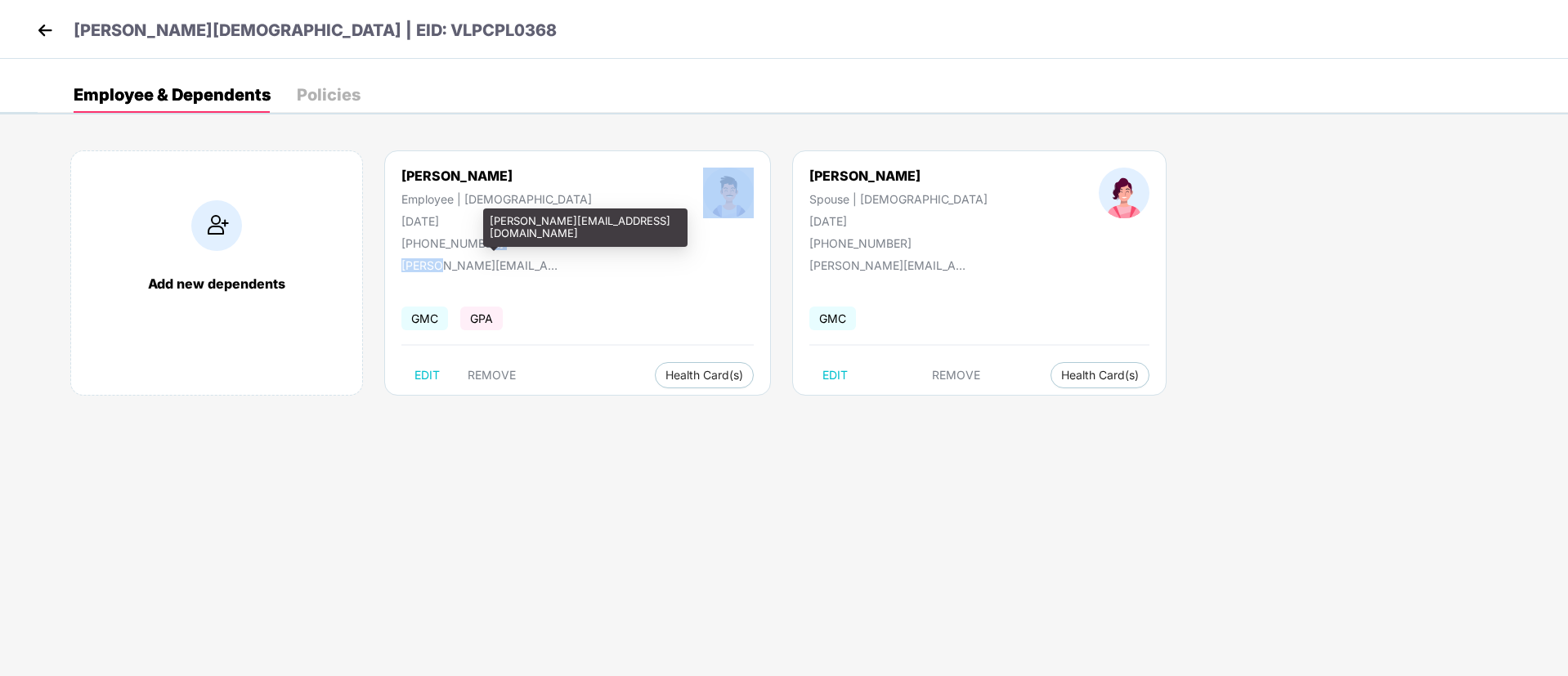
drag, startPoint x: 487, startPoint y: 243, endPoint x: 439, endPoint y: 251, distance: 48.7
click at [439, 251] on div "Shubham Jain Employee | Male 22 Nov 1993 +918377990664 shubham.jain@bombayshavi…" at bounding box center [578, 272] width 386 height 245
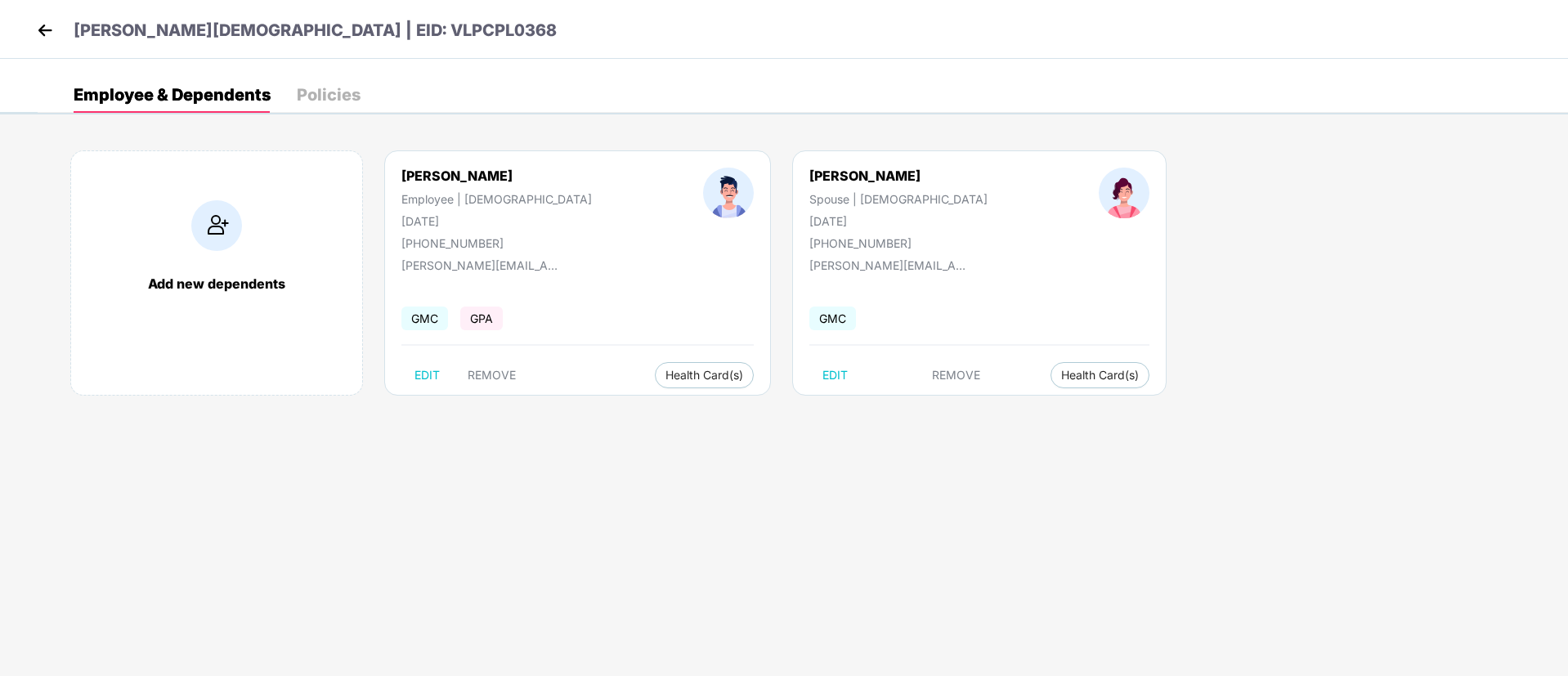
click at [460, 239] on div "+918377990664" at bounding box center [496, 243] width 190 height 14
drag, startPoint x: 488, startPoint y: 240, endPoint x: 420, endPoint y: 243, distance: 68.1
click at [420, 243] on div "+918377990664" at bounding box center [496, 243] width 190 height 14
copy div "8377990664"
click at [746, 520] on body "Shubham Jain | EID: VLPCPL0368 Employee & Dependents Policies Add new dependent…" at bounding box center [784, 338] width 1568 height 676
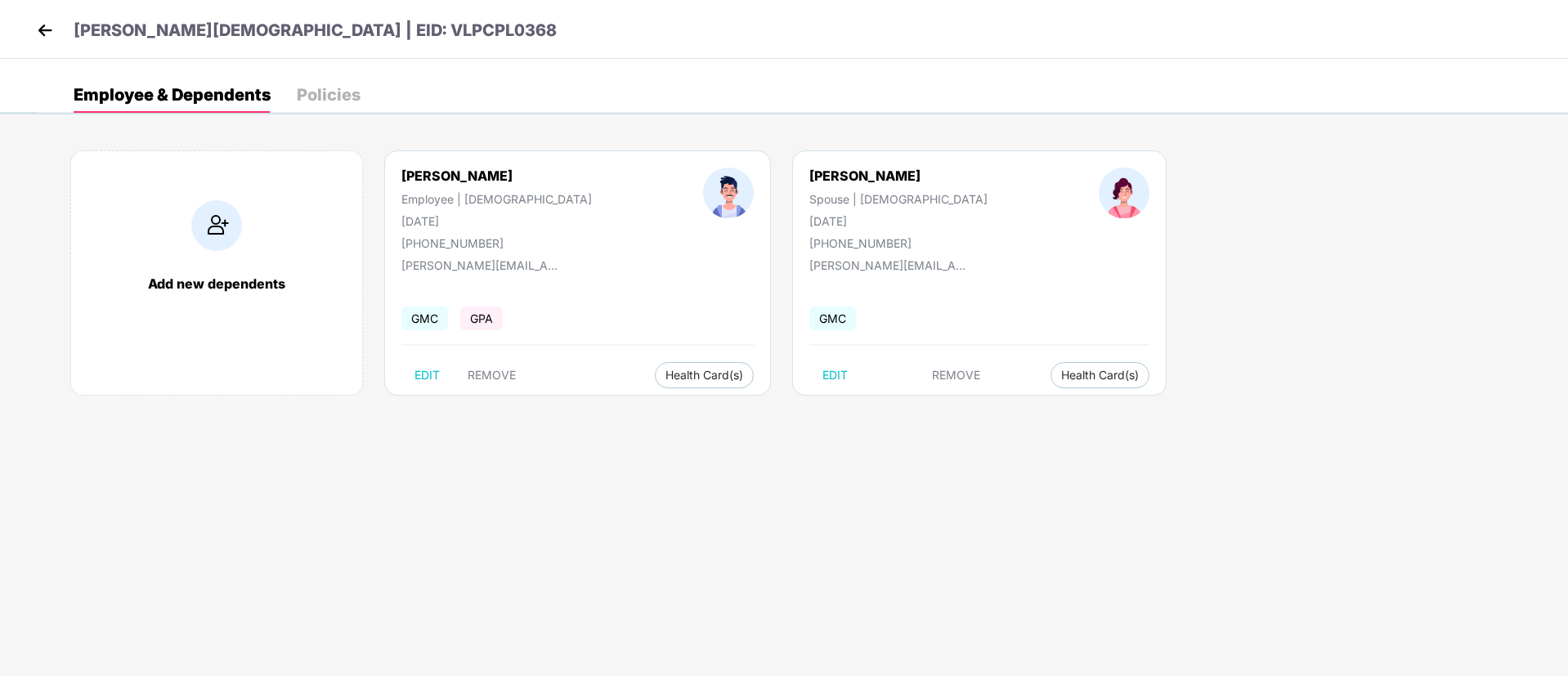
click at [204, 228] on img at bounding box center [217, 226] width 51 height 51
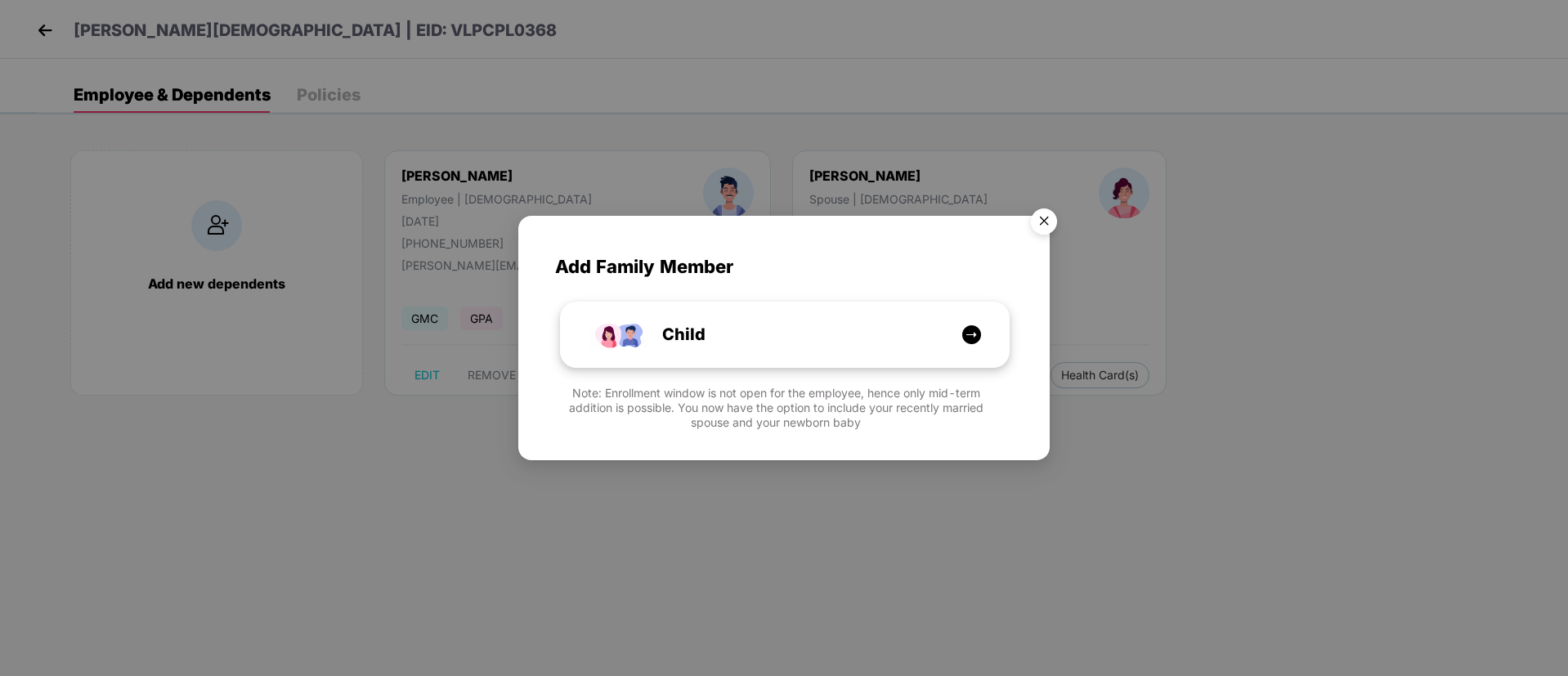
click at [851, 333] on div "Child" at bounding box center [793, 334] width 336 height 25
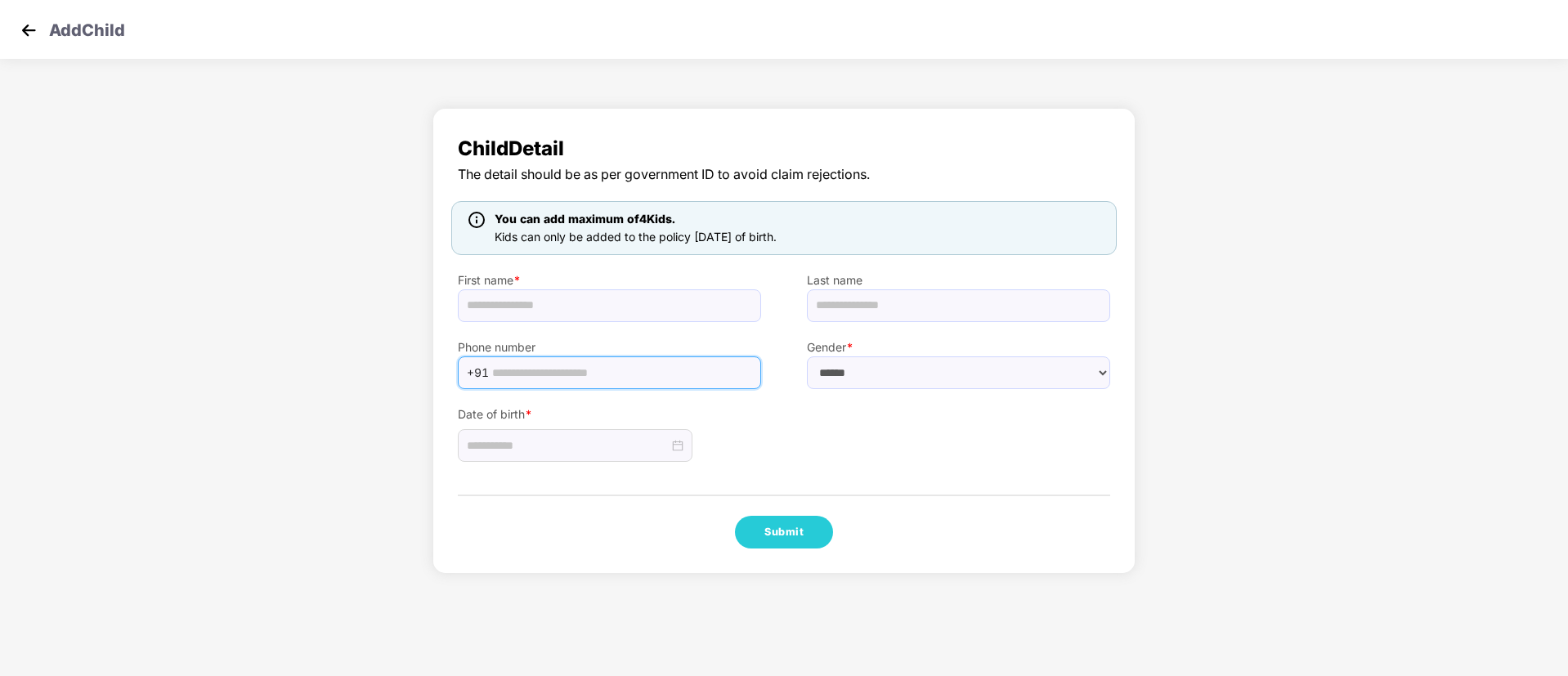
click at [681, 369] on input "text" at bounding box center [622, 372] width 259 height 24
paste input "**********"
type input "**********"
click at [582, 306] on input "text" at bounding box center [609, 306] width 303 height 33
type input "**********"
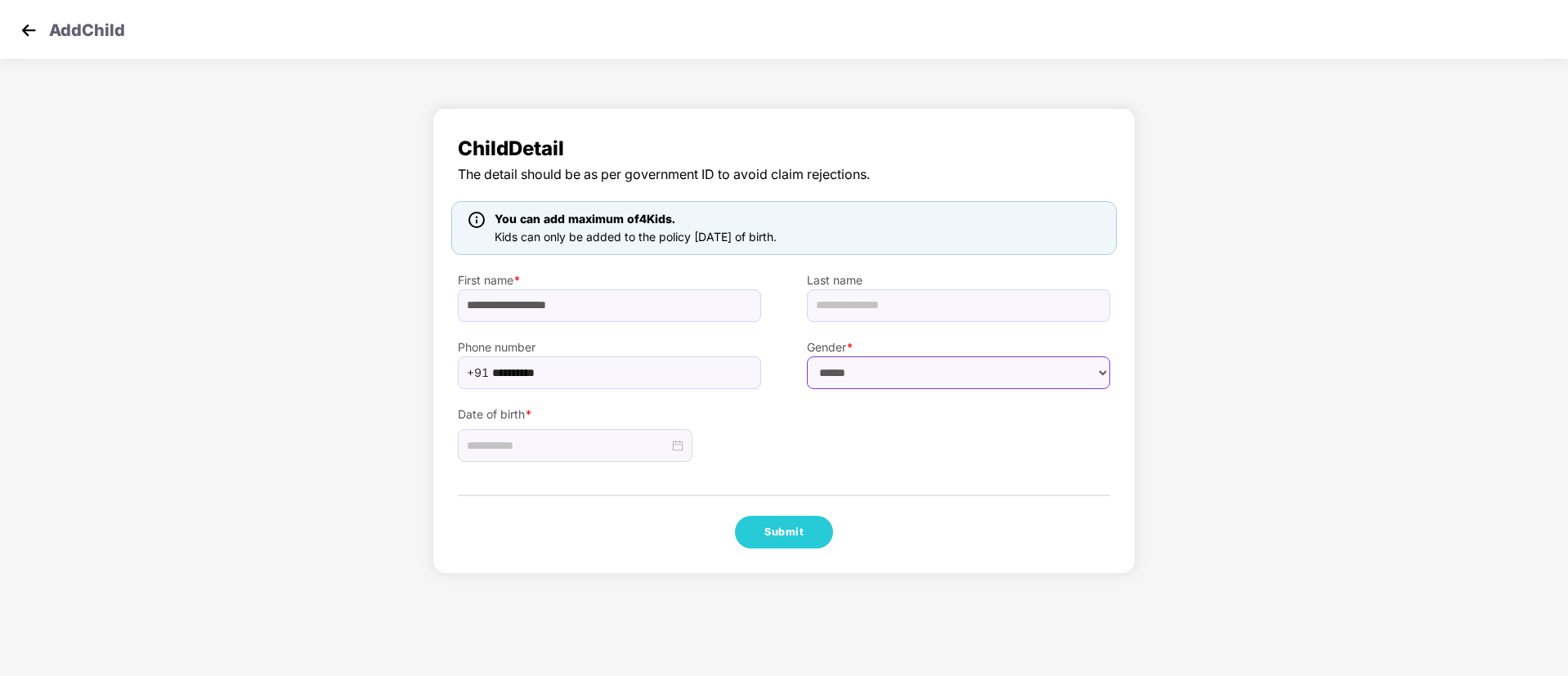
click at [1034, 369] on select "****** **** ******" at bounding box center [957, 372] width 303 height 33
select select "****"
click at [807, 356] on select "****** **** ******" at bounding box center [957, 372] width 303 height 33
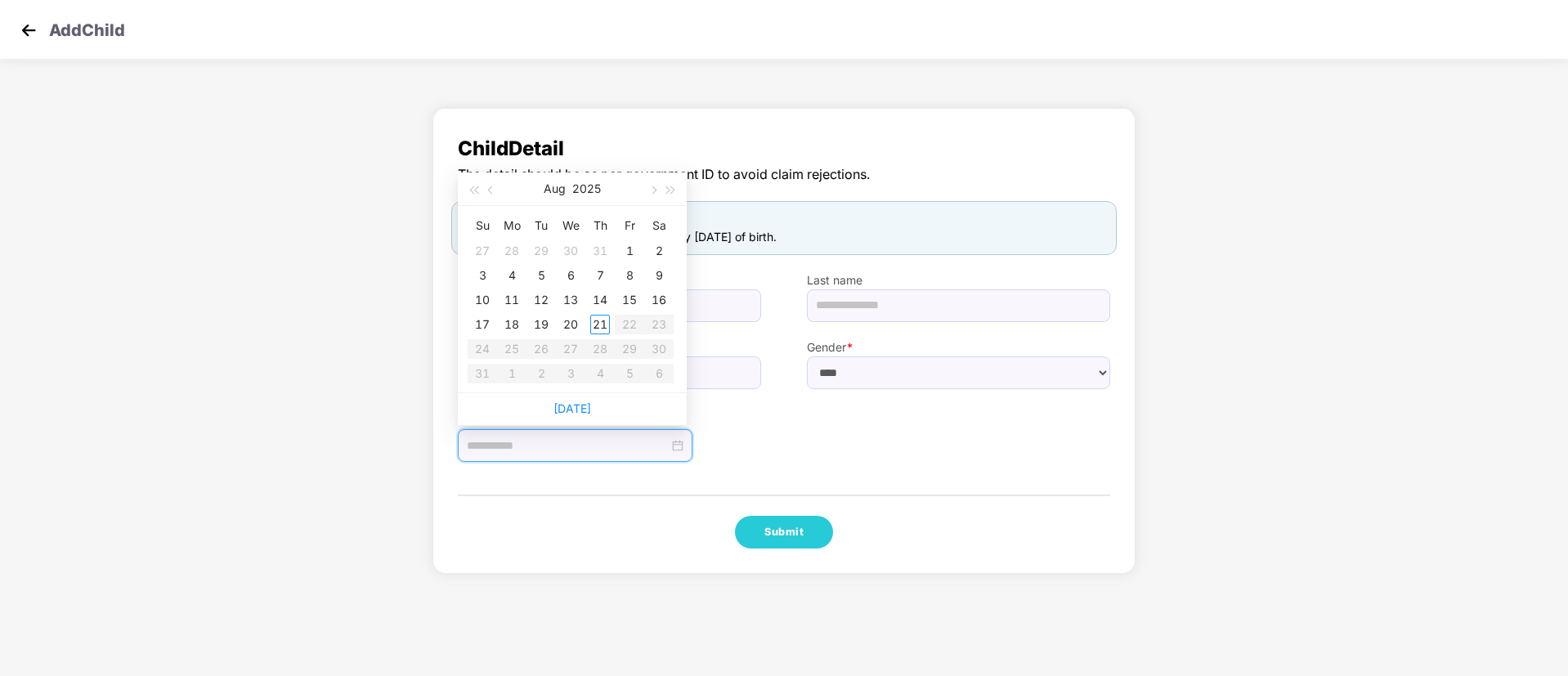
click at [562, 446] on input at bounding box center [567, 444] width 202 height 18
type input "**********"
click at [591, 315] on div "21" at bounding box center [599, 324] width 20 height 20
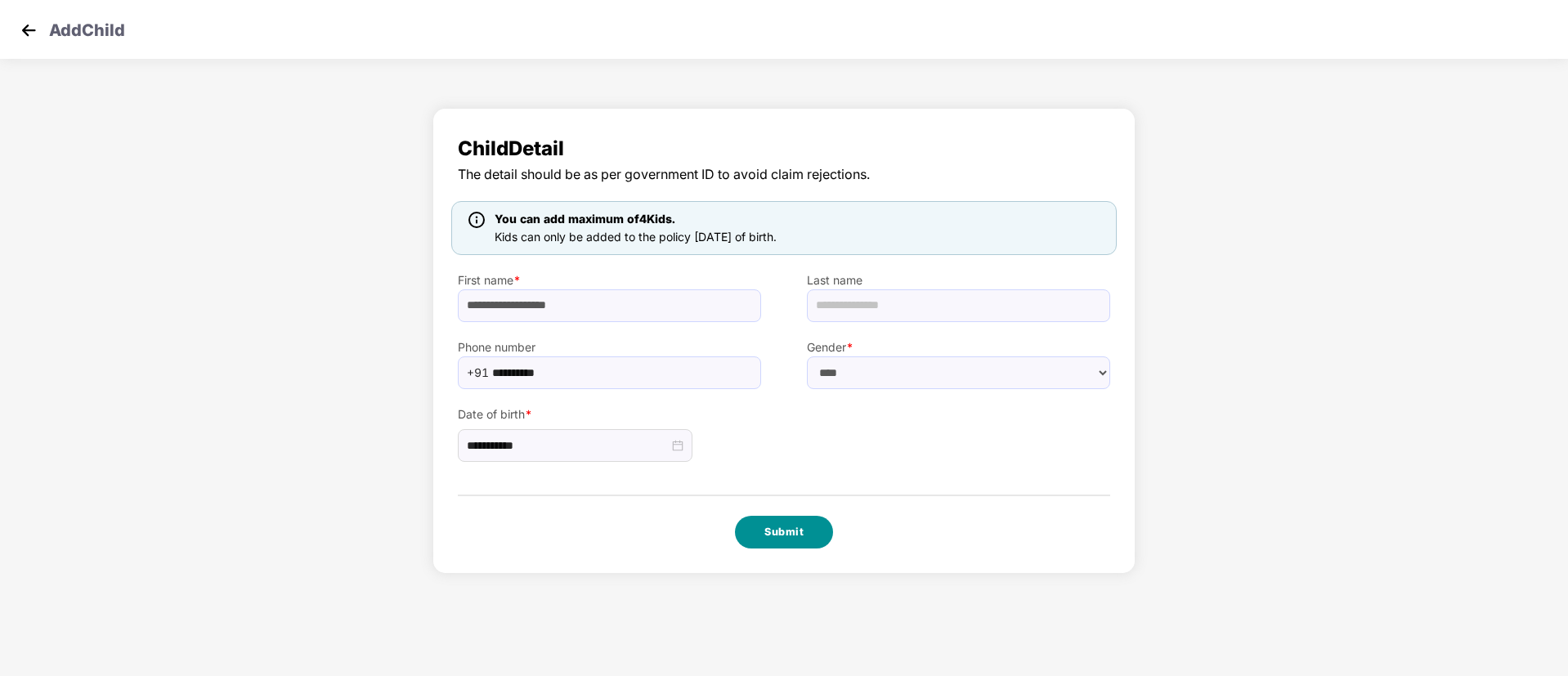
click at [776, 522] on button "Submit" at bounding box center [784, 532] width 98 height 33
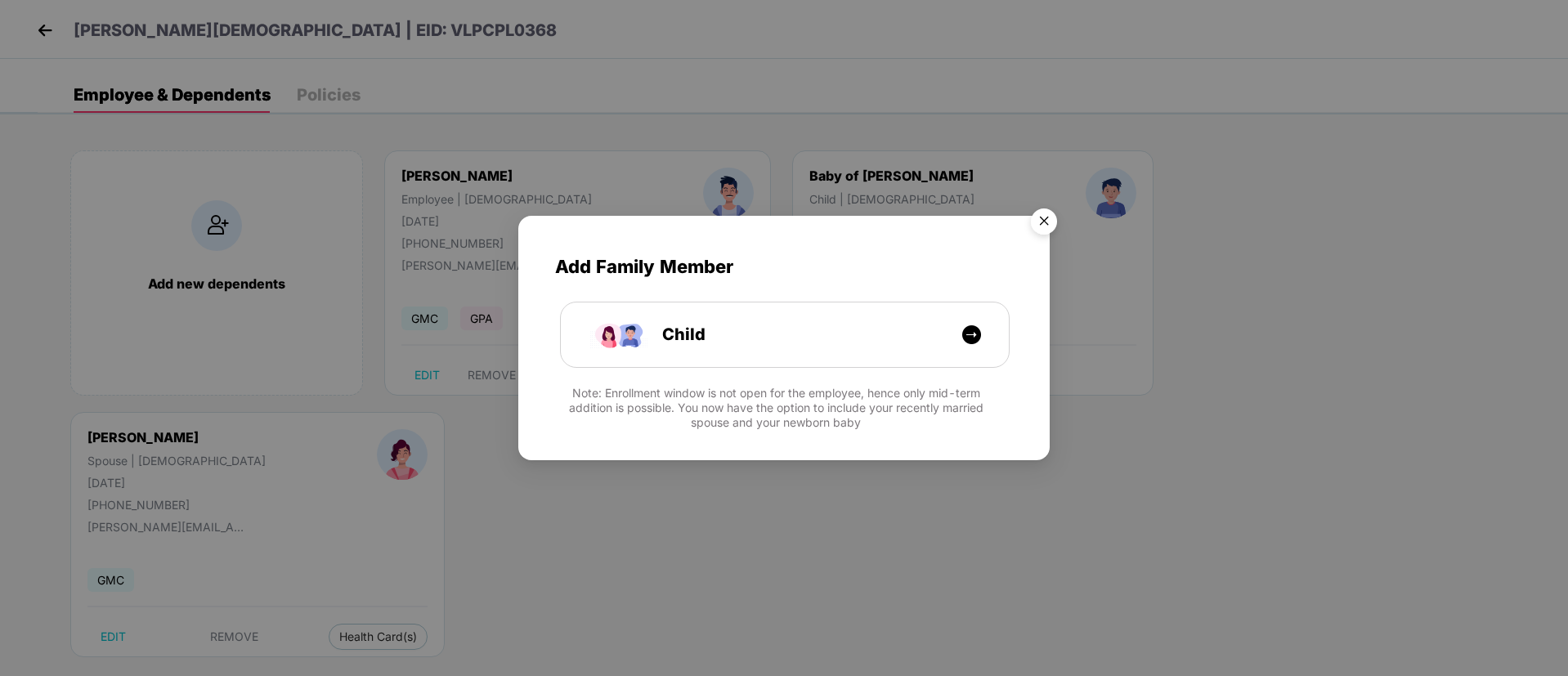
click at [1042, 231] on img "Close" at bounding box center [1044, 223] width 46 height 46
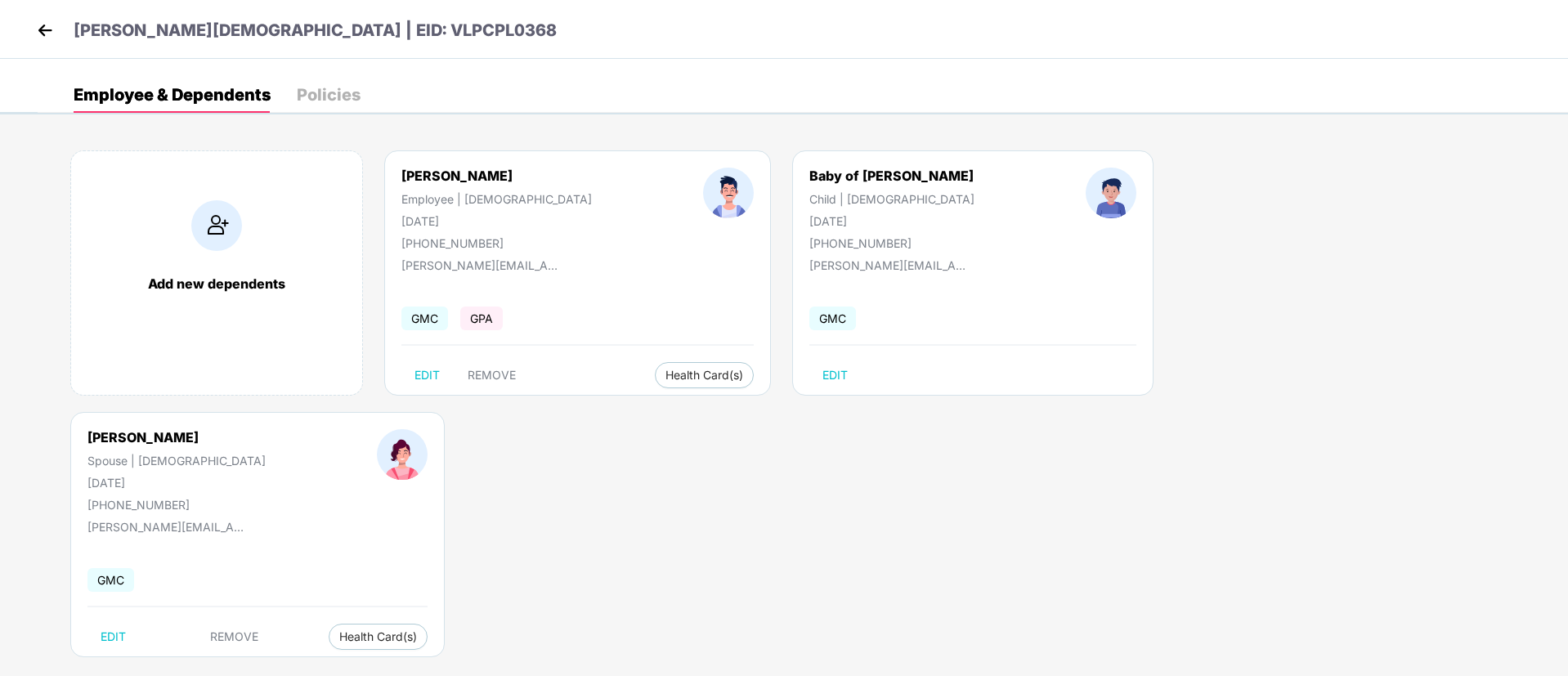
click at [45, 31] on img at bounding box center [45, 30] width 24 height 24
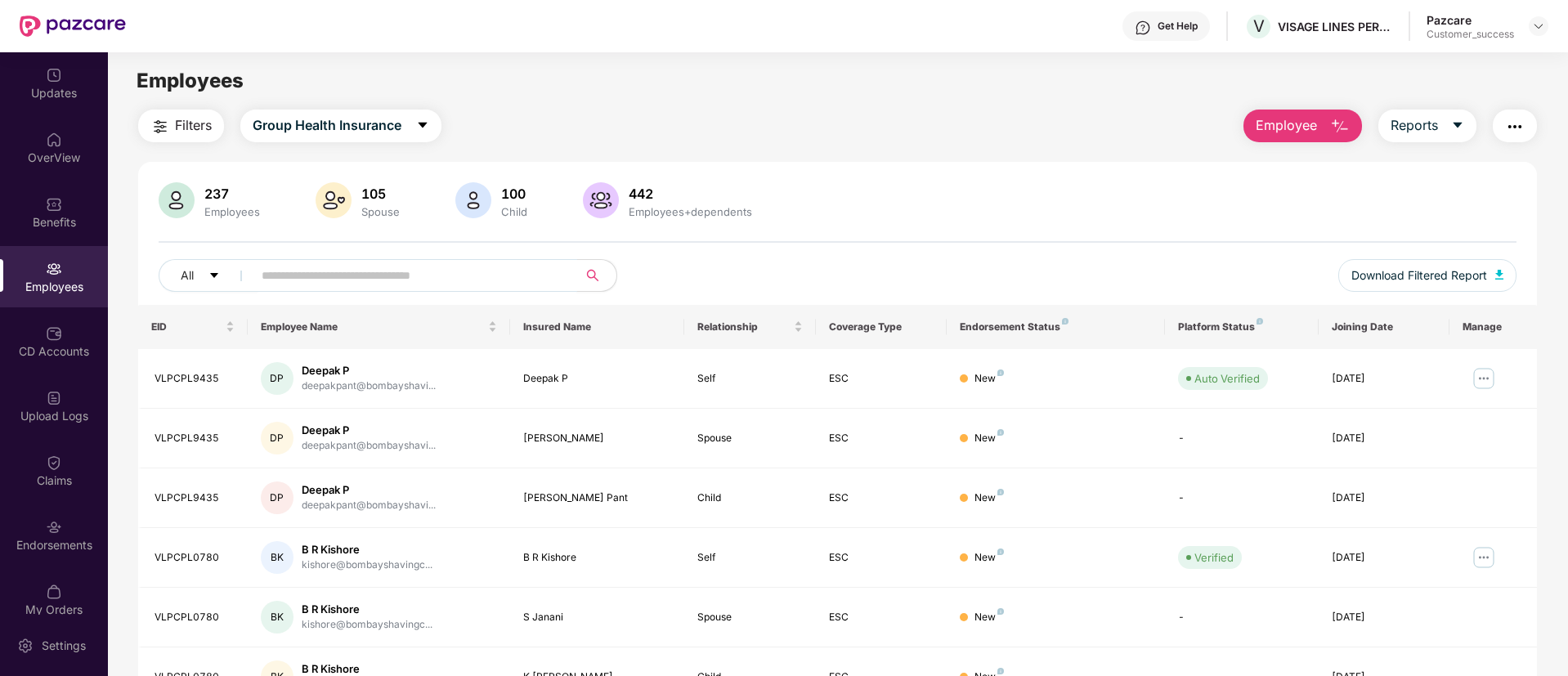
click at [500, 282] on input "text" at bounding box center [408, 276] width 294 height 24
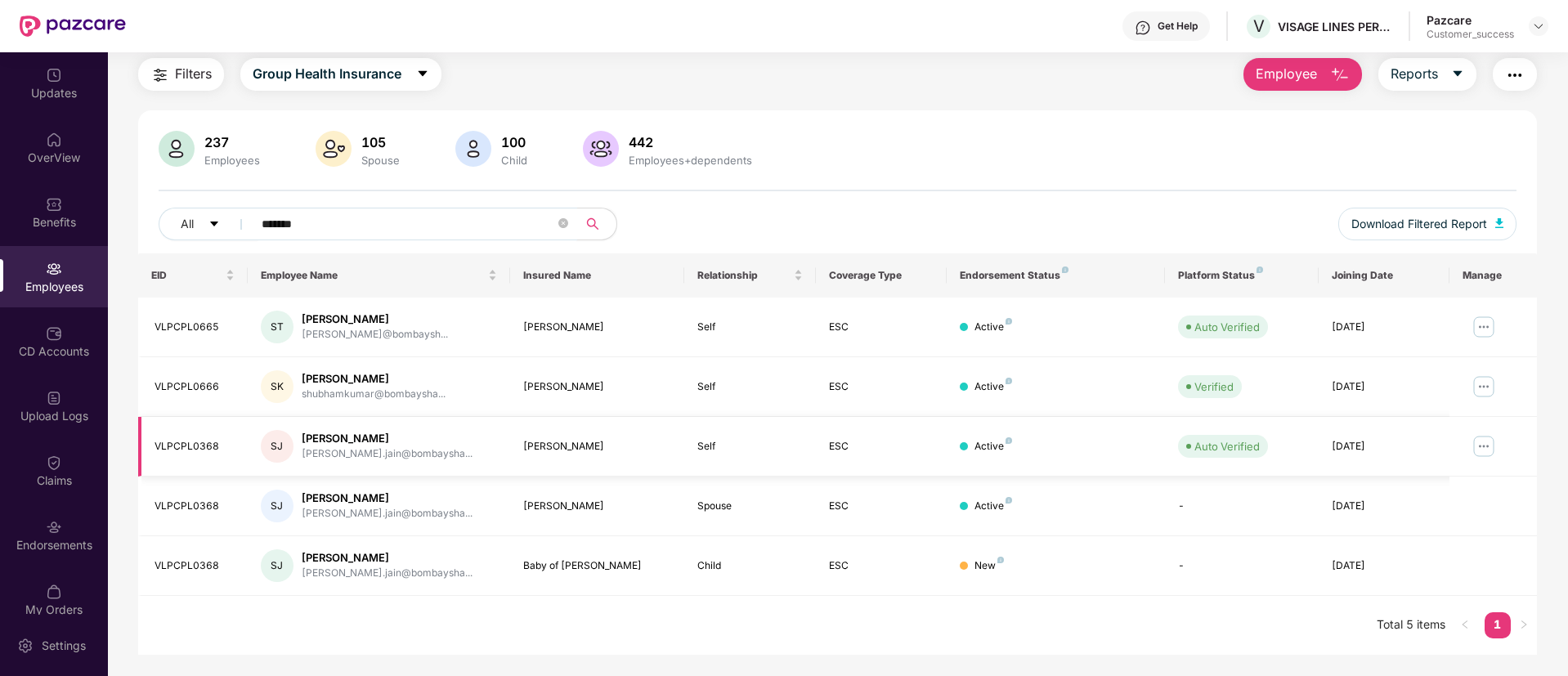
scroll to position [53, 0]
type input "*******"
drag, startPoint x: 229, startPoint y: 448, endPoint x: 153, endPoint y: 449, distance: 76.0
click at [153, 449] on td "VLPCPL0368" at bounding box center [192, 446] width 110 height 60
copy div "VLPCPL0368"
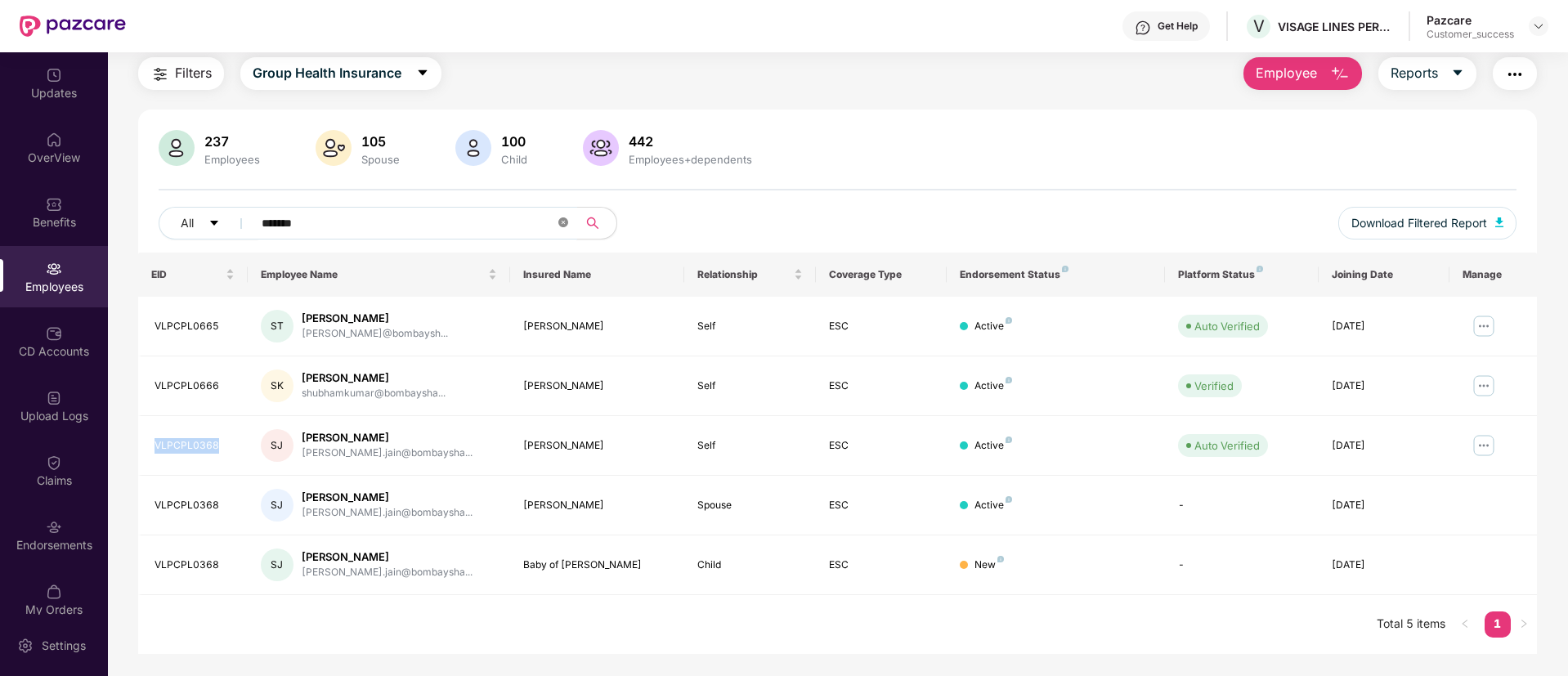
click at [565, 218] on icon "close-circle" at bounding box center [563, 222] width 9 height 9
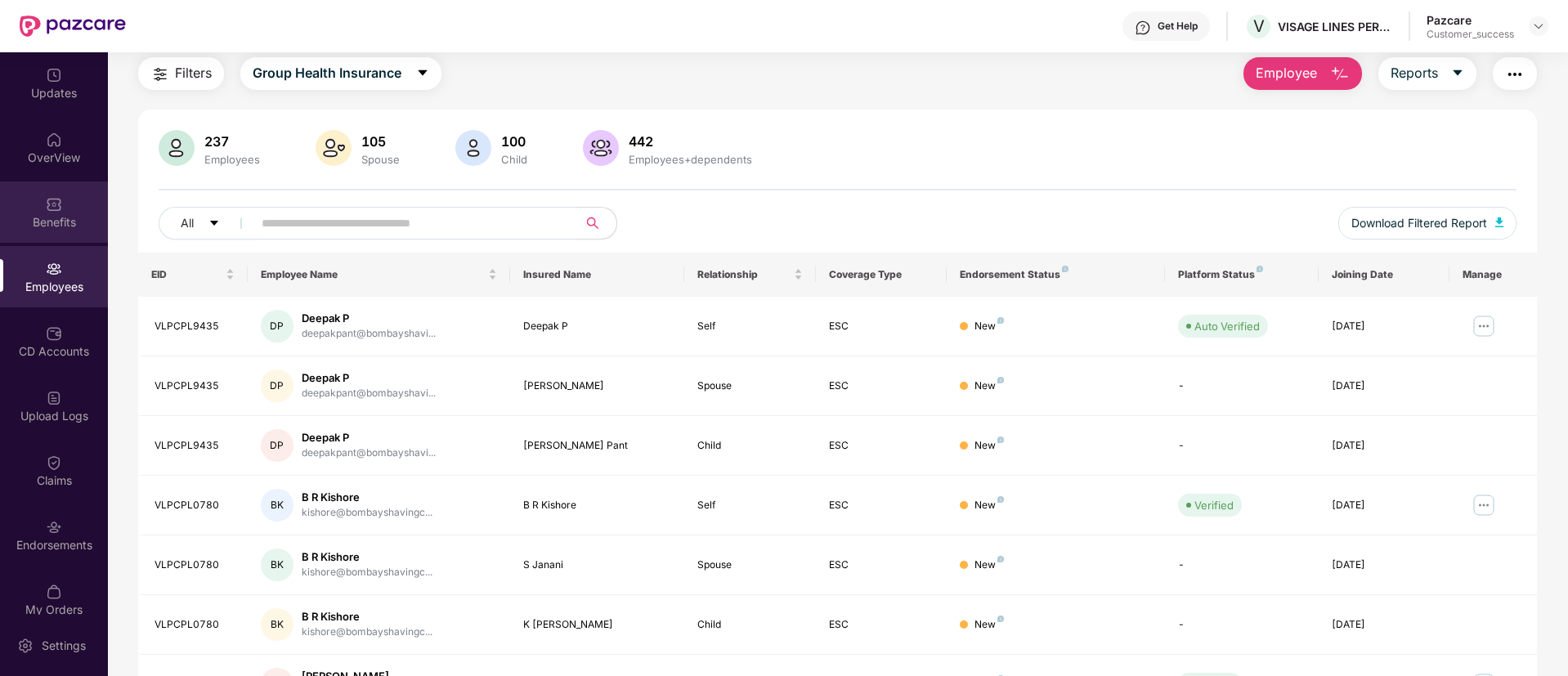
click at [29, 227] on div "Benefits" at bounding box center [53, 221] width 108 height 16
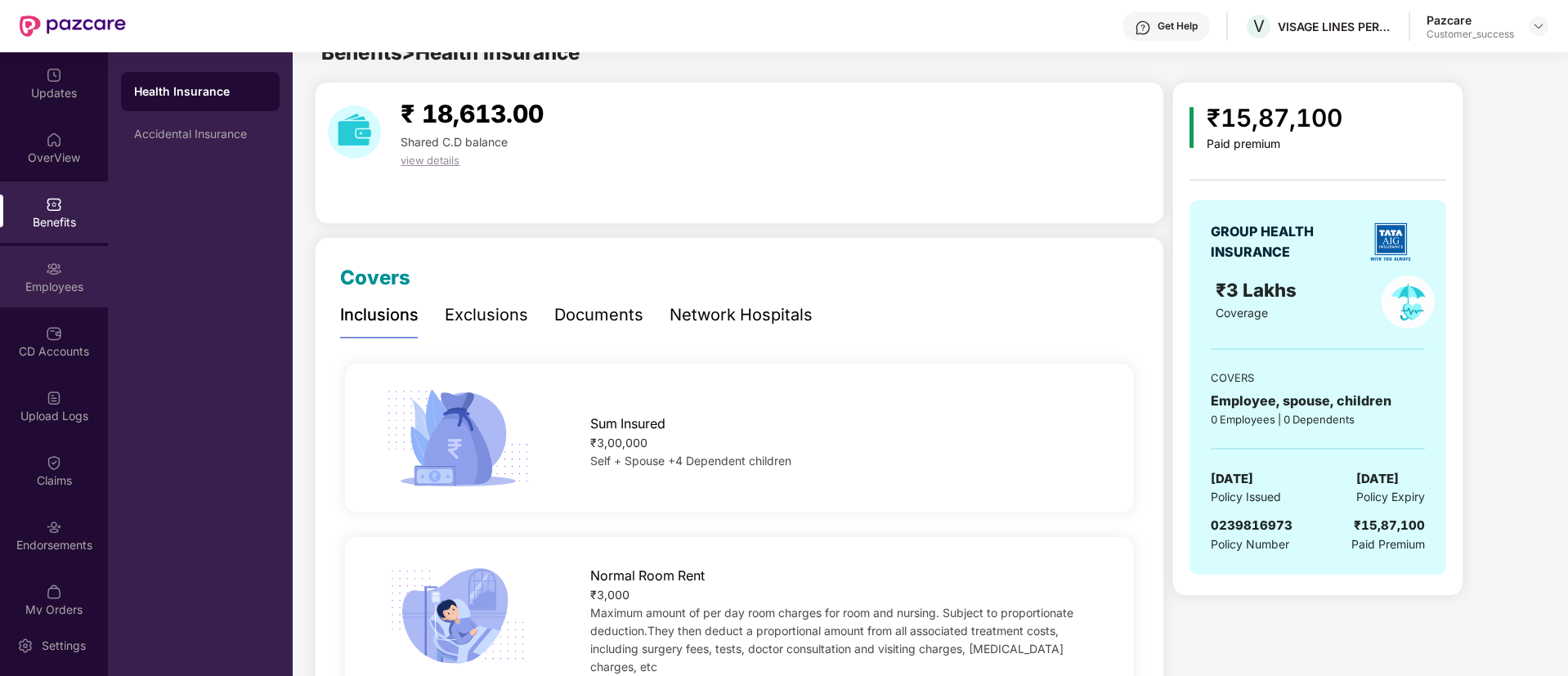
scroll to position [0, 0]
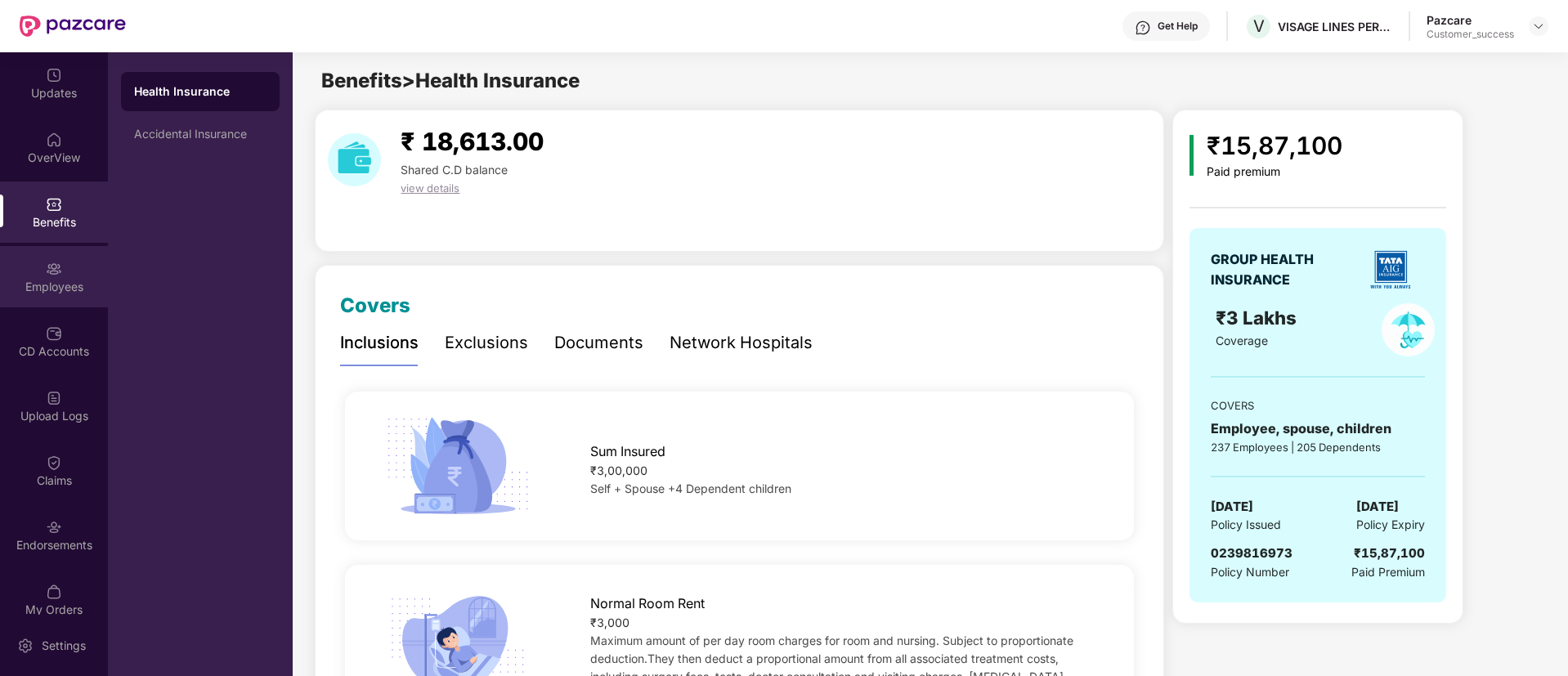
click at [46, 283] on div "Employees" at bounding box center [53, 286] width 108 height 16
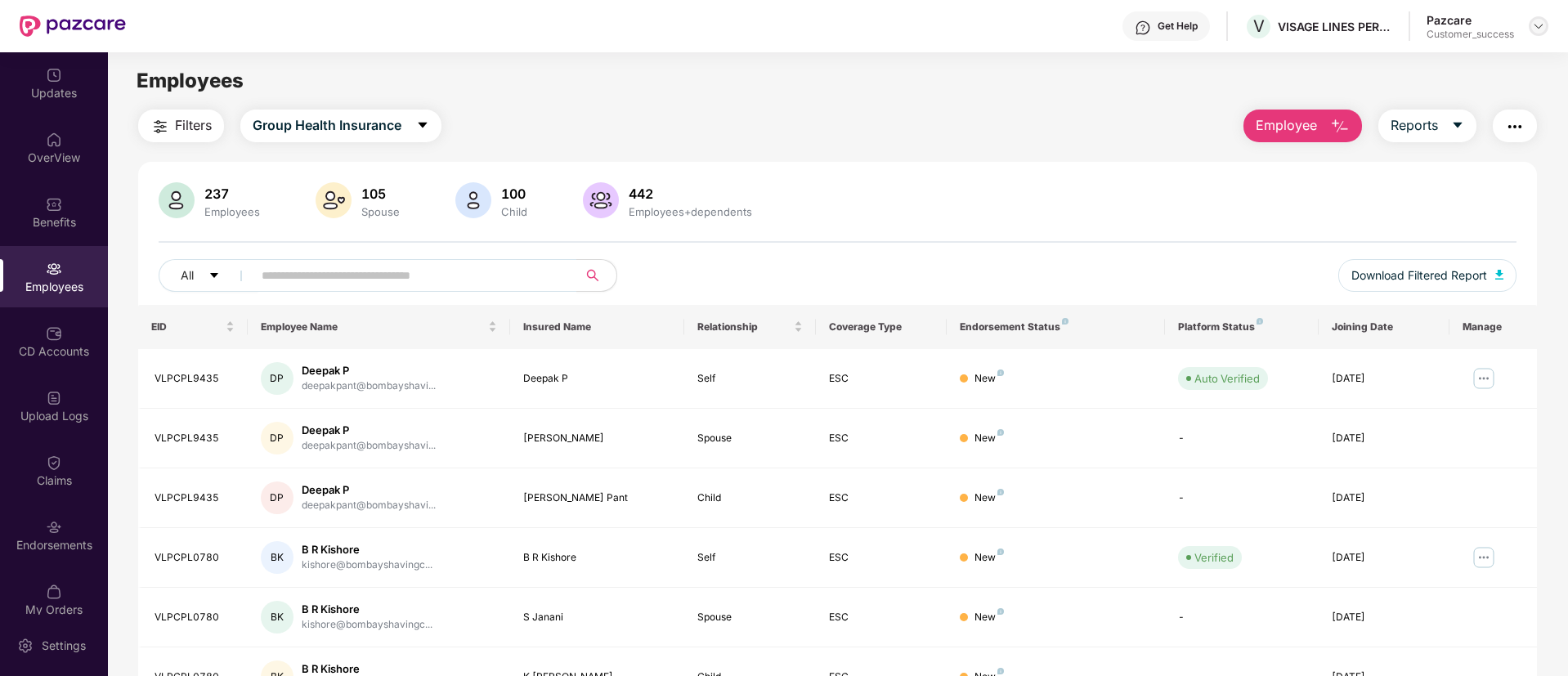
click at [1540, 28] on img at bounding box center [1538, 26] width 13 height 13
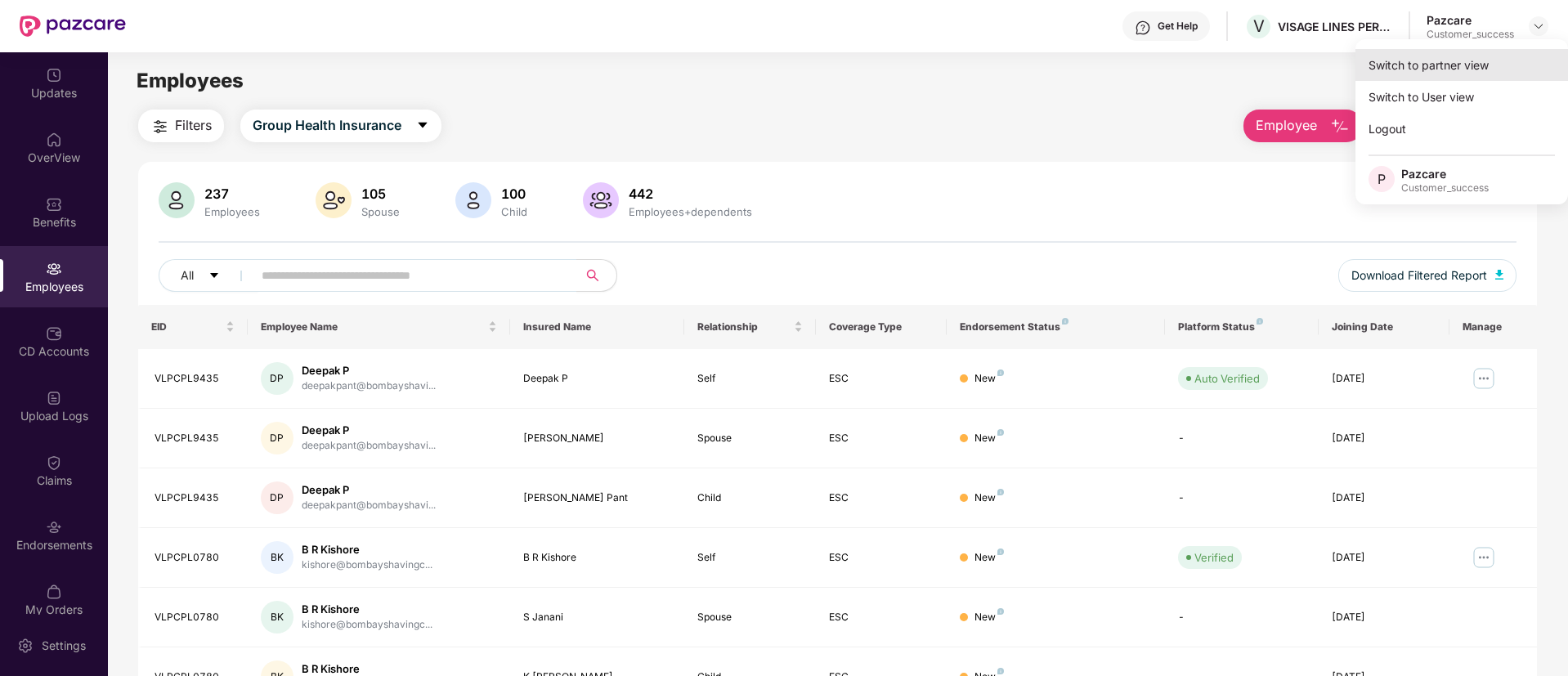
click at [1468, 69] on div "Switch to partner view" at bounding box center [1461, 65] width 213 height 32
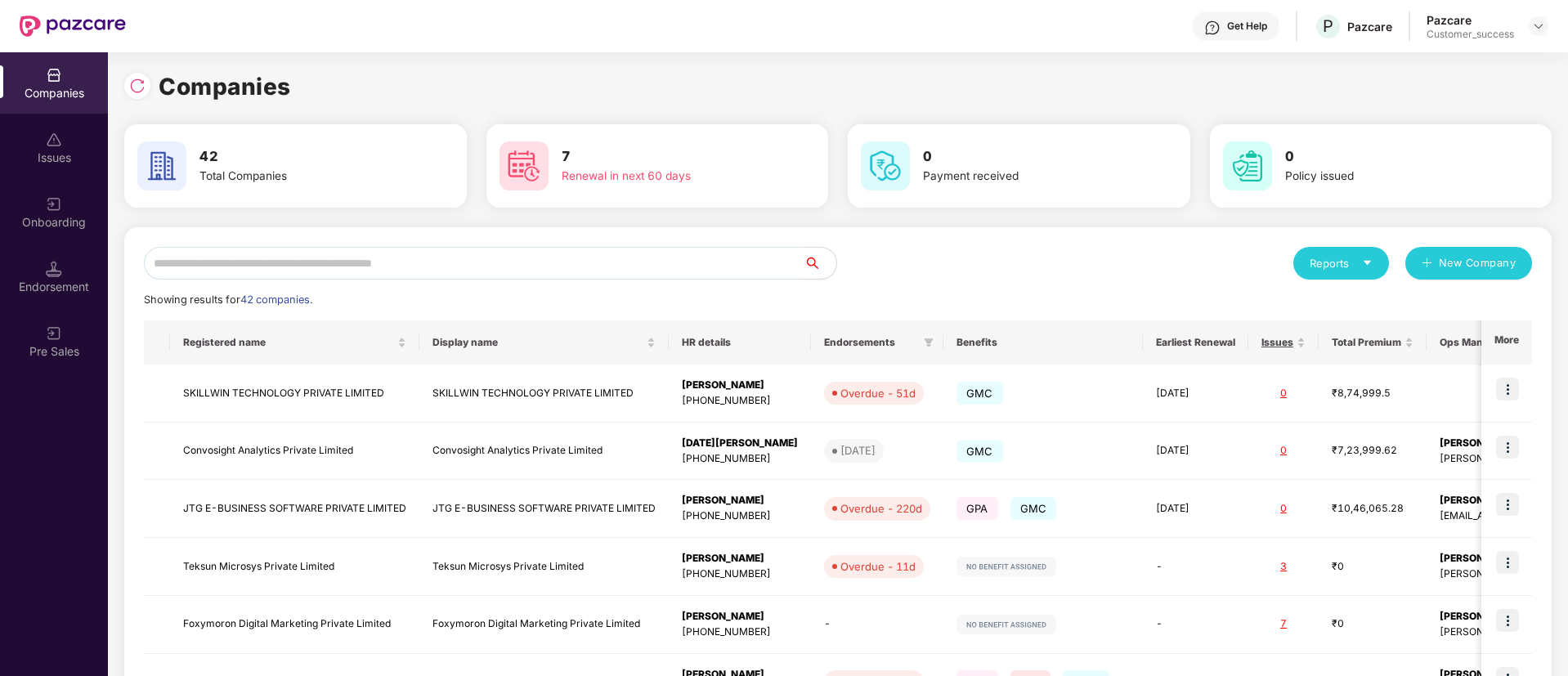
click at [532, 263] on input "text" at bounding box center [473, 263] width 659 height 33
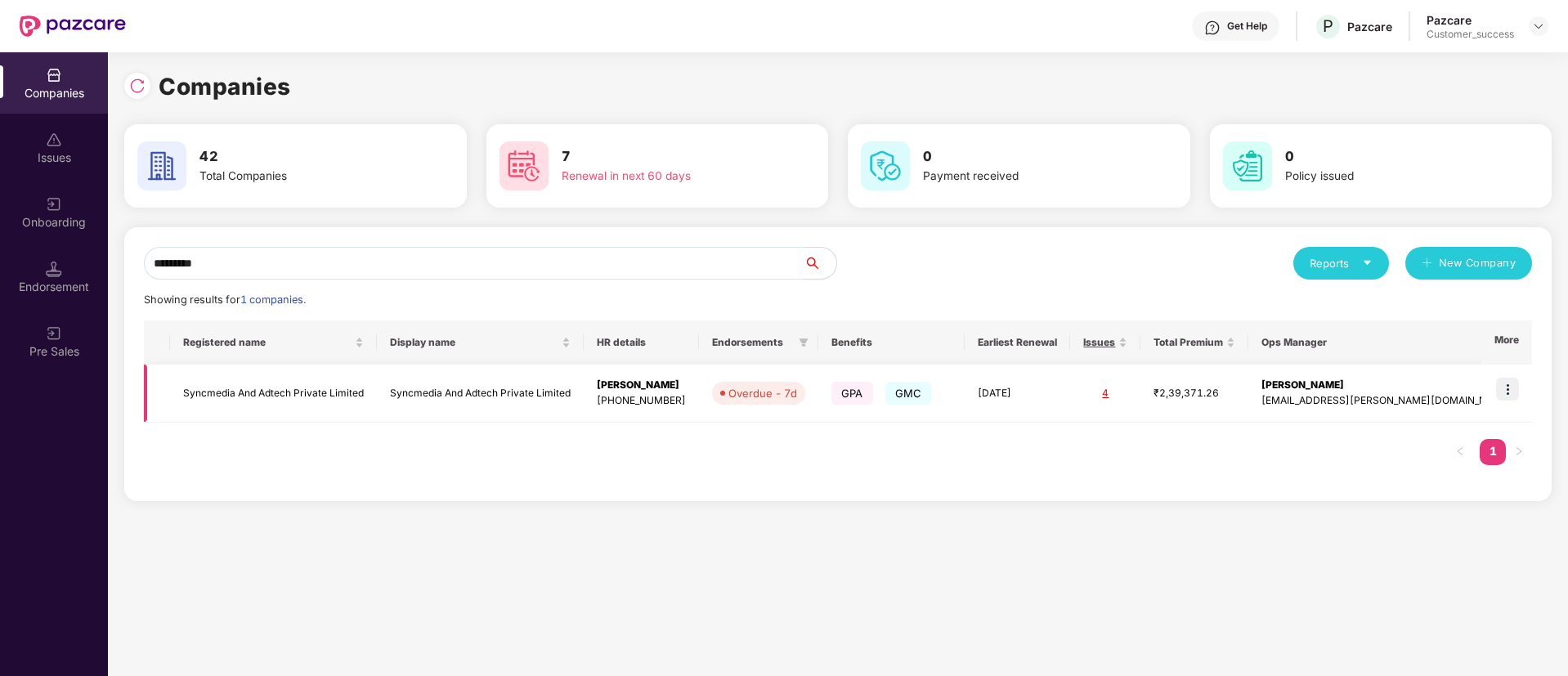
type input "*********"
click at [287, 403] on td "Syncmedia And Adtech Private Limited" at bounding box center [273, 394] width 207 height 58
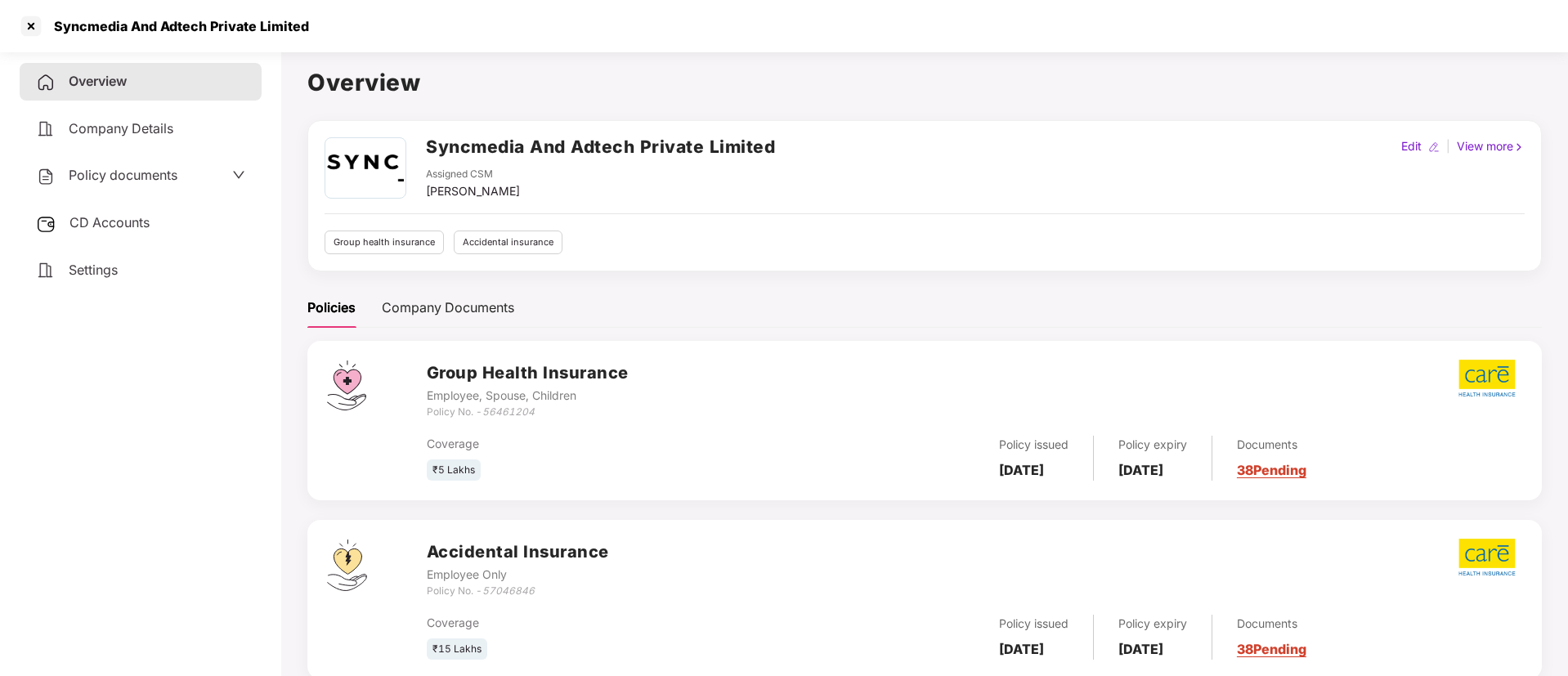
click at [225, 175] on div "Policy documents" at bounding box center [140, 175] width 209 height 22
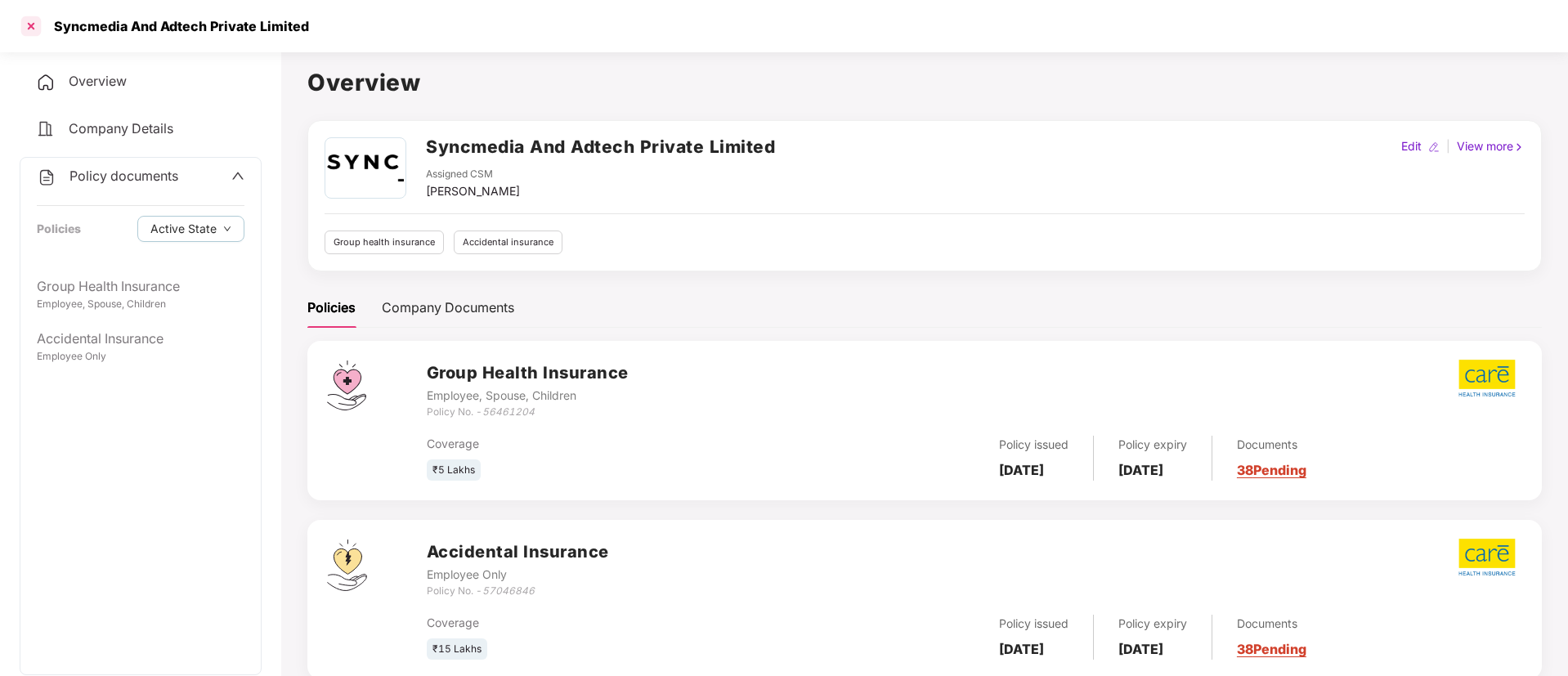
click at [35, 29] on div at bounding box center [31, 26] width 26 height 26
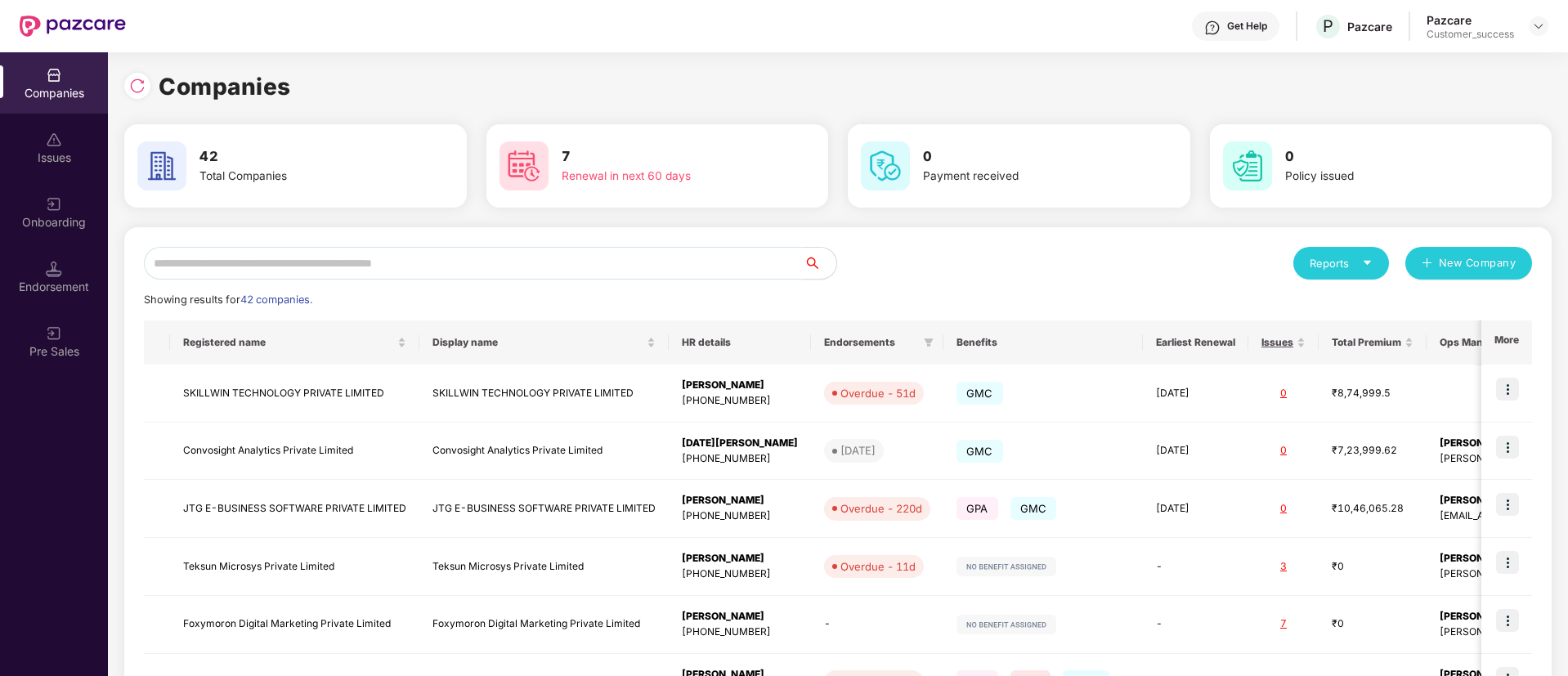
click at [725, 272] on input "text" at bounding box center [473, 263] width 659 height 33
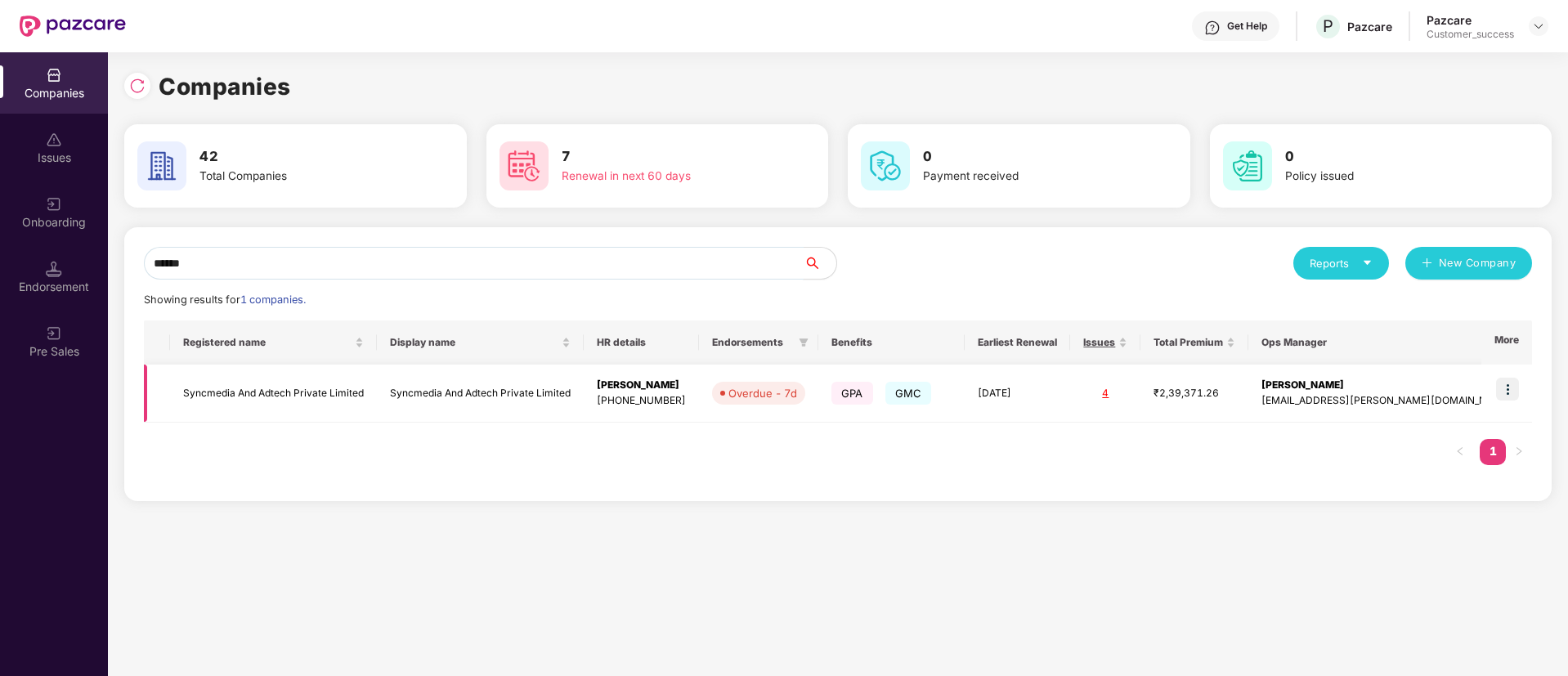
type input "******"
click at [1504, 382] on img at bounding box center [1507, 389] width 23 height 23
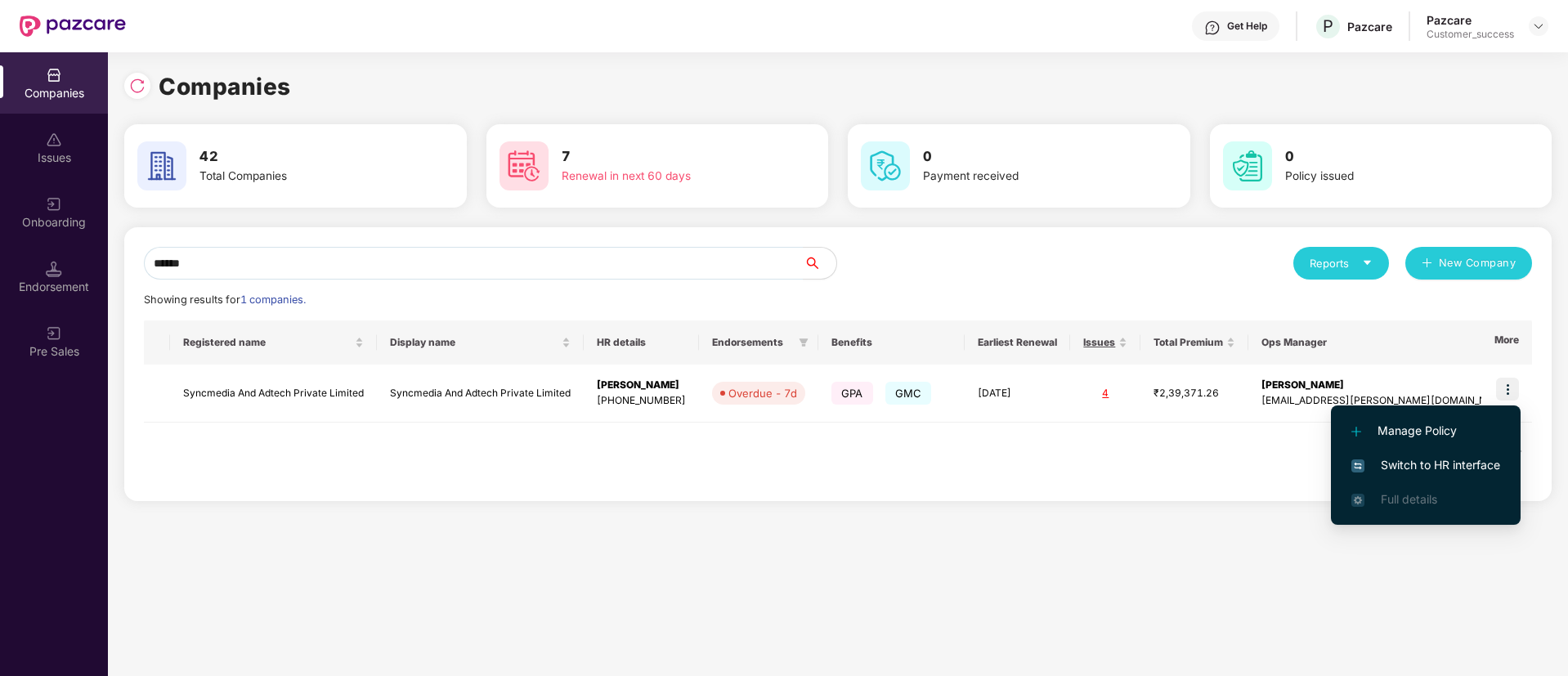
click at [1426, 456] on span "Switch to HR interface" at bounding box center [1425, 464] width 149 height 18
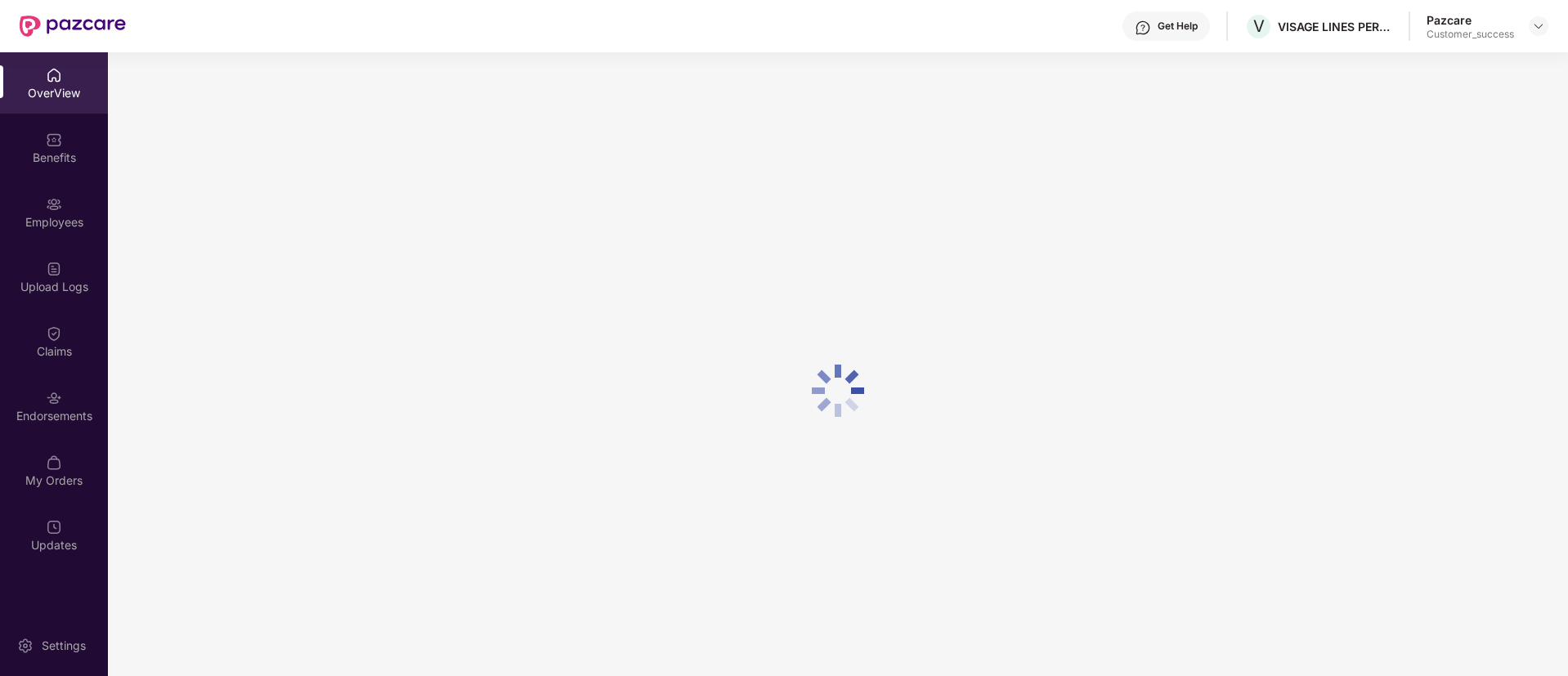
click at [44, 413] on div "Endorsements" at bounding box center [53, 415] width 108 height 16
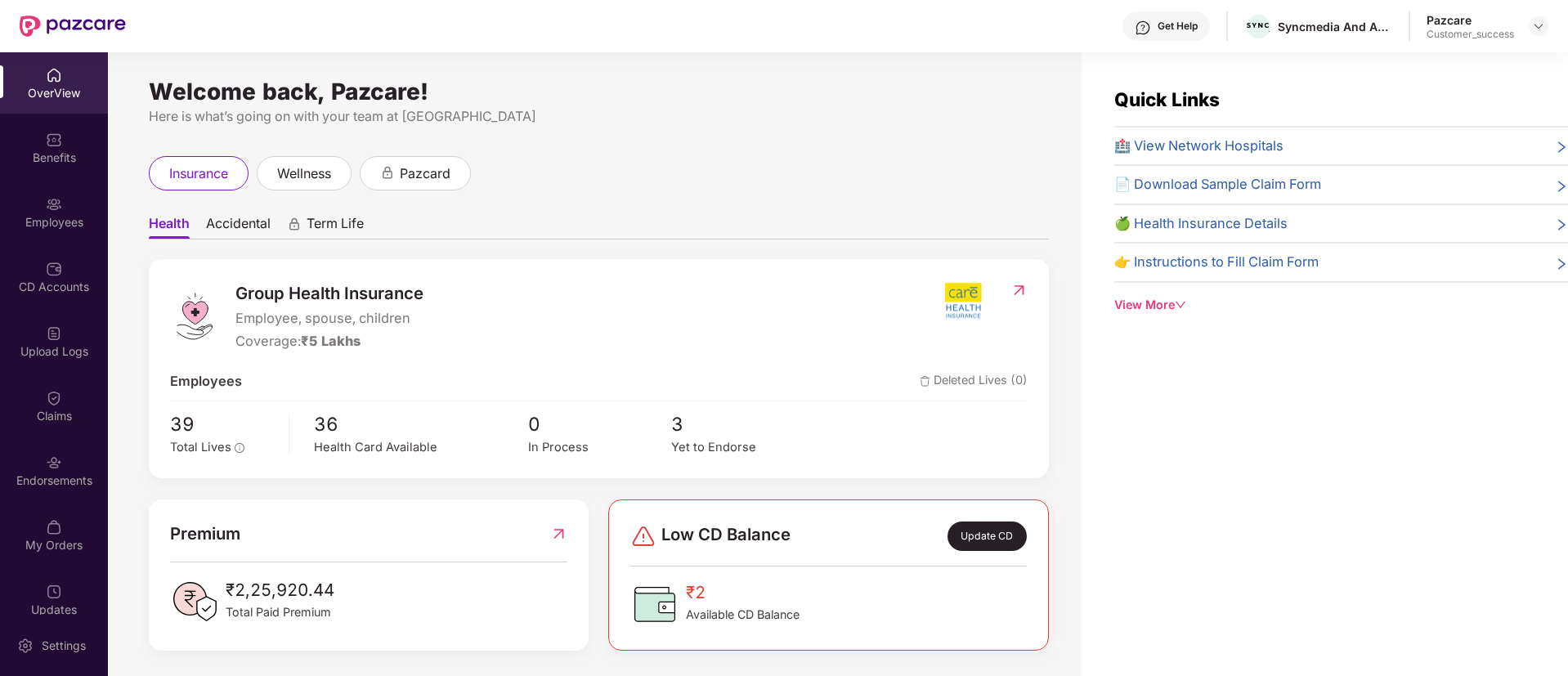
click at [55, 218] on div "Employees" at bounding box center [53, 221] width 108 height 16
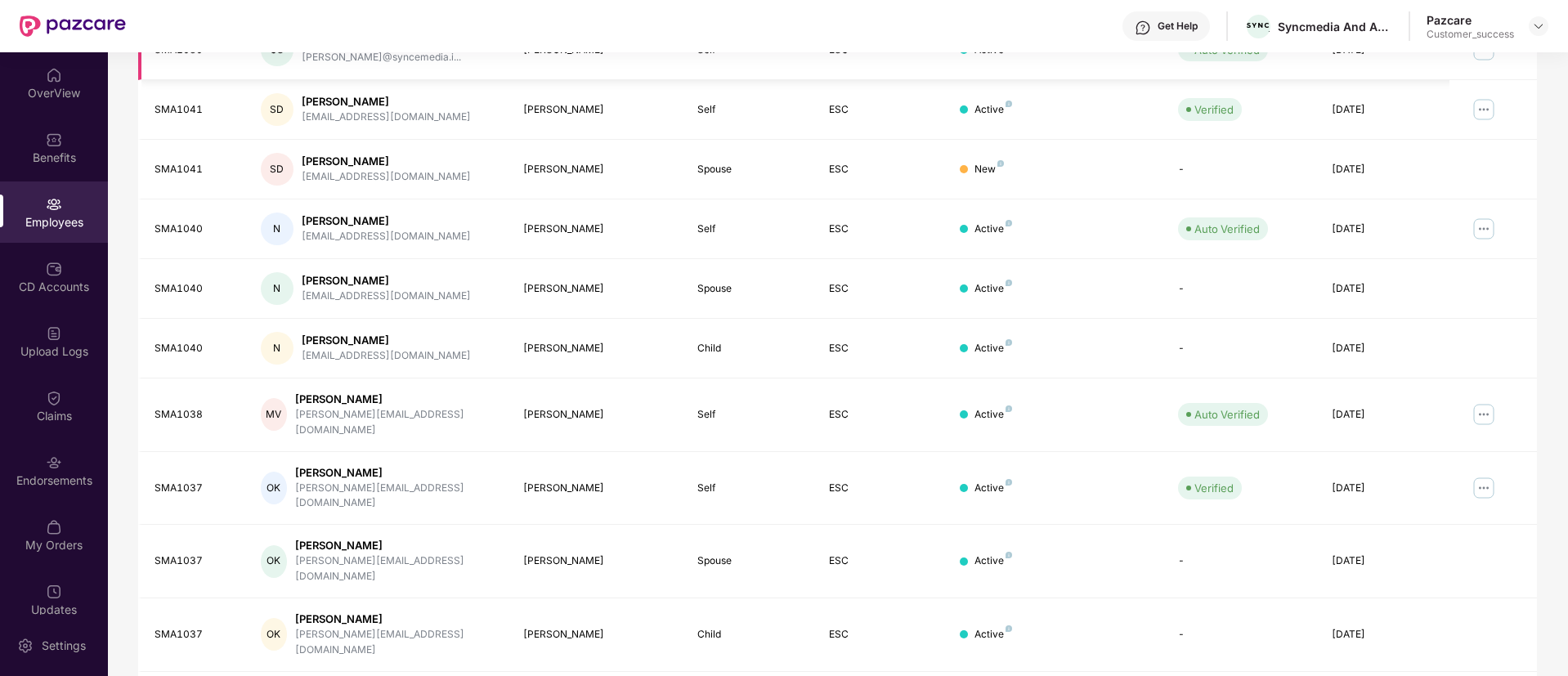
scroll to position [328, 0]
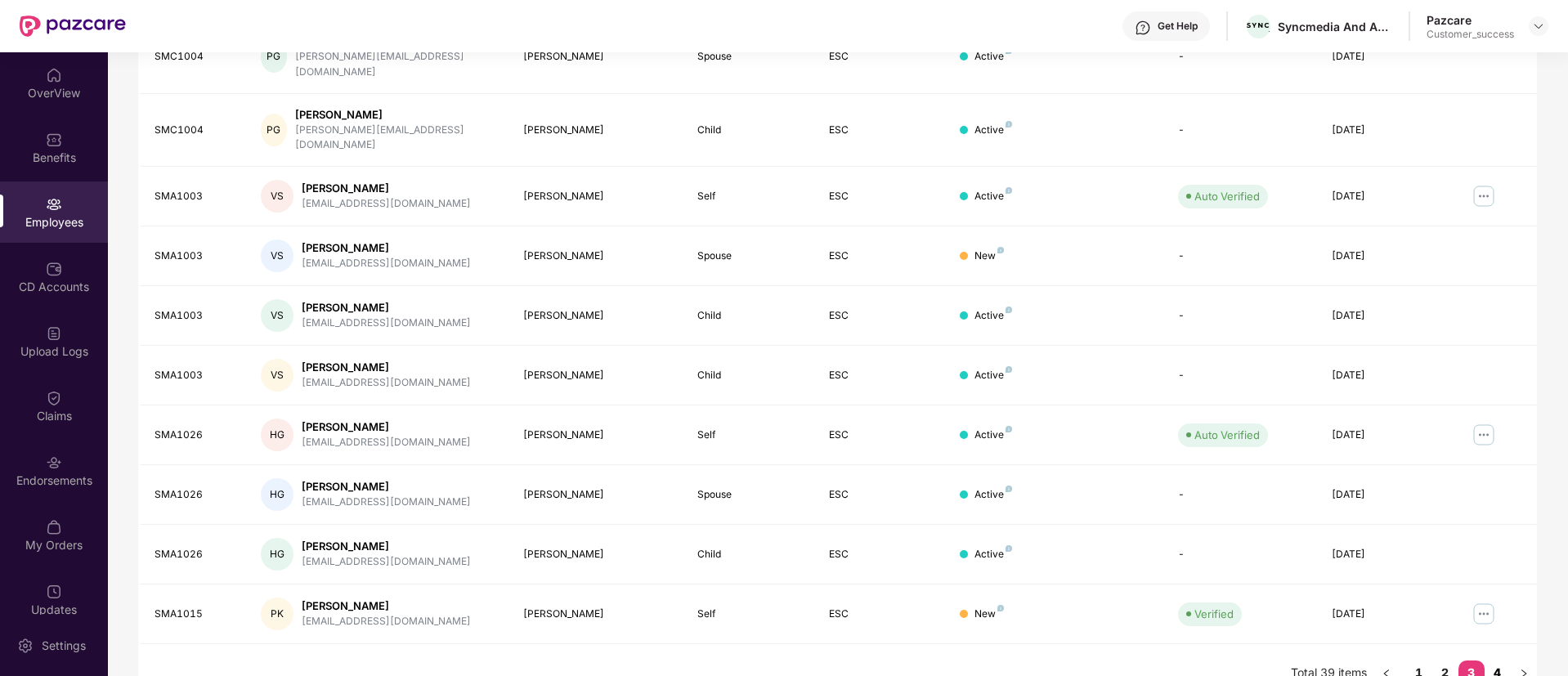
click at [1494, 660] on link "4" at bounding box center [1498, 672] width 26 height 24
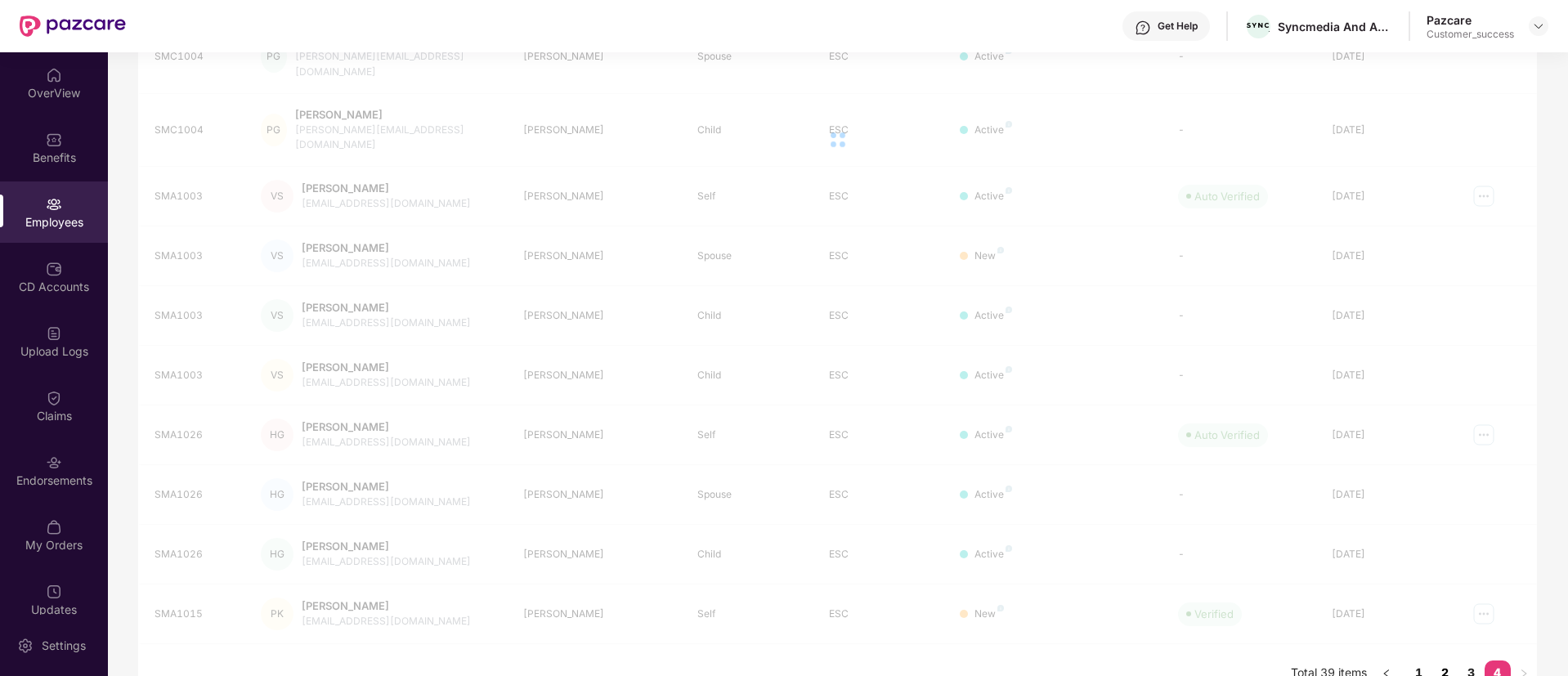
scroll to position [269, 0]
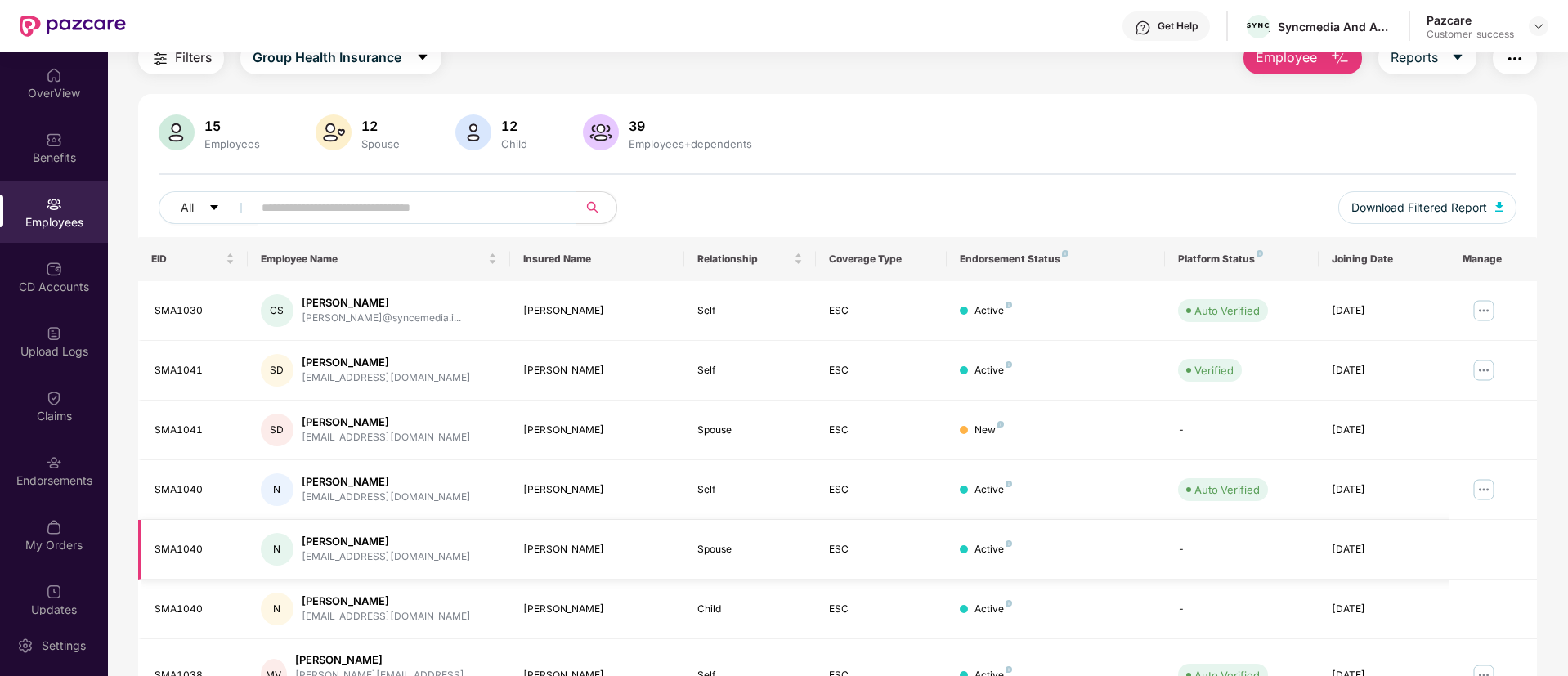
scroll to position [0, 0]
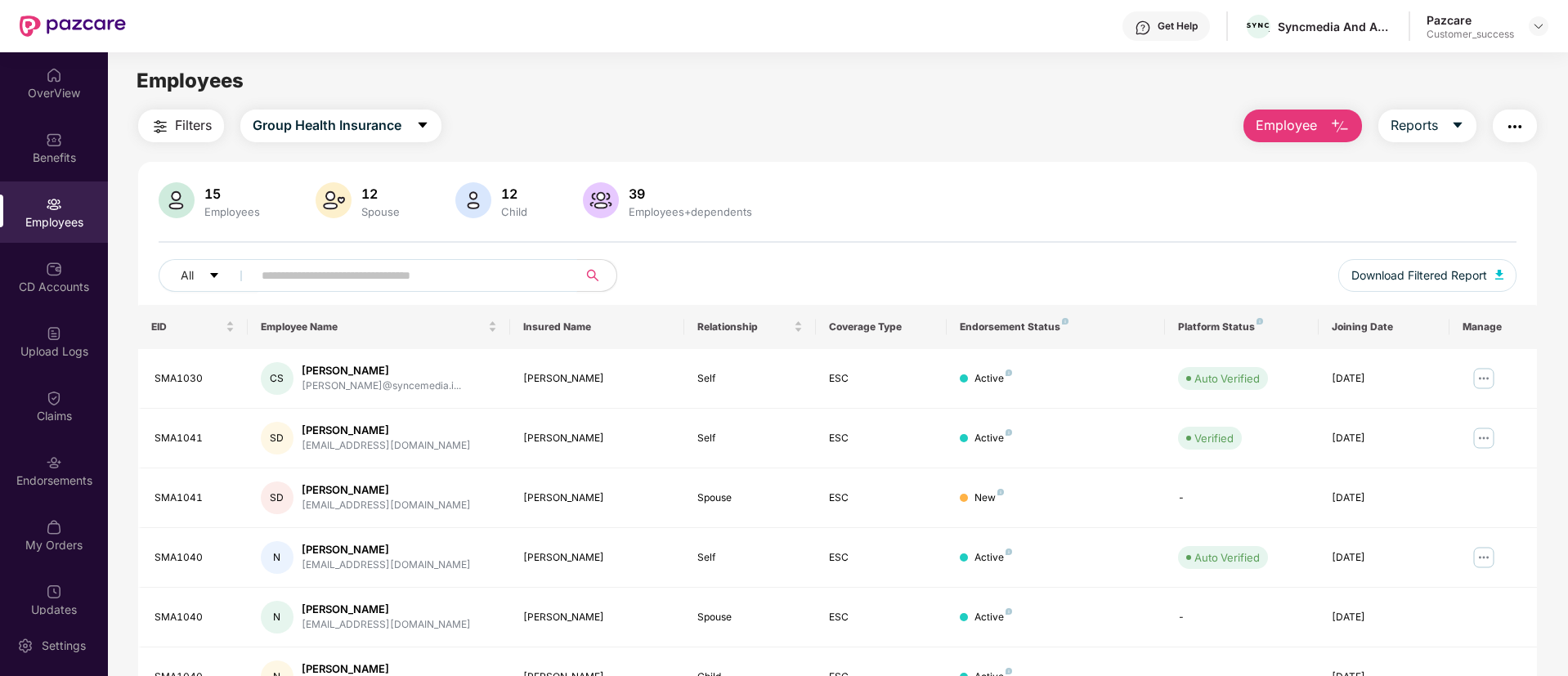
click at [550, 271] on input "text" at bounding box center [408, 276] width 294 height 24
click at [383, 122] on span "Group Health Insurance" at bounding box center [326, 126] width 149 height 21
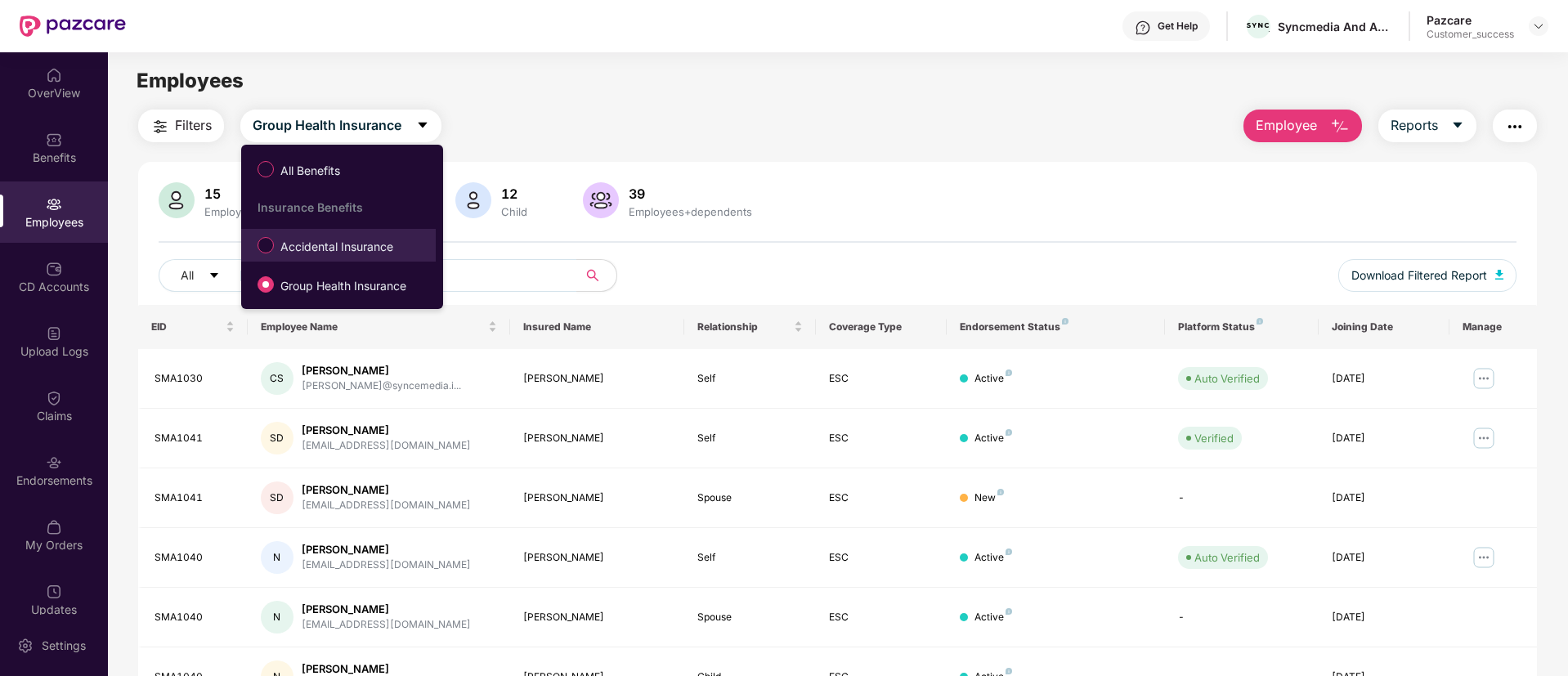
click at [332, 241] on span "Accidental Insurance" at bounding box center [337, 247] width 126 height 18
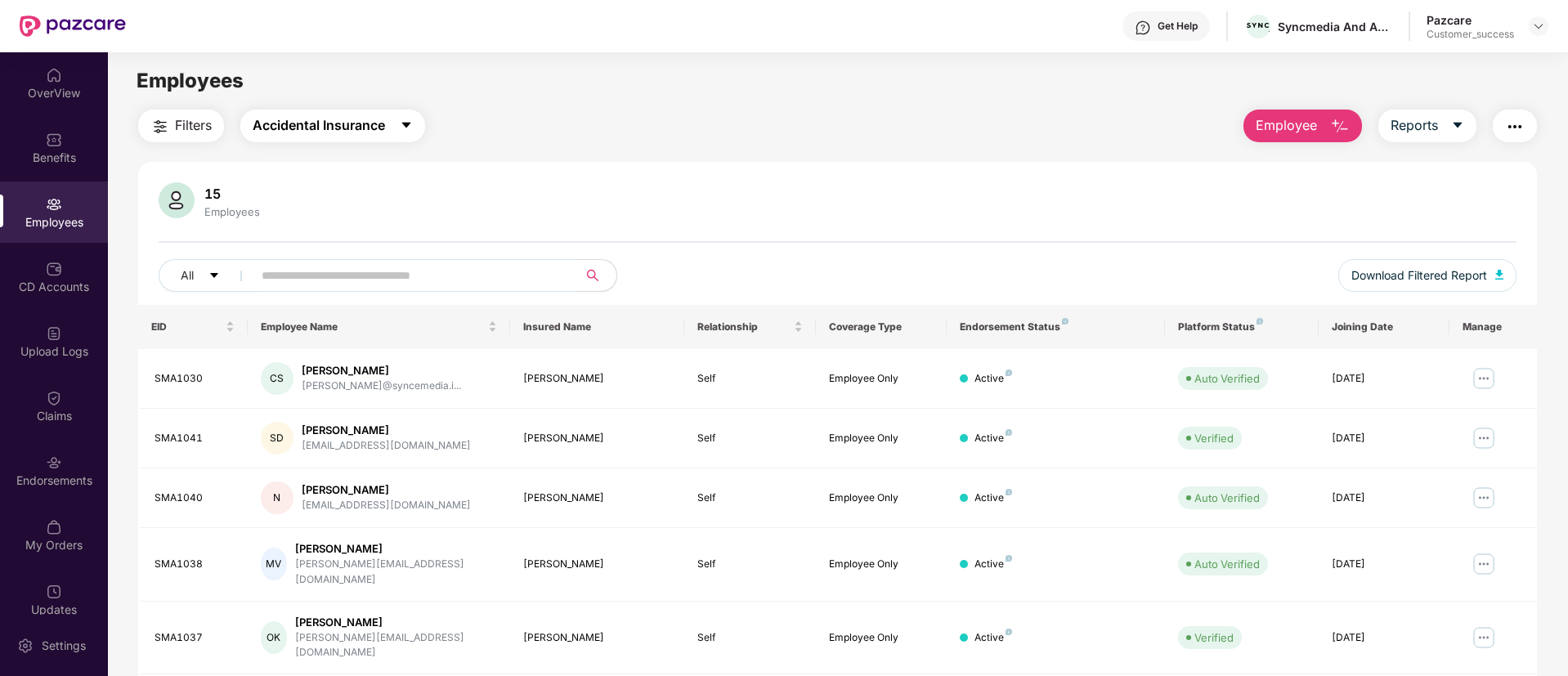
click at [360, 122] on span "Accidental Insurance" at bounding box center [318, 126] width 132 height 21
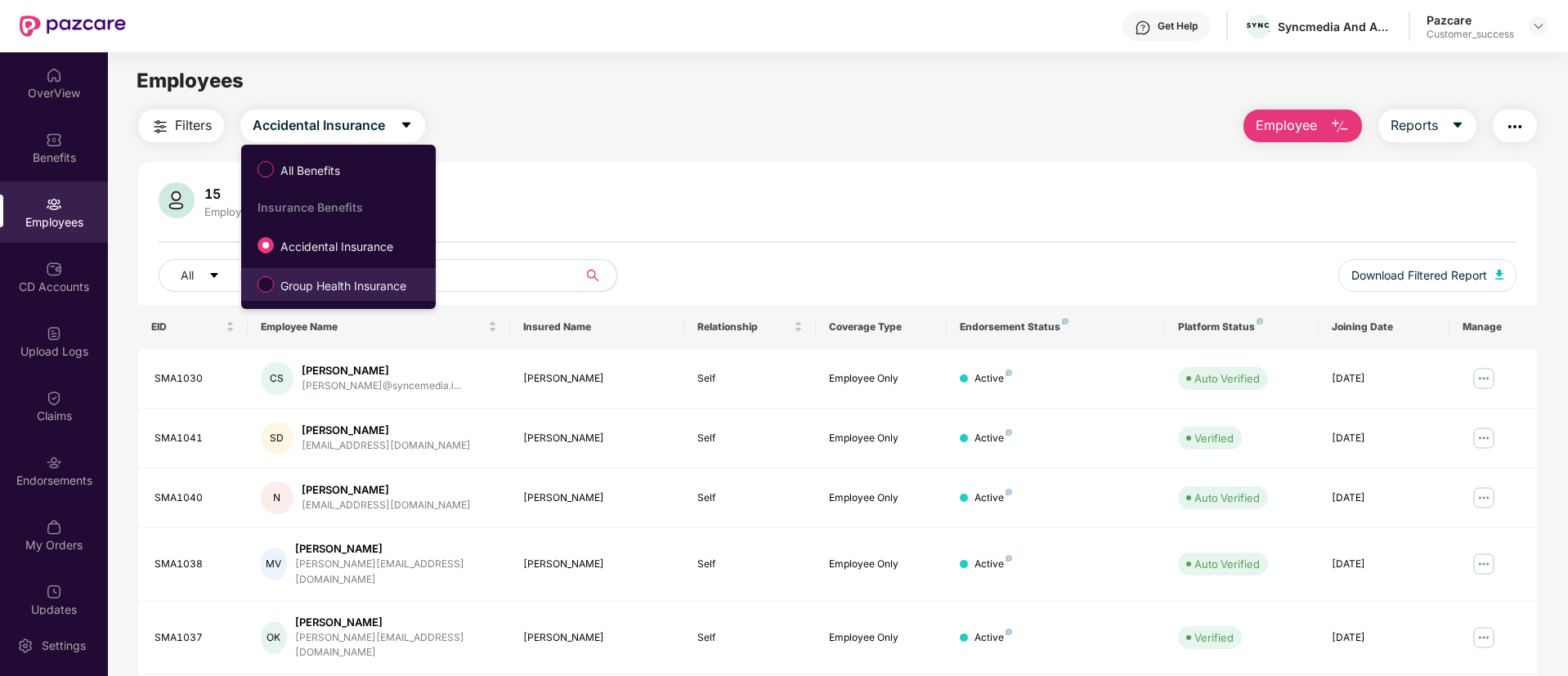
click at [325, 289] on span "Group Health Insurance" at bounding box center [343, 285] width 139 height 18
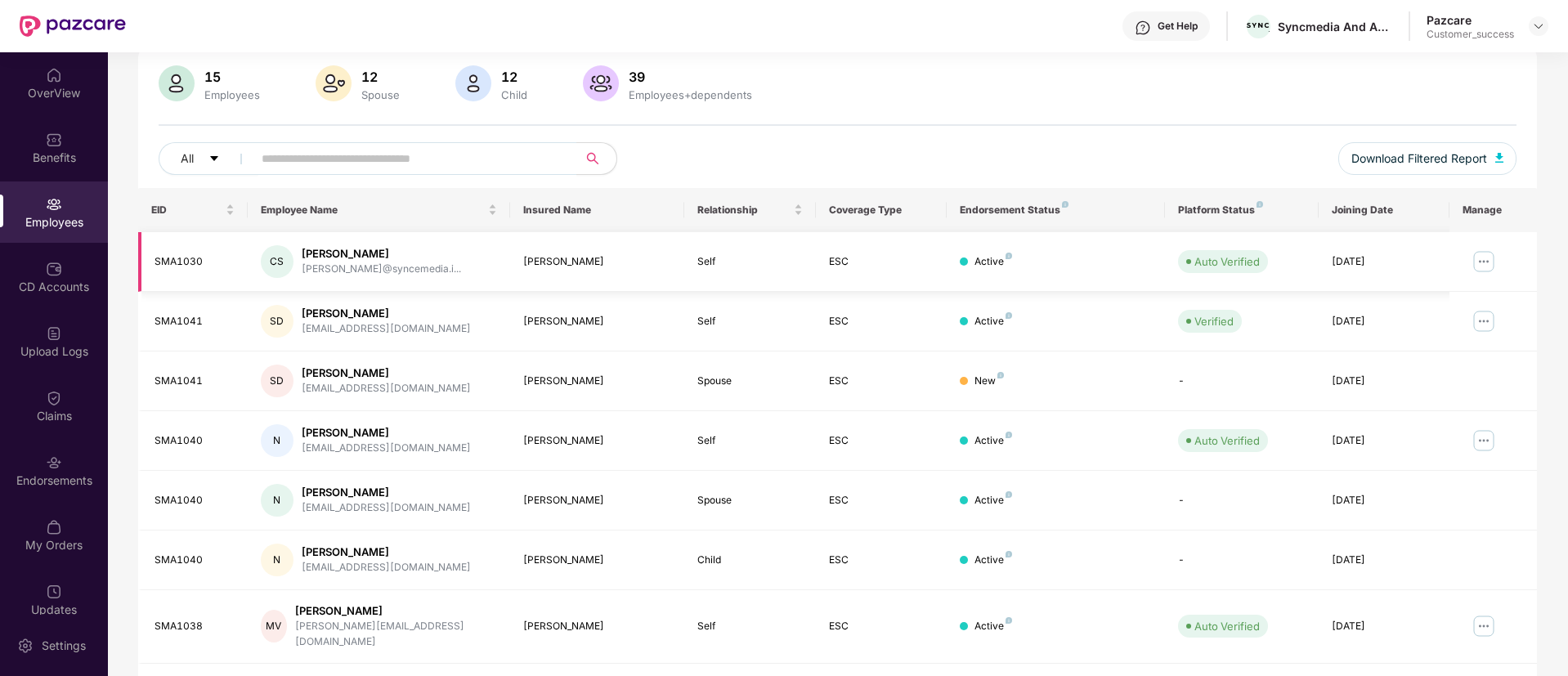
scroll to position [118, 0]
click at [38, 468] on div "Endorsements" at bounding box center [53, 470] width 108 height 61
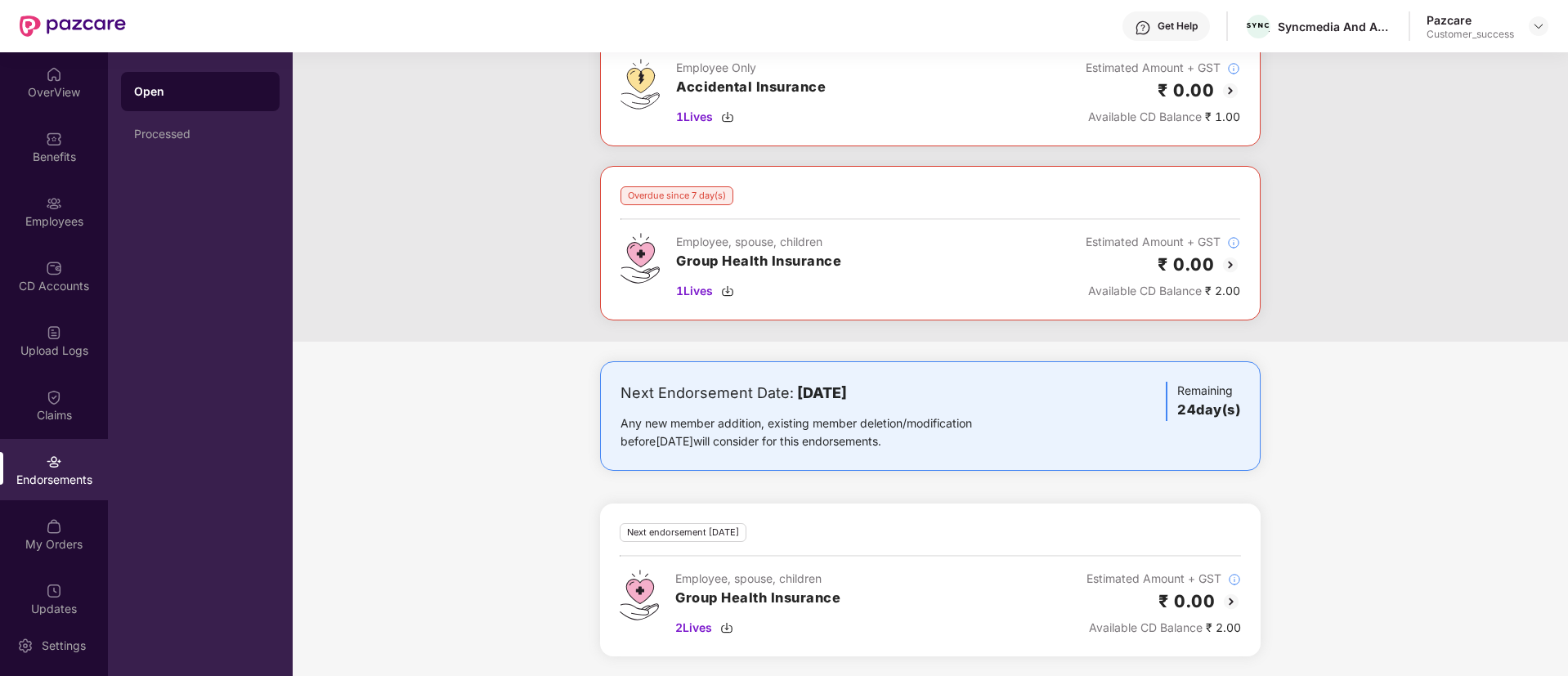
scroll to position [0, 0]
click at [1306, 26] on div "Syncmedia And Adtech Private Limited" at bounding box center [1334, 26] width 114 height 16
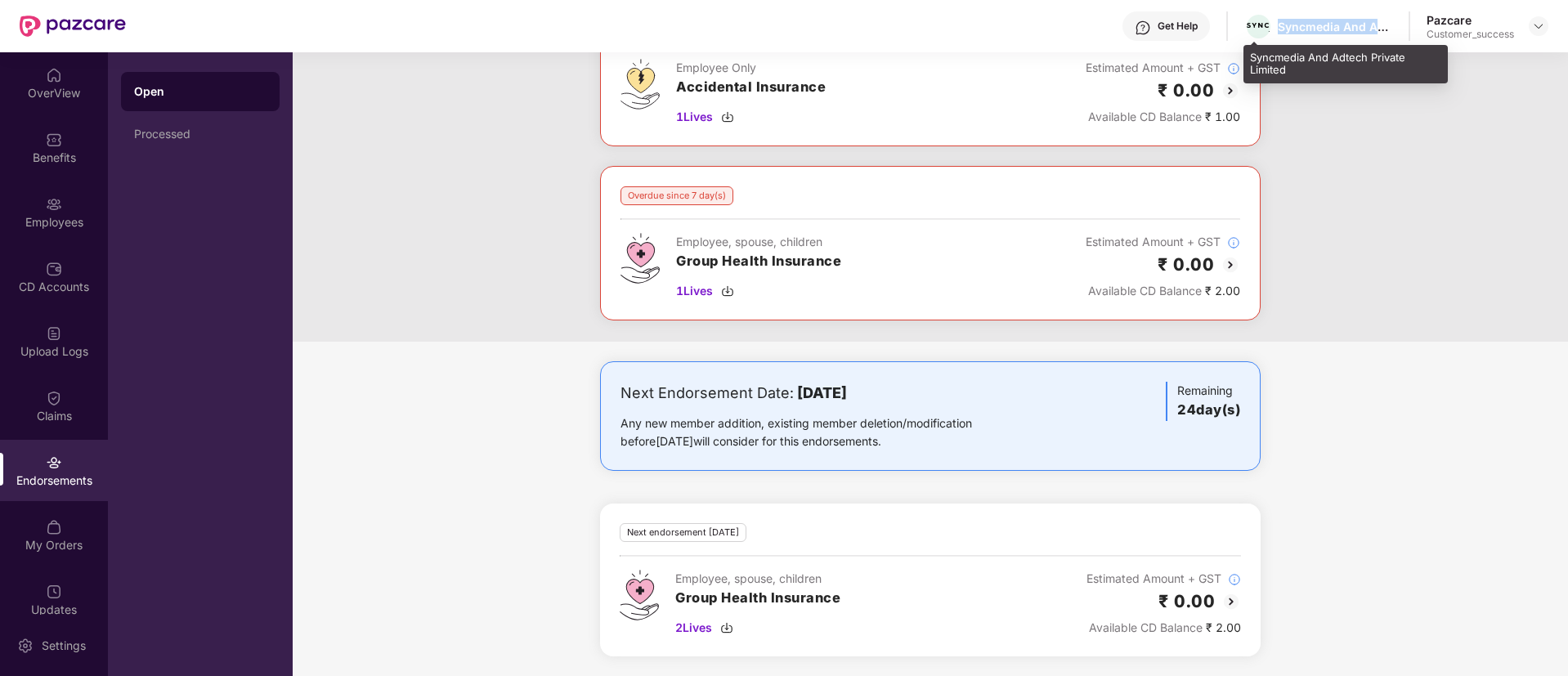
click at [1306, 26] on div "Syncmedia And Adtech Private Limited" at bounding box center [1334, 26] width 114 height 16
drag, startPoint x: 1288, startPoint y: 67, endPoint x: 1251, endPoint y: 63, distance: 37.2
click at [1251, 63] on div "Syncmedia And Adtech Private Limited" at bounding box center [1346, 64] width 204 height 38
copy div "Limited"
drag, startPoint x: 1251, startPoint y: 63, endPoint x: 1279, endPoint y: 67, distance: 28.3
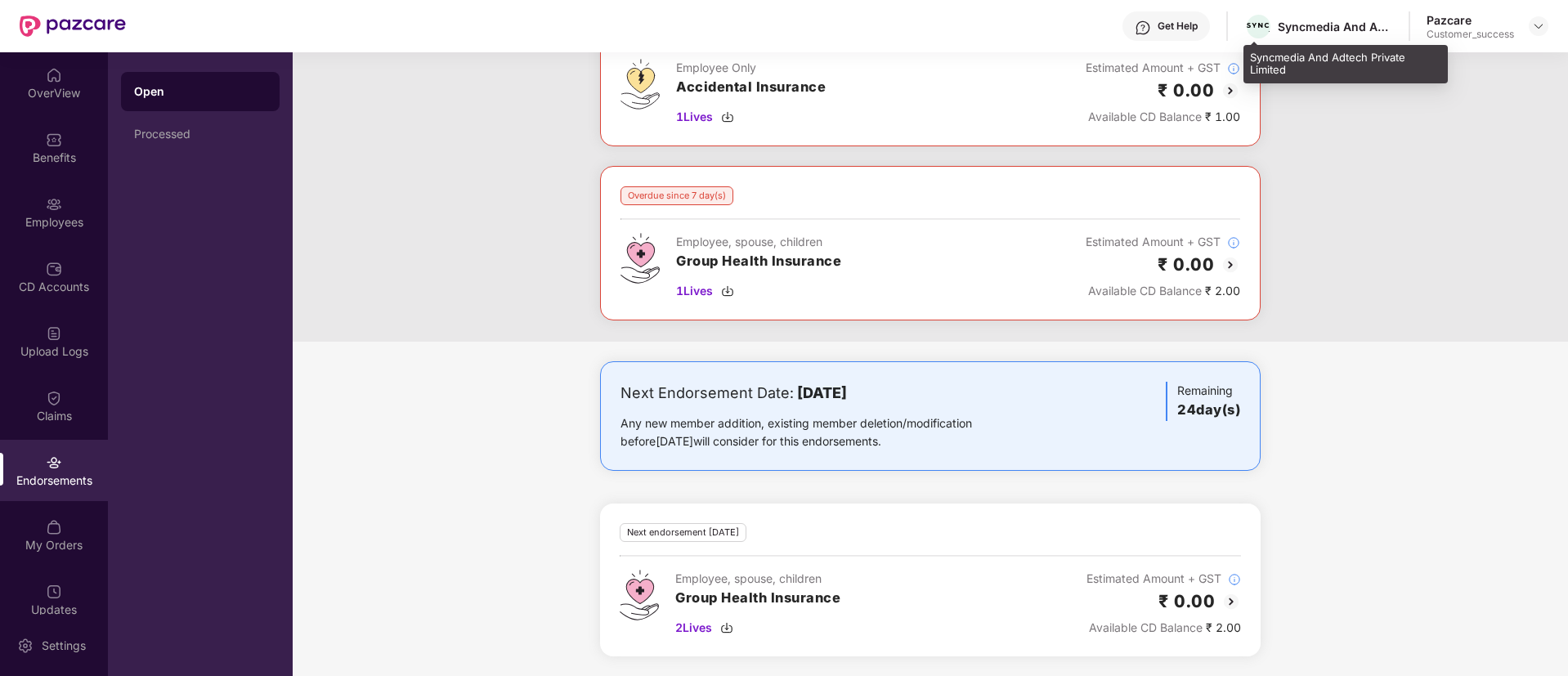
click at [1279, 67] on div "Syncmedia And Adtech Private Limited" at bounding box center [1346, 64] width 204 height 38
drag, startPoint x: 1288, startPoint y: 67, endPoint x: 1253, endPoint y: 58, distance: 36.1
click at [1253, 58] on div "Syncmedia And Adtech Private Limited" at bounding box center [1346, 64] width 204 height 38
copy div "Syncmedia And Adtech Private Limited"
